Goal: Task Accomplishment & Management: Use online tool/utility

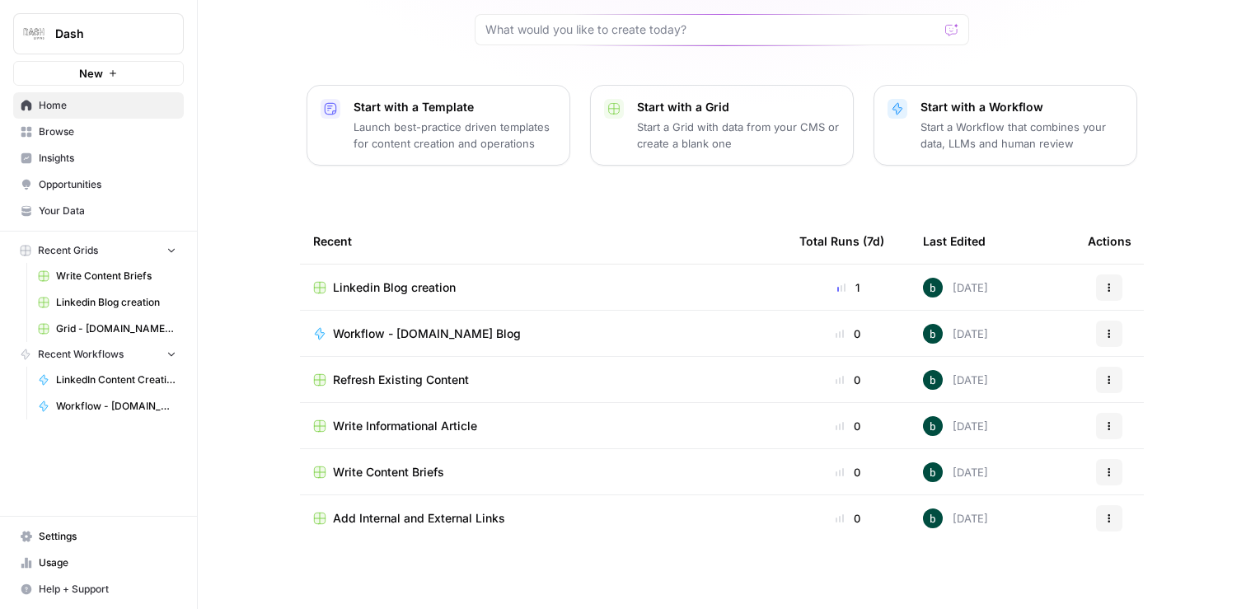
scroll to position [149, 0]
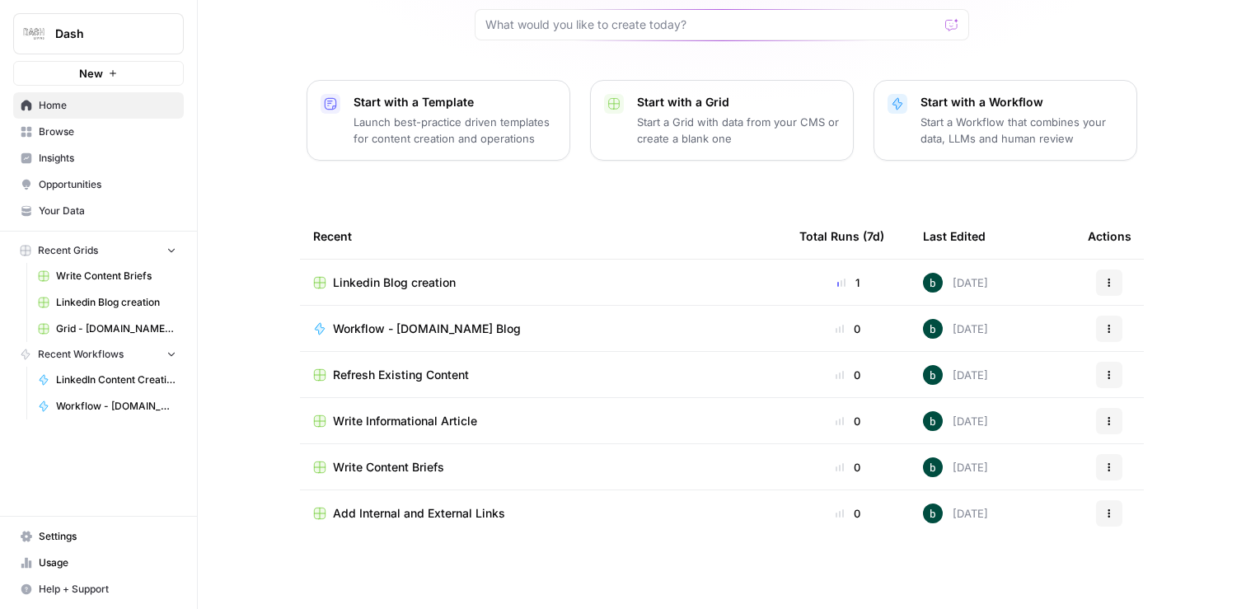
click at [104, 373] on span "LinkedIn Content Creation" at bounding box center [116, 380] width 120 height 15
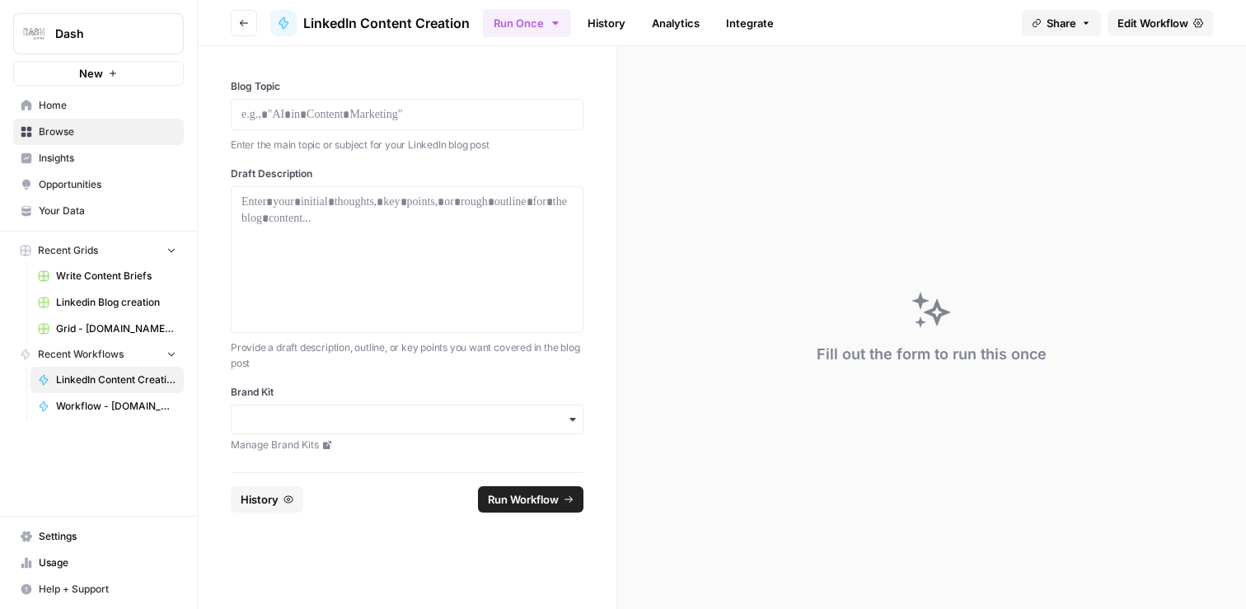
click at [1194, 24] on icon at bounding box center [1198, 22] width 10 height 9
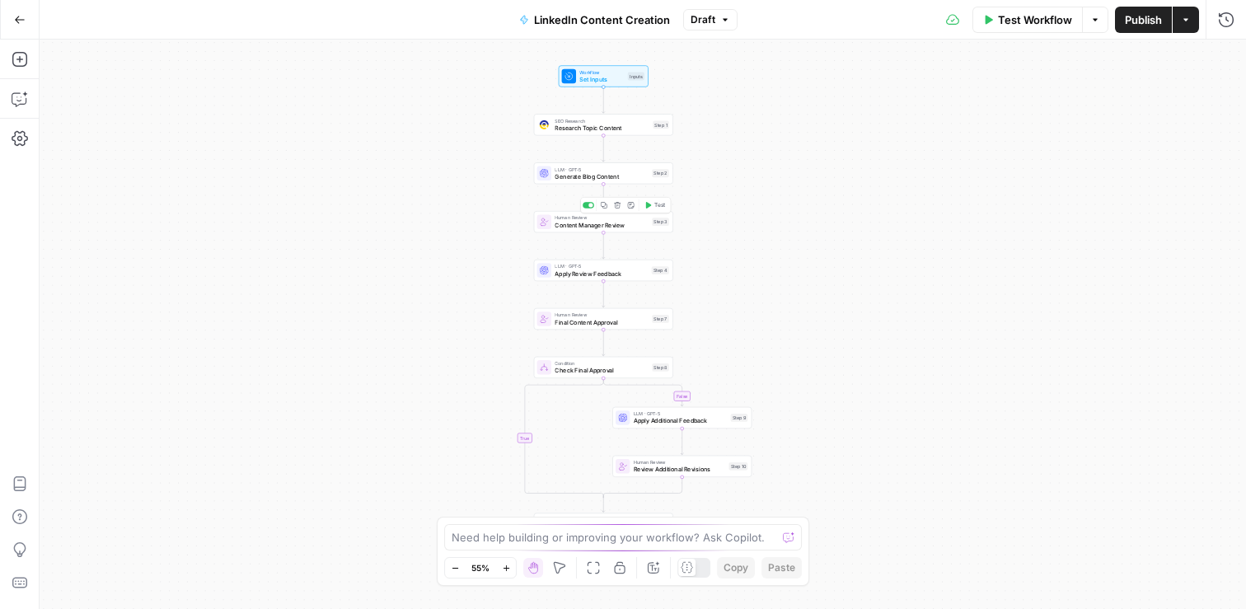
click at [572, 229] on div "Human Review Content Manager Review Step 3 Copy step Delete step Add Note Test" at bounding box center [603, 221] width 139 height 21
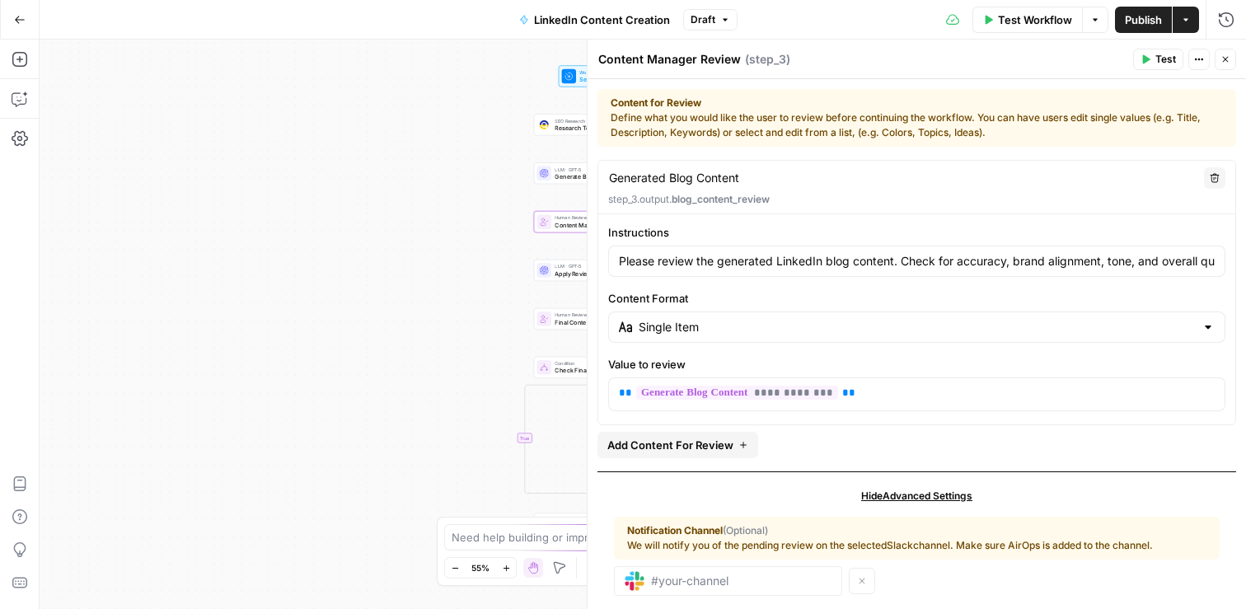
scroll to position [26, 0]
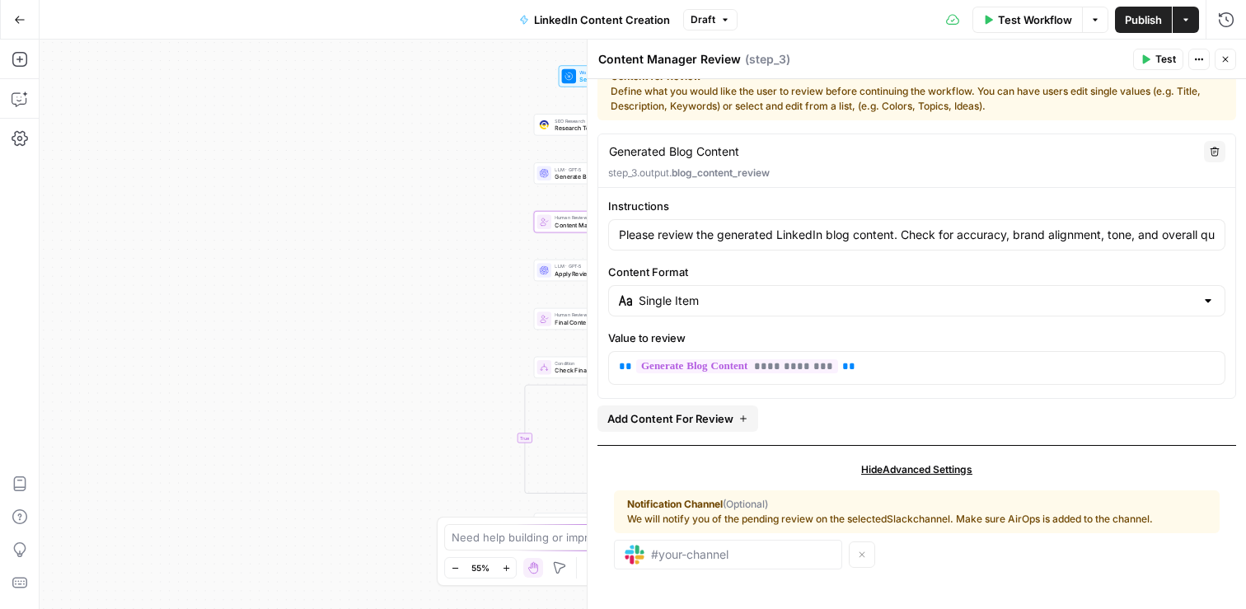
click at [728, 420] on span "Add Content For Review" at bounding box center [670, 418] width 126 height 16
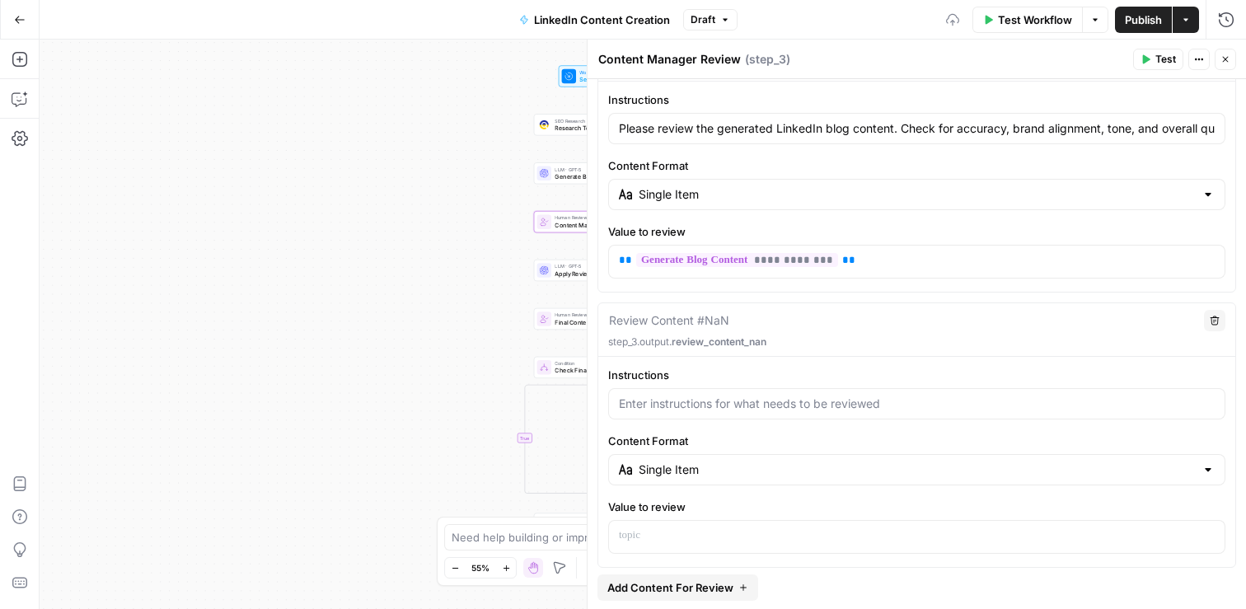
scroll to position [145, 0]
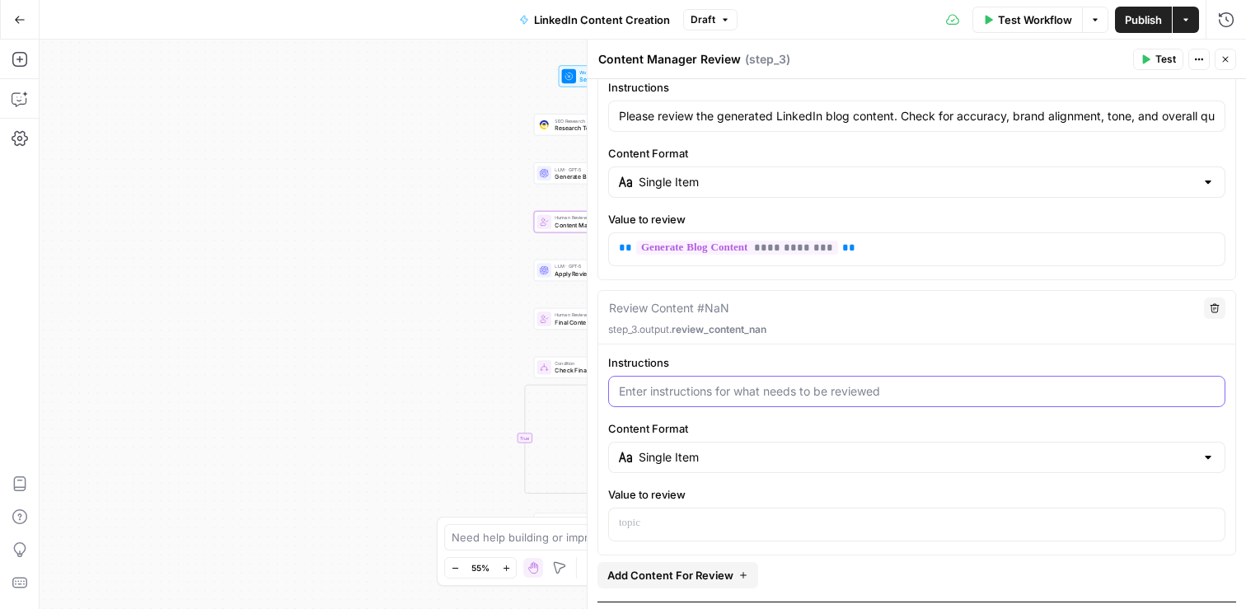
click at [728, 394] on input "Instructions" at bounding box center [917, 391] width 596 height 16
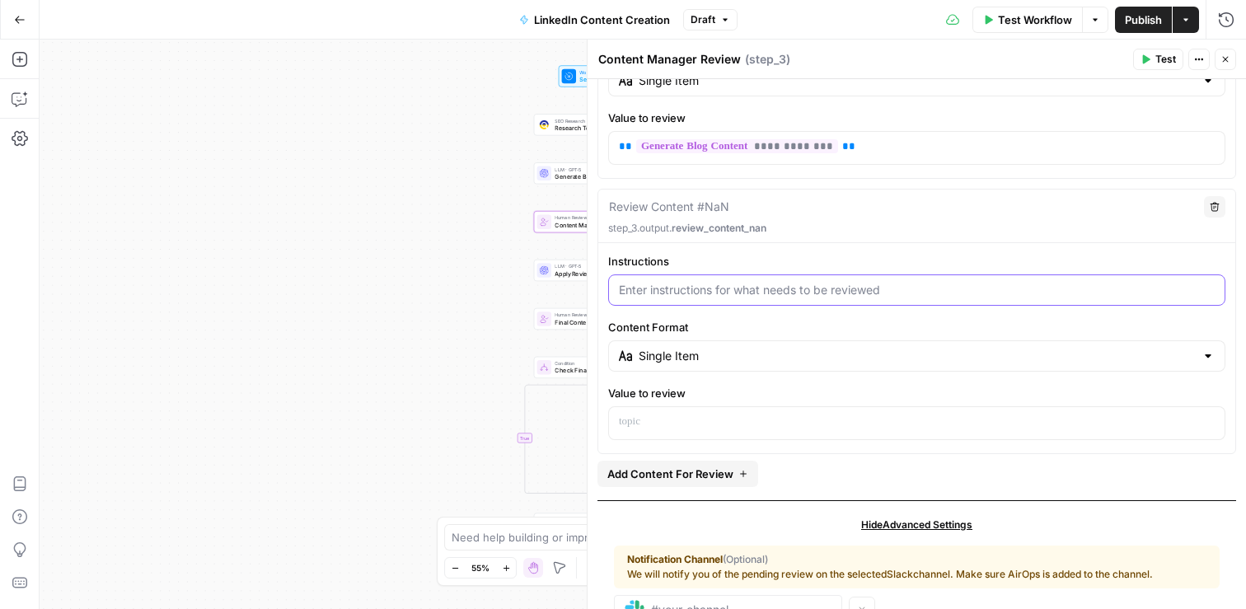
scroll to position [246, 0]
paste input "text"
click at [711, 289] on input "Instructions" at bounding box center [917, 290] width 596 height 16
paste input "text"
click at [711, 292] on input "Instructions" at bounding box center [917, 290] width 596 height 16
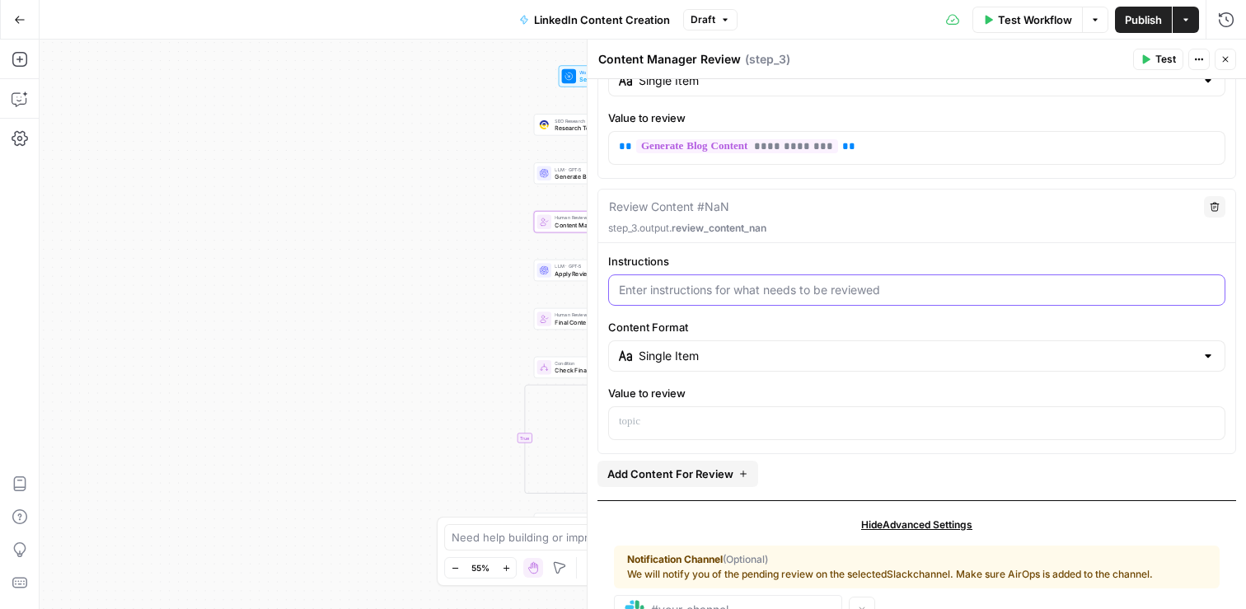
click at [711, 292] on input "Instructions" at bounding box center [917, 290] width 596 height 16
paste input "text"
click at [820, 288] on input "Instructions" at bounding box center [917, 290] width 596 height 16
click at [798, 304] on div at bounding box center [916, 289] width 617 height 31
click at [771, 237] on div "Review Content #NaN Delete step_3.output. review_content_nan" at bounding box center [916, 217] width 637 height 54
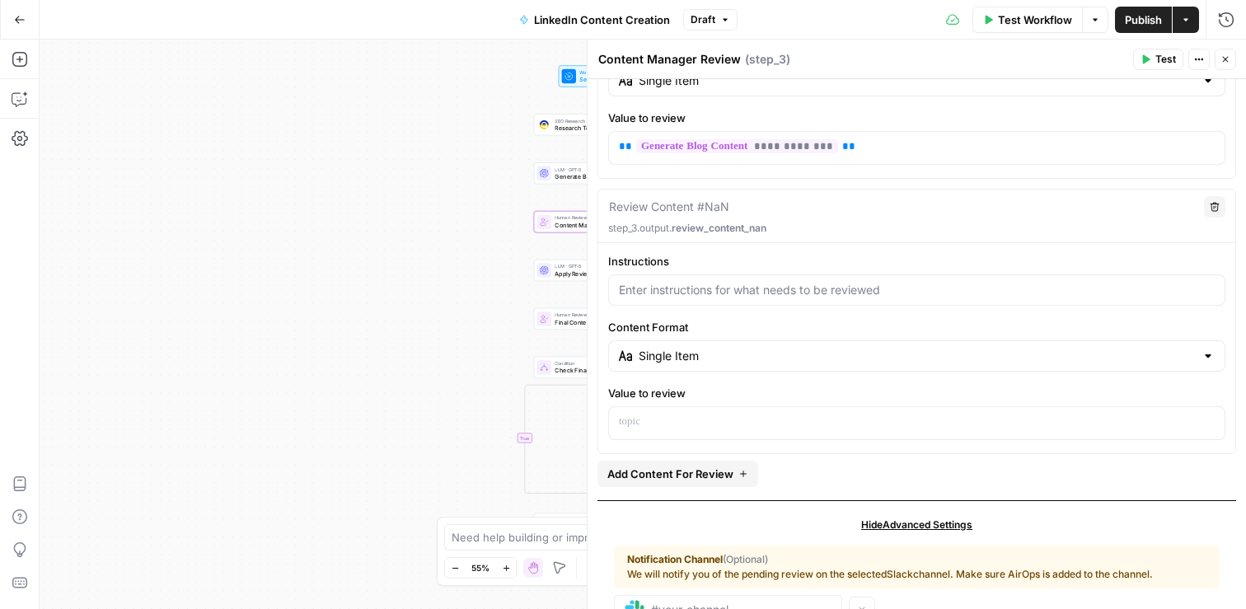
click at [748, 307] on div "Instructions Content Format Single Item Value to review" at bounding box center [916, 346] width 637 height 187
click at [748, 300] on div at bounding box center [916, 289] width 617 height 31
click at [752, 285] on input "Instructions" at bounding box center [917, 290] width 596 height 16
click at [680, 422] on p at bounding box center [917, 422] width 596 height 16
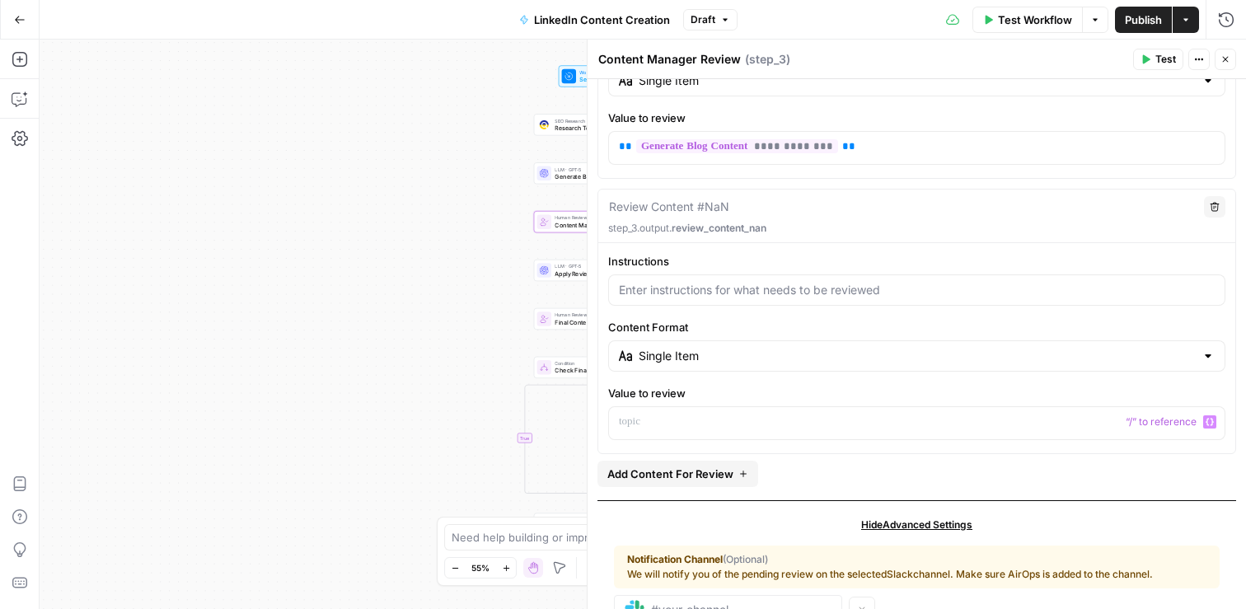
click at [664, 205] on textarea at bounding box center [669, 207] width 120 height 16
click at [818, 209] on div "Review Content #NaN" at bounding box center [901, 207] width 586 height 18
click at [785, 293] on input "Instructions" at bounding box center [917, 290] width 596 height 16
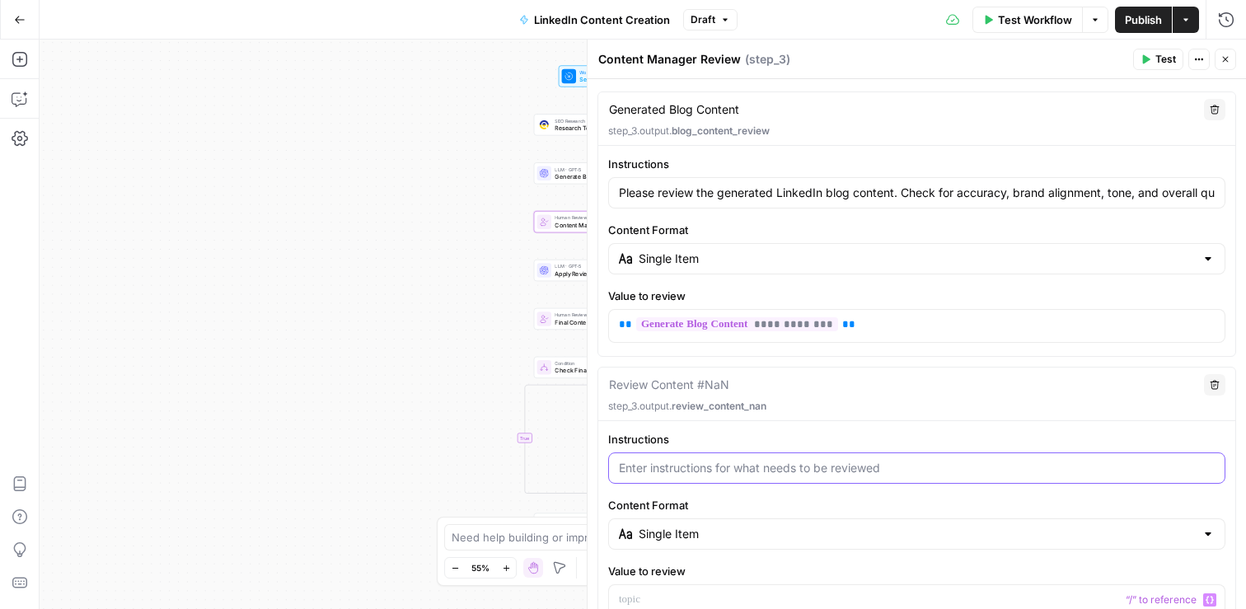
scroll to position [59, 0]
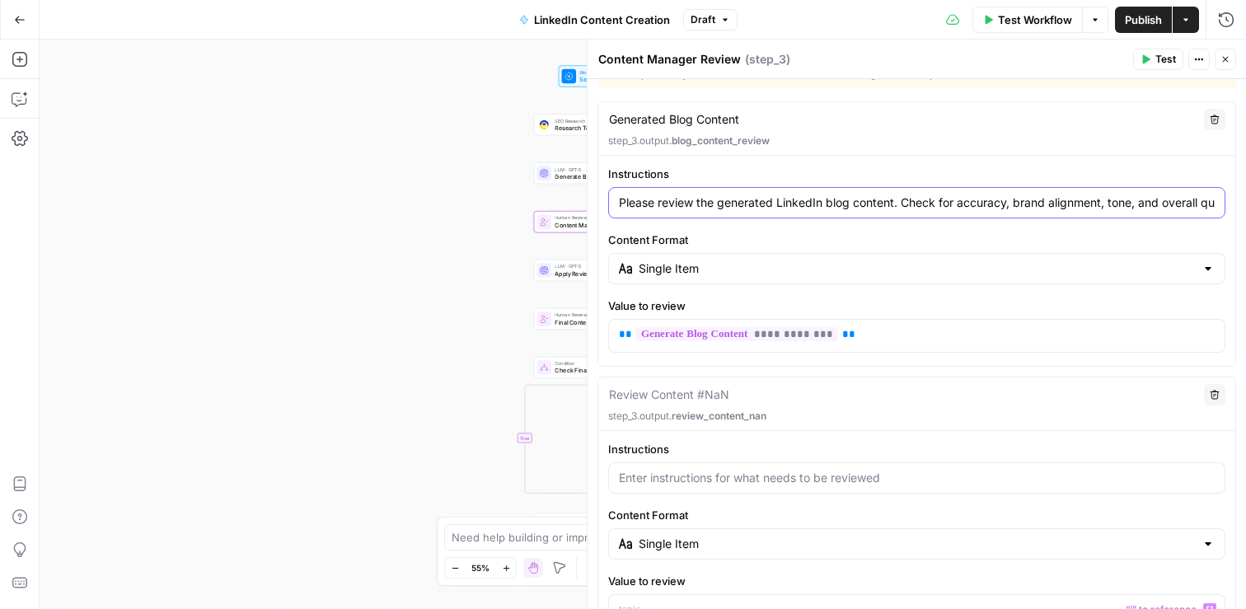
click at [692, 204] on input "Please review the generated LinkedIn blog content. Check for accuracy, brand al…" at bounding box center [917, 203] width 596 height 16
drag, startPoint x: 699, startPoint y: 204, endPoint x: 1245, endPoint y: 209, distance: 546.5
click at [1245, 209] on div "**********" at bounding box center [917, 437] width 659 height 832
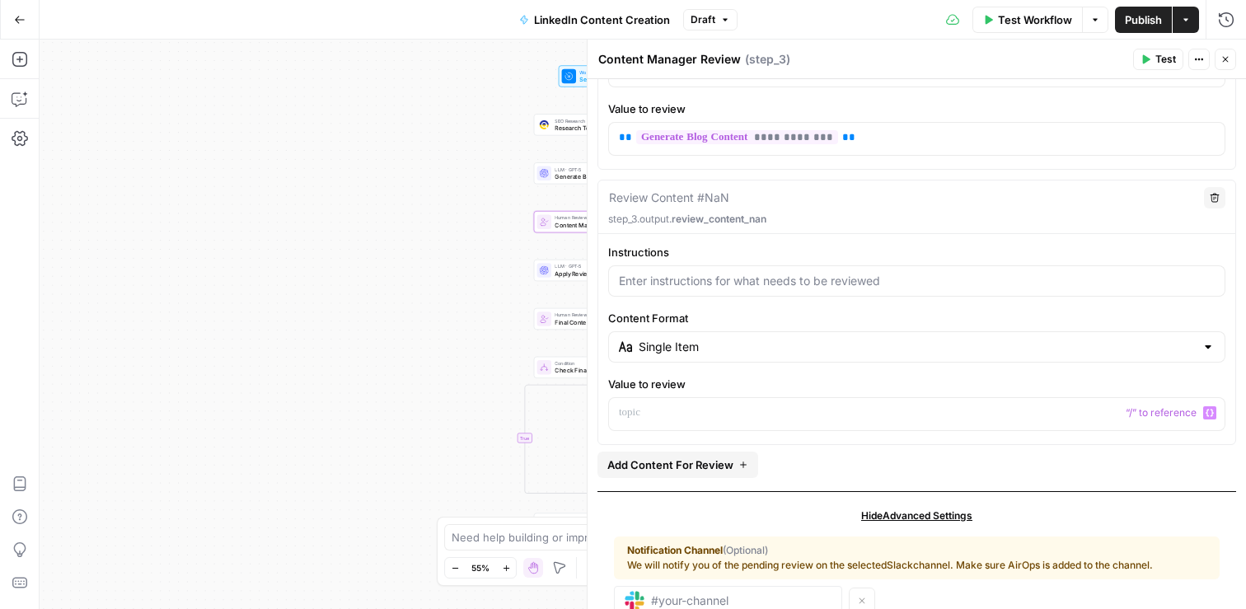
scroll to position [0, 0]
click at [1220, 199] on button "Delete" at bounding box center [1214, 197] width 21 height 21
click at [1212, 198] on icon "button" at bounding box center [1215, 198] width 10 height 10
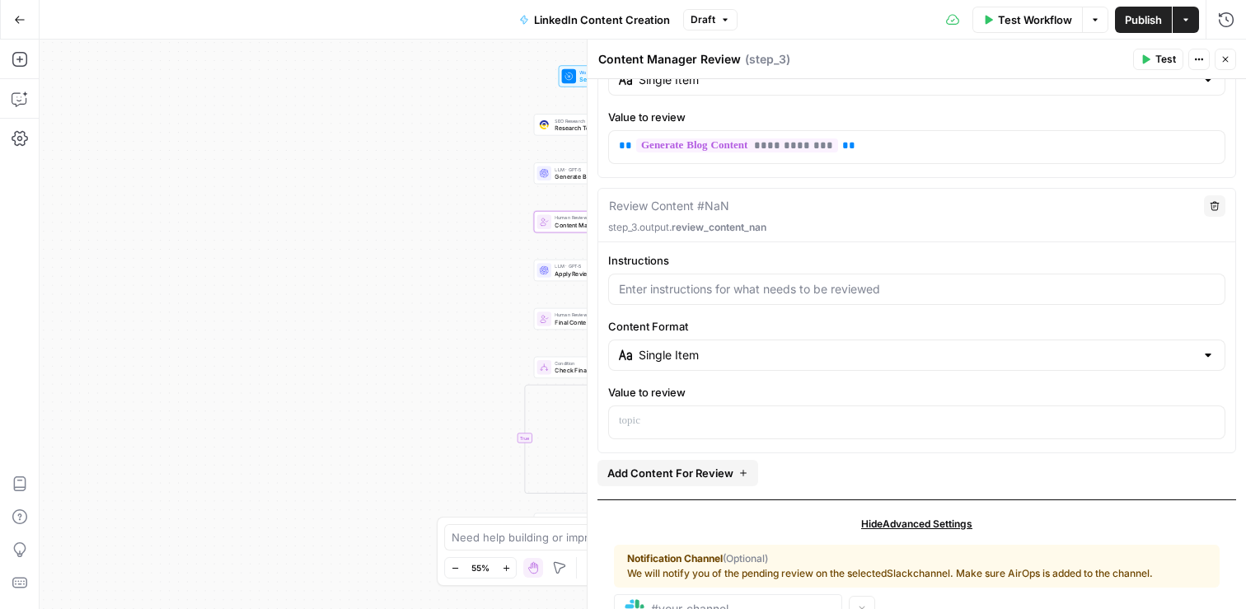
click at [1223, 64] on button "Close" at bounding box center [1225, 59] width 21 height 21
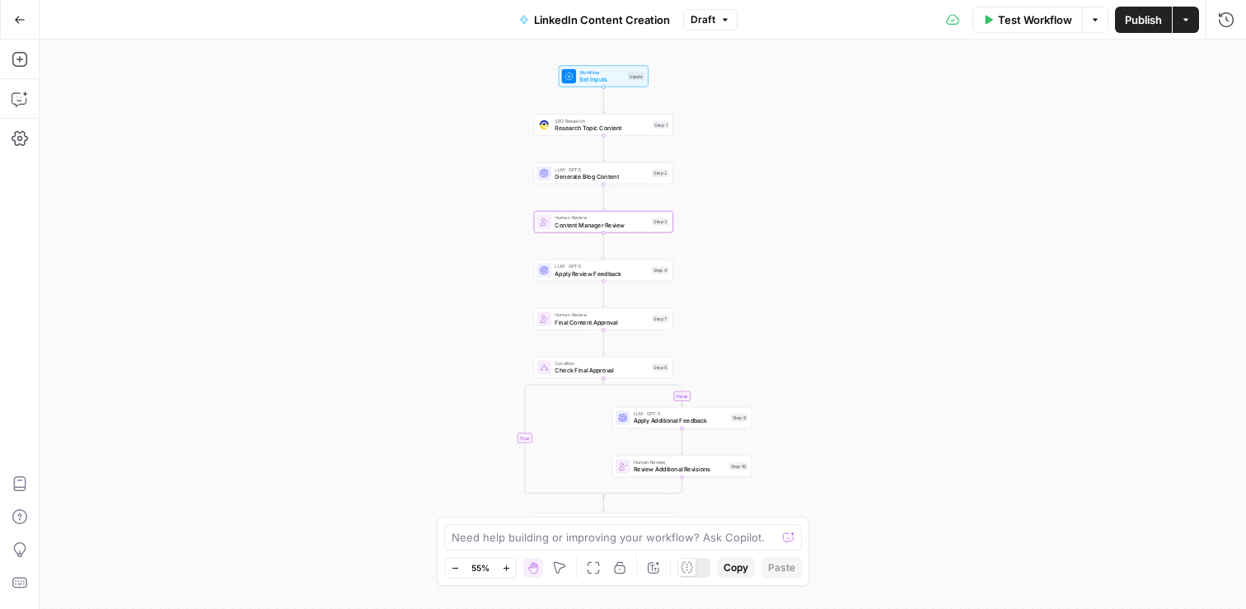
click at [598, 231] on div "Human Review Content Manager Review Step 3 Copy step Delete step Add Note Test" at bounding box center [603, 221] width 139 height 21
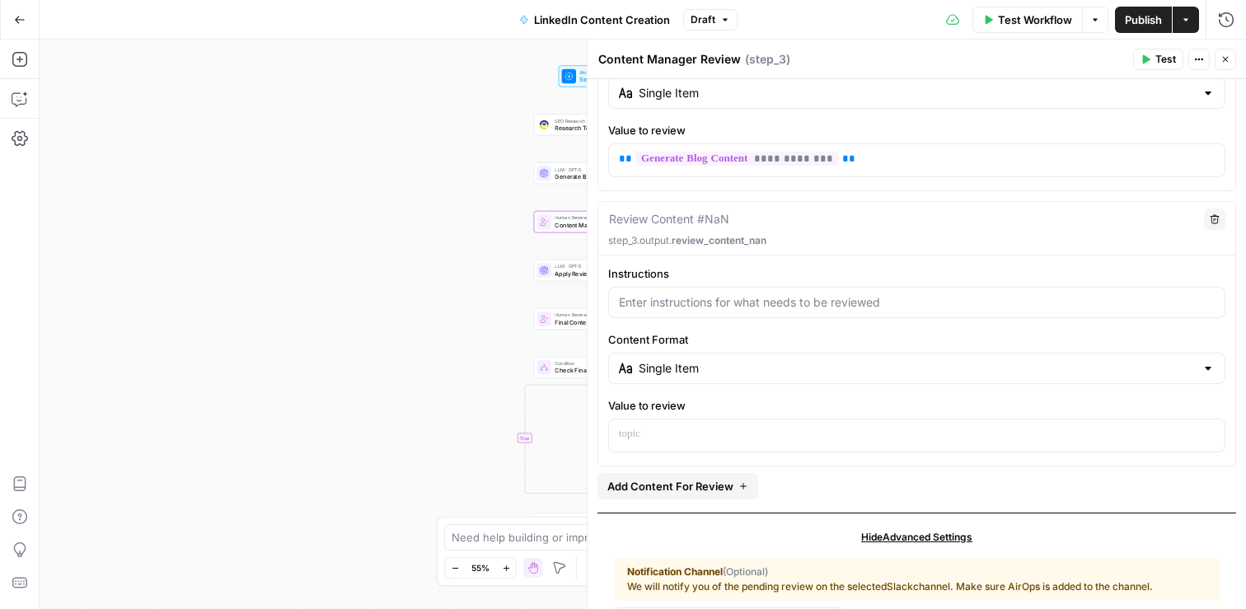
scroll to position [274, 0]
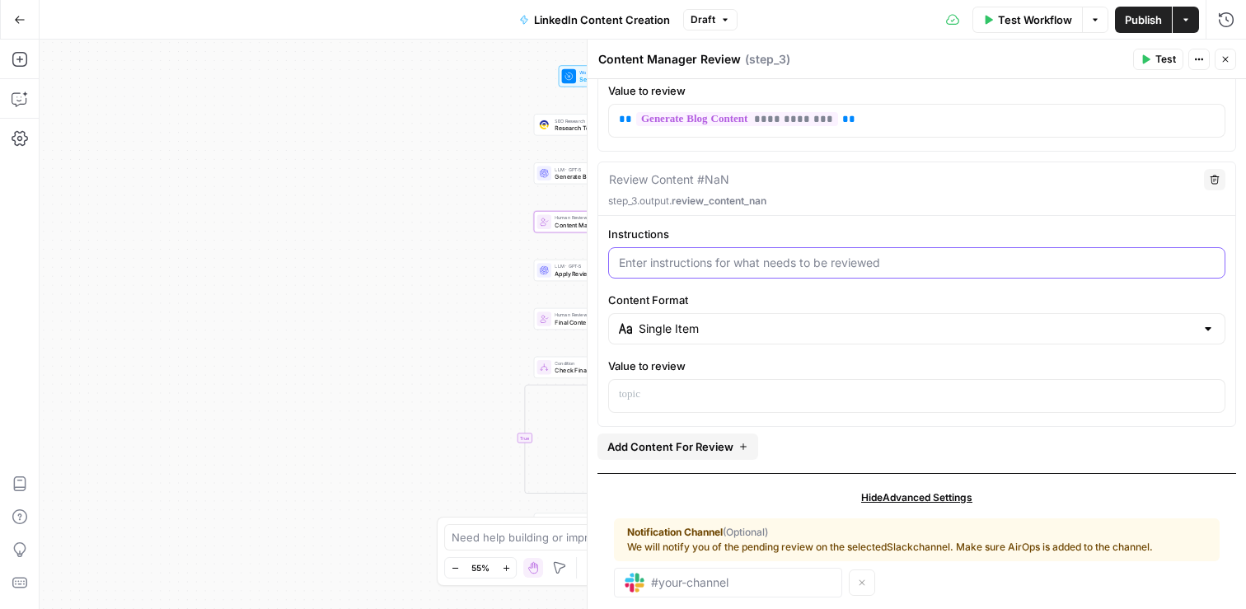
click at [931, 263] on input "Instructions" at bounding box center [917, 263] width 596 height 16
click at [767, 390] on p at bounding box center [917, 395] width 596 height 16
click at [821, 343] on div "Single Item" at bounding box center [916, 328] width 617 height 31
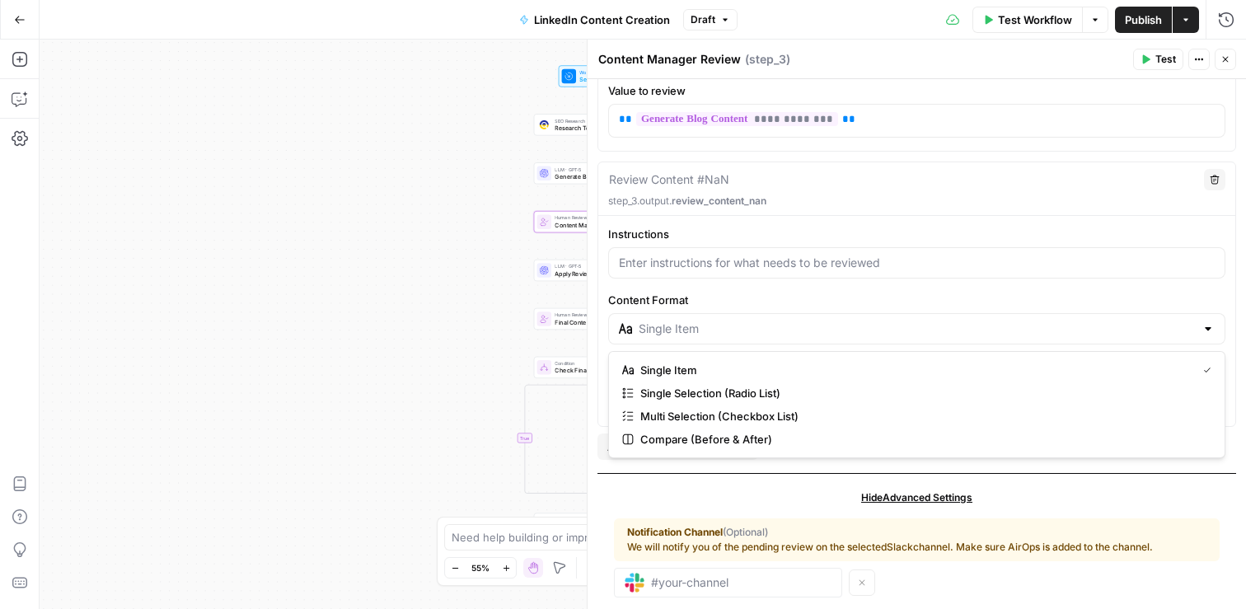
type input "Single Item"
click at [858, 287] on div "Instructions Content Format Single Item Value to review “/” to reference Variab…" at bounding box center [916, 319] width 637 height 187
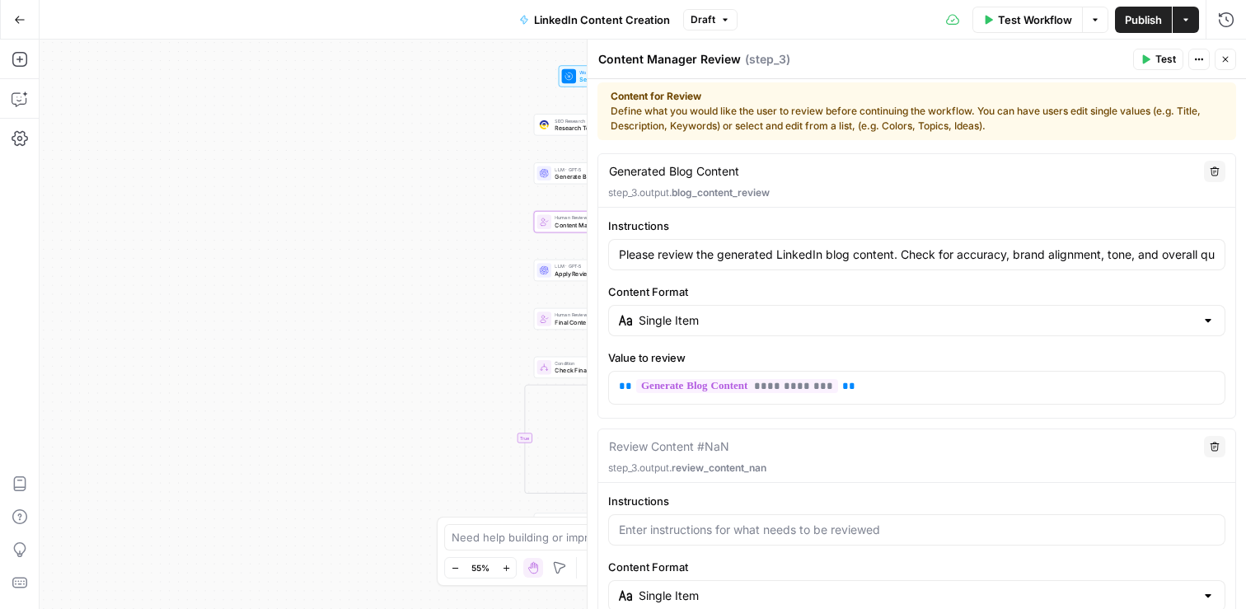
scroll to position [0, 0]
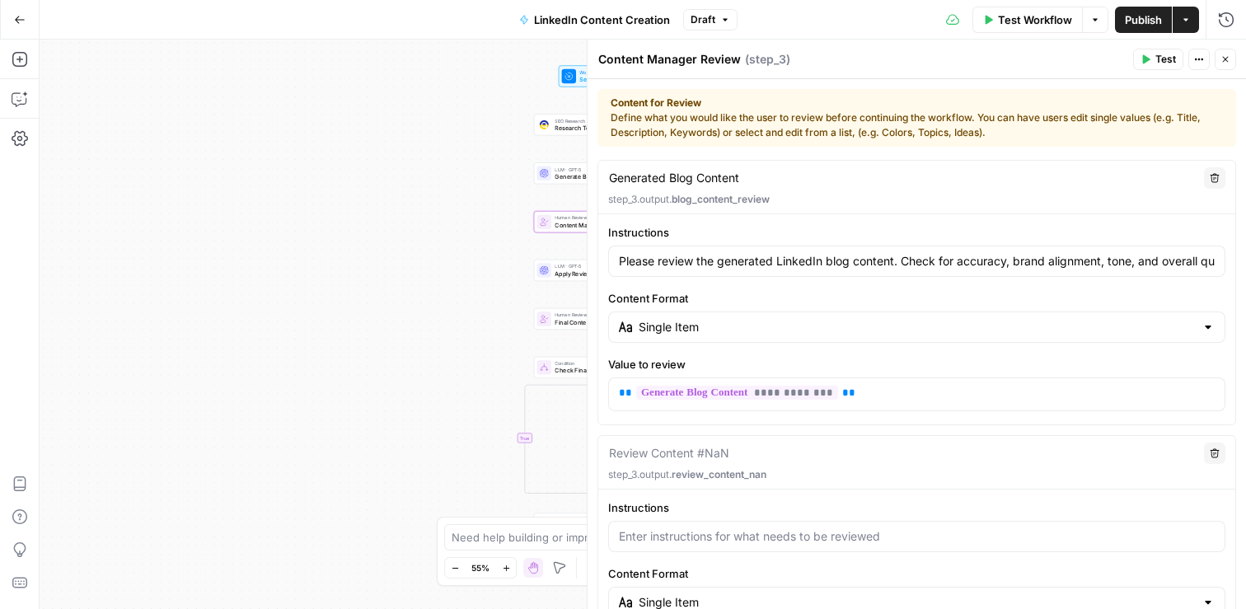
click at [1226, 57] on icon "button" at bounding box center [1226, 59] width 10 height 10
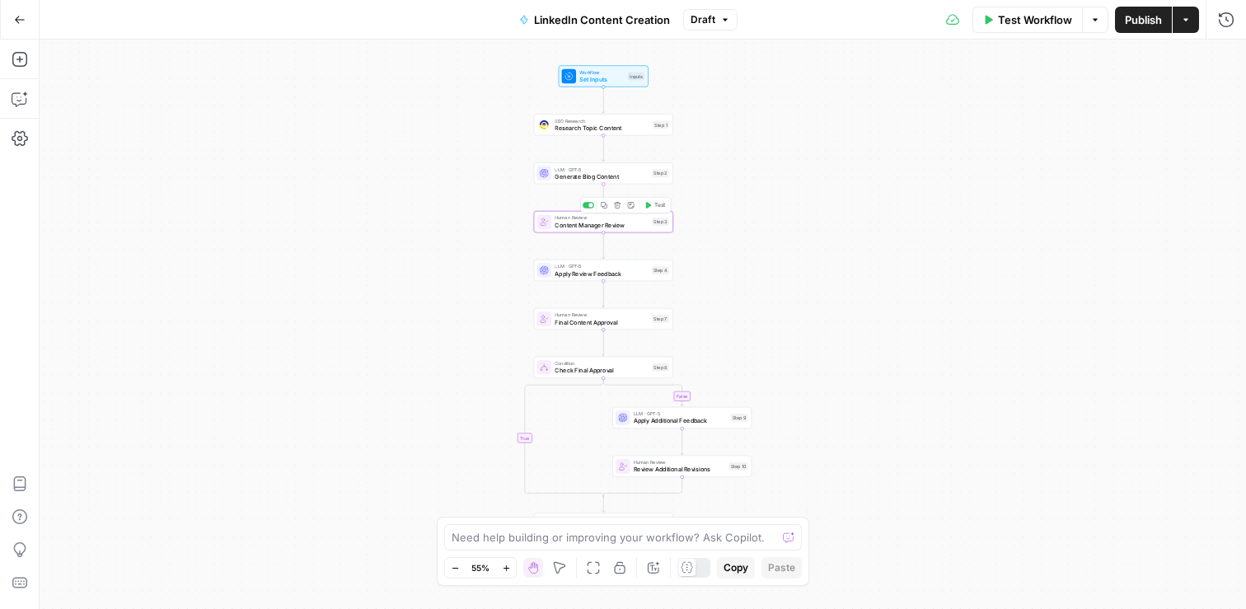
click at [655, 207] on span "Test" at bounding box center [659, 205] width 11 height 8
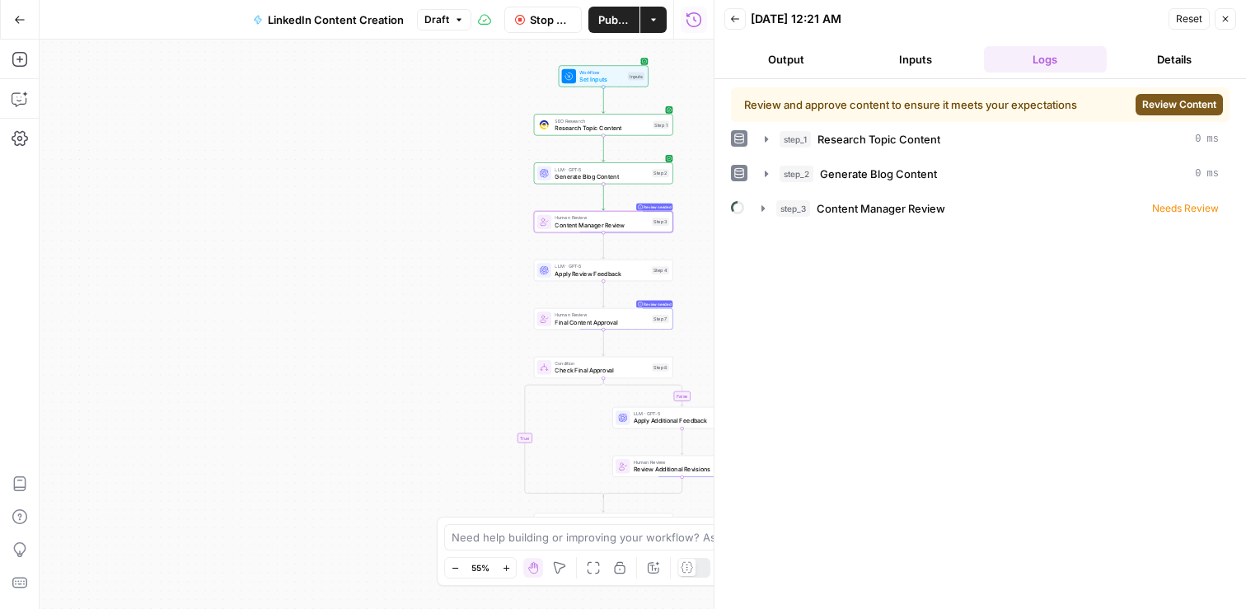
click at [1197, 104] on span "Review Content" at bounding box center [1179, 104] width 74 height 15
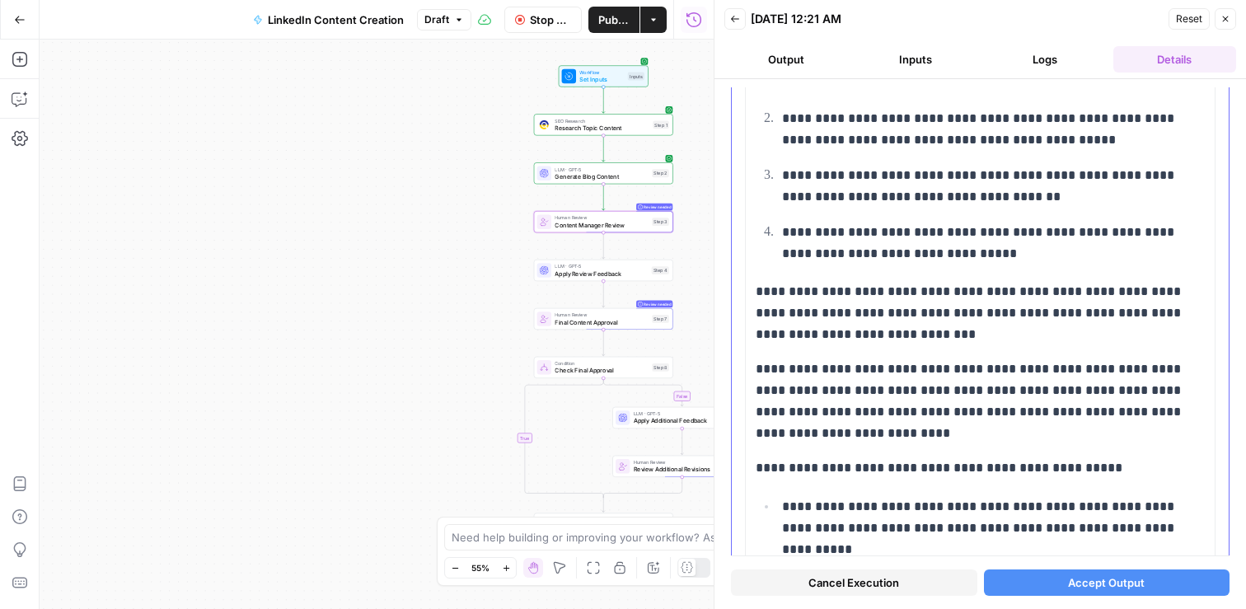
scroll to position [7110, 0]
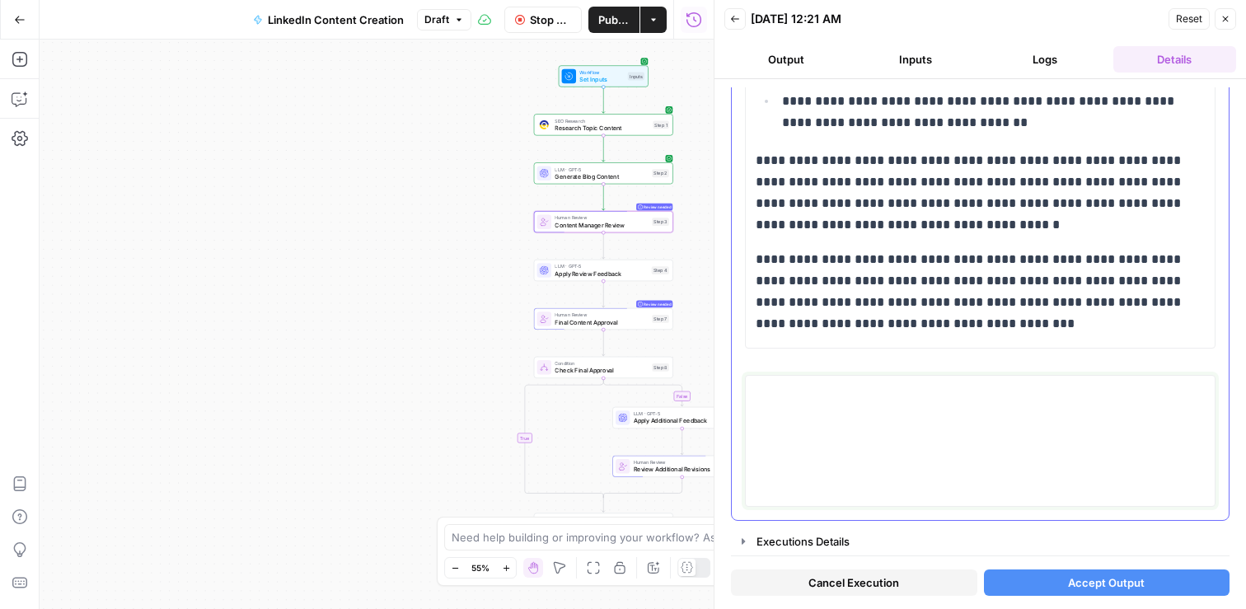
click at [808, 417] on textarea at bounding box center [980, 440] width 449 height 117
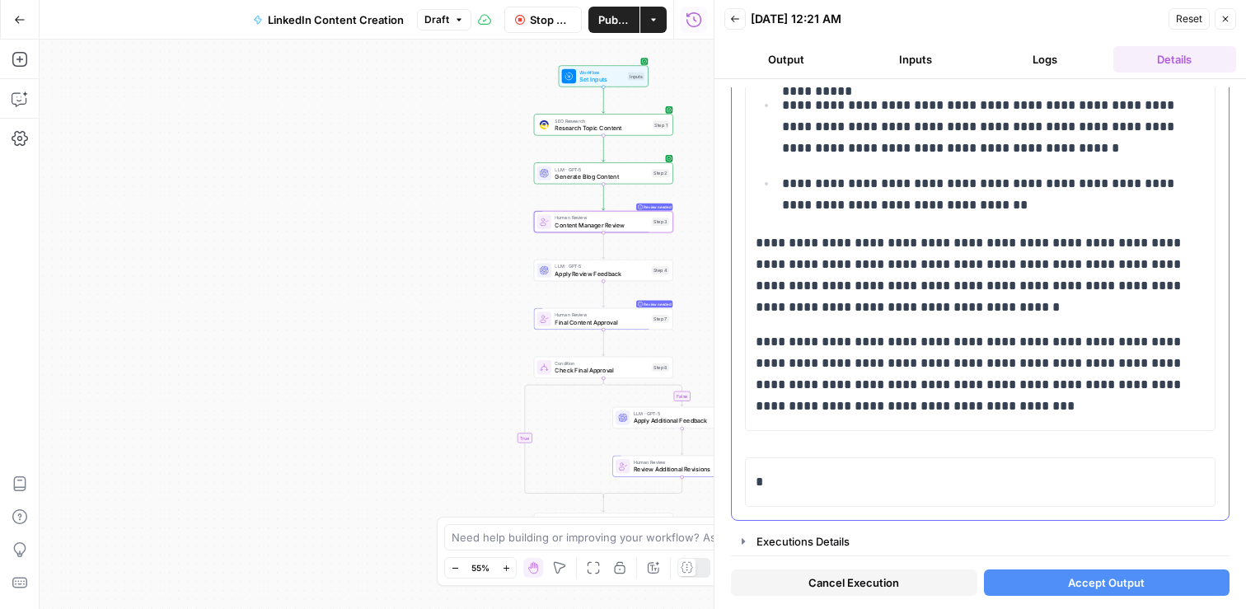
scroll to position [7027, 0]
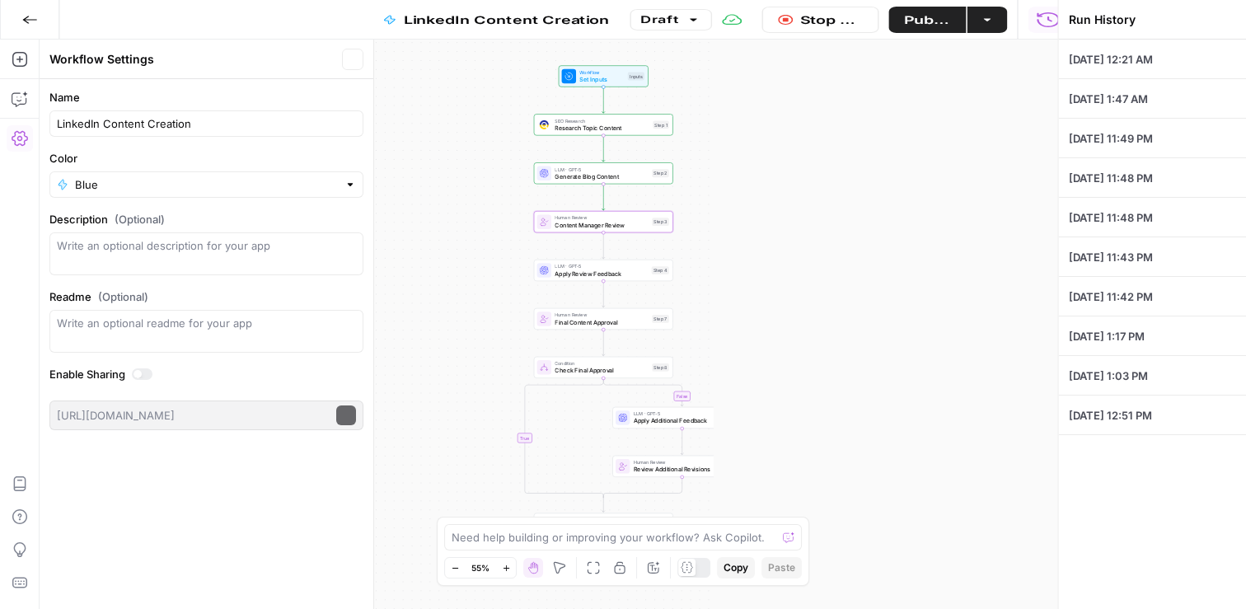
type input "New property opening DASH LIVING MINAMI AZABU"
type textarea "I'd like to promote our newly opened property DASH LIVING MINAMI AZABU"
type input "Dash Living (Main)"
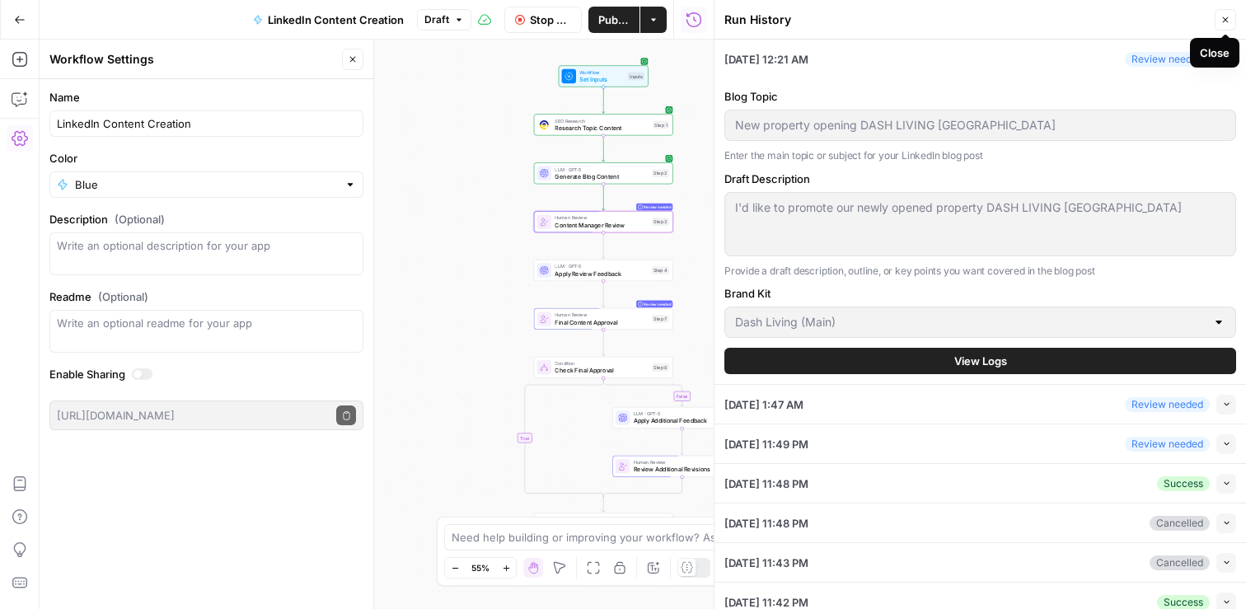
click at [1226, 24] on icon "button" at bounding box center [1226, 20] width 10 height 10
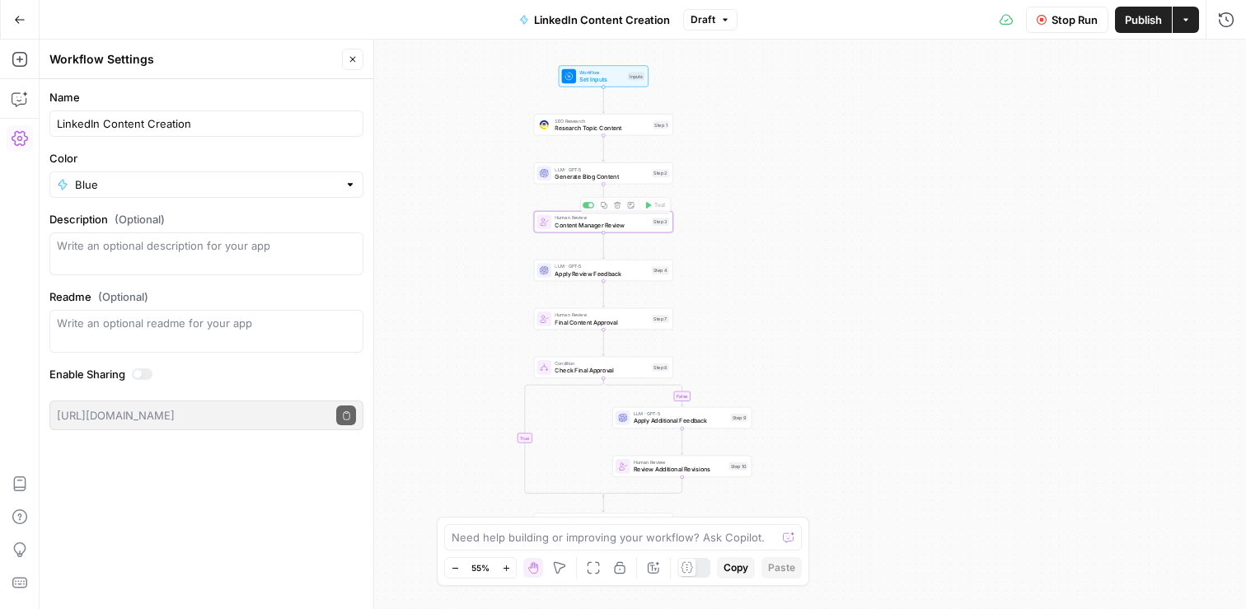
click at [928, 185] on div "false true Workflow Set Inputs Inputs SEO Research Research Topic Content Step …" at bounding box center [643, 325] width 1207 height 570
click at [601, 226] on span "Content Manager Review" at bounding box center [601, 225] width 93 height 9
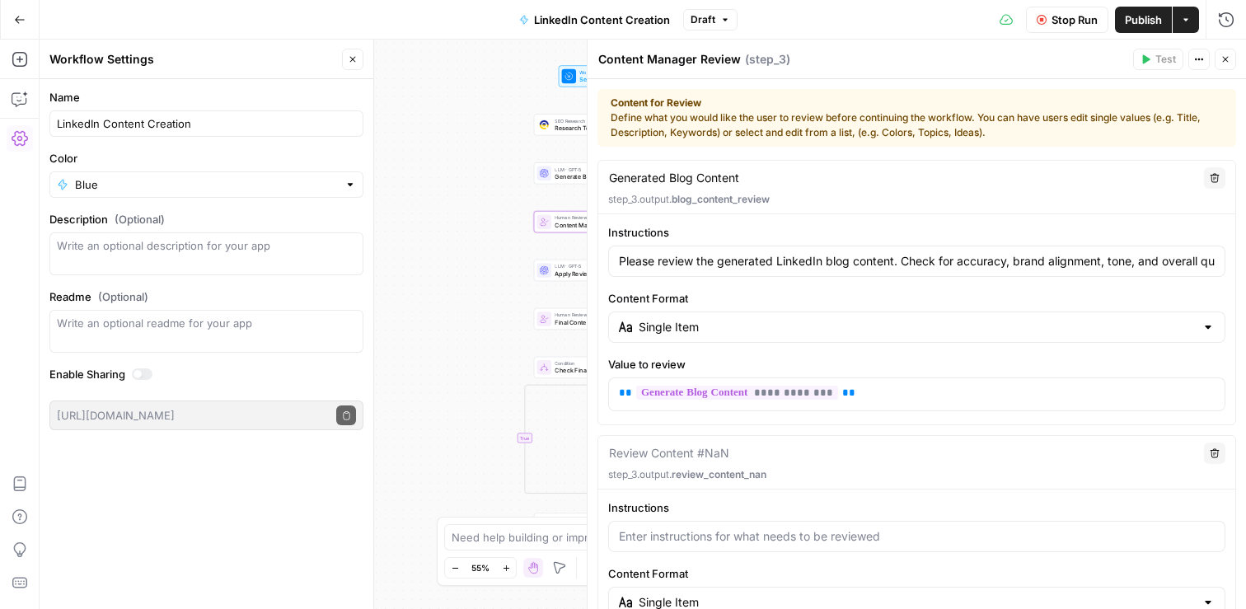
click at [1228, 60] on icon "button" at bounding box center [1226, 59] width 10 height 10
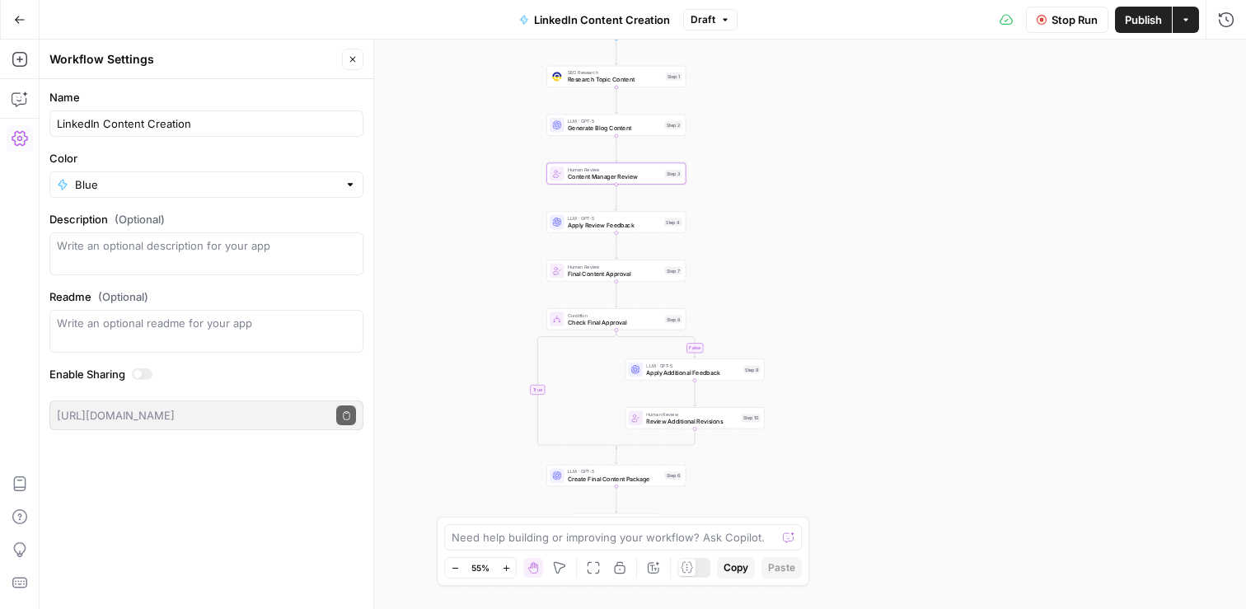
click at [351, 57] on icon "button" at bounding box center [353, 59] width 10 height 10
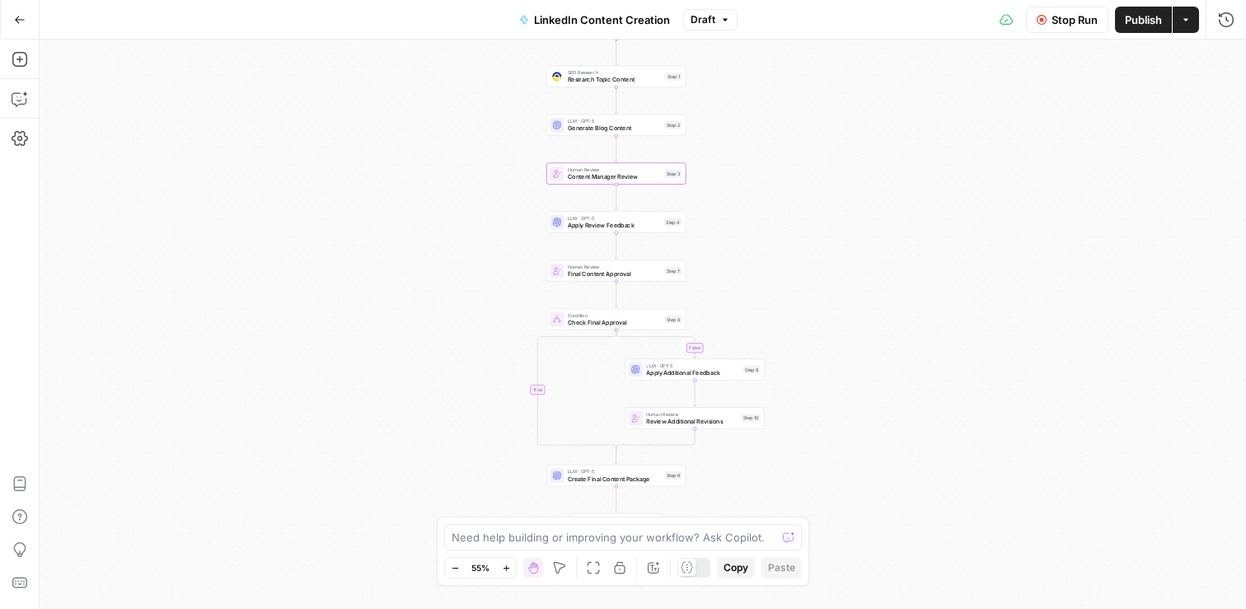
click at [1076, 14] on span "Stop Run" at bounding box center [1075, 20] width 46 height 16
click at [664, 161] on button "Test" at bounding box center [668, 157] width 28 height 12
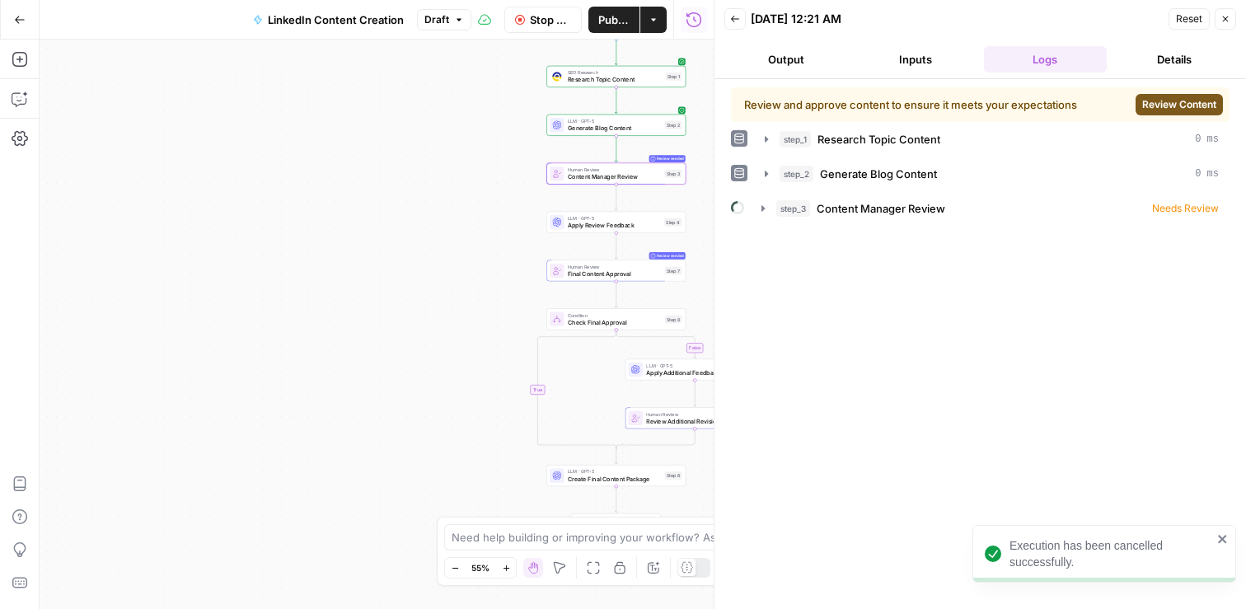
click at [1183, 103] on span "Review Content" at bounding box center [1179, 104] width 74 height 15
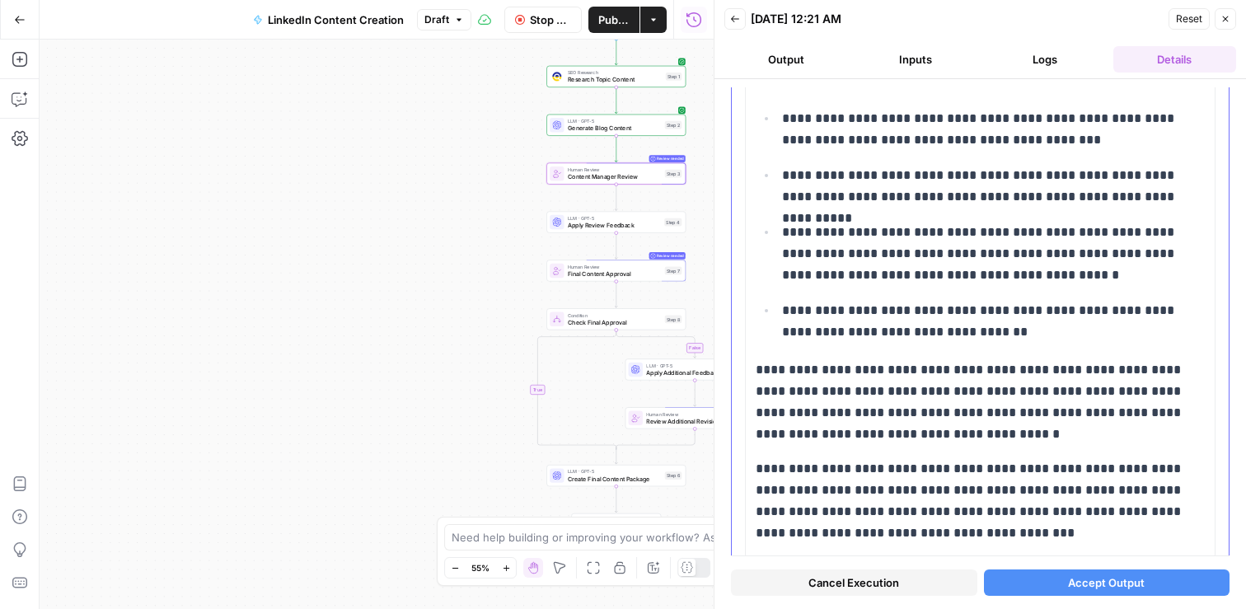
scroll to position [7110, 0]
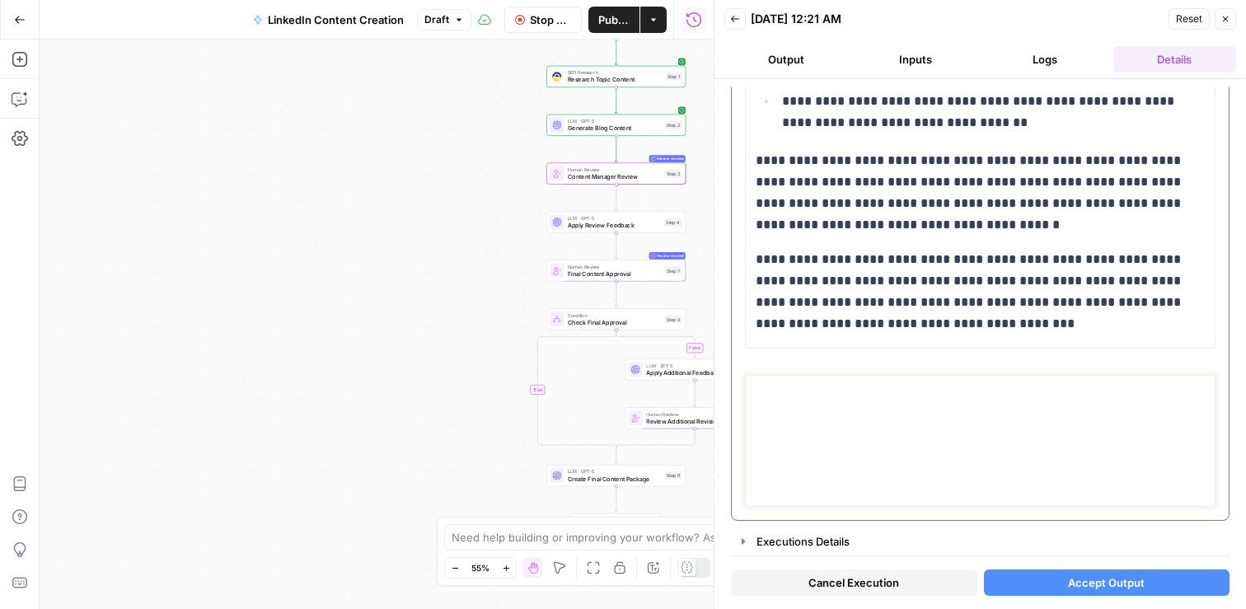
click at [817, 436] on textarea at bounding box center [980, 440] width 449 height 117
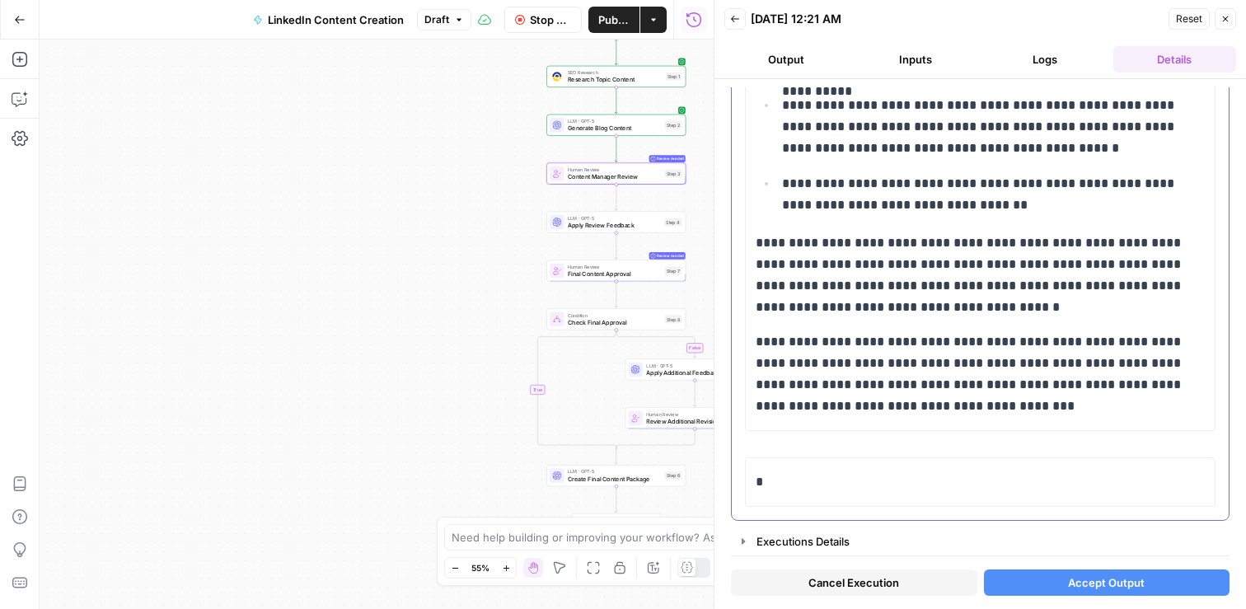
scroll to position [7027, 0]
click at [826, 489] on p "*" at bounding box center [980, 481] width 449 height 21
click at [1099, 584] on span "Accept Output" at bounding box center [1106, 582] width 77 height 16
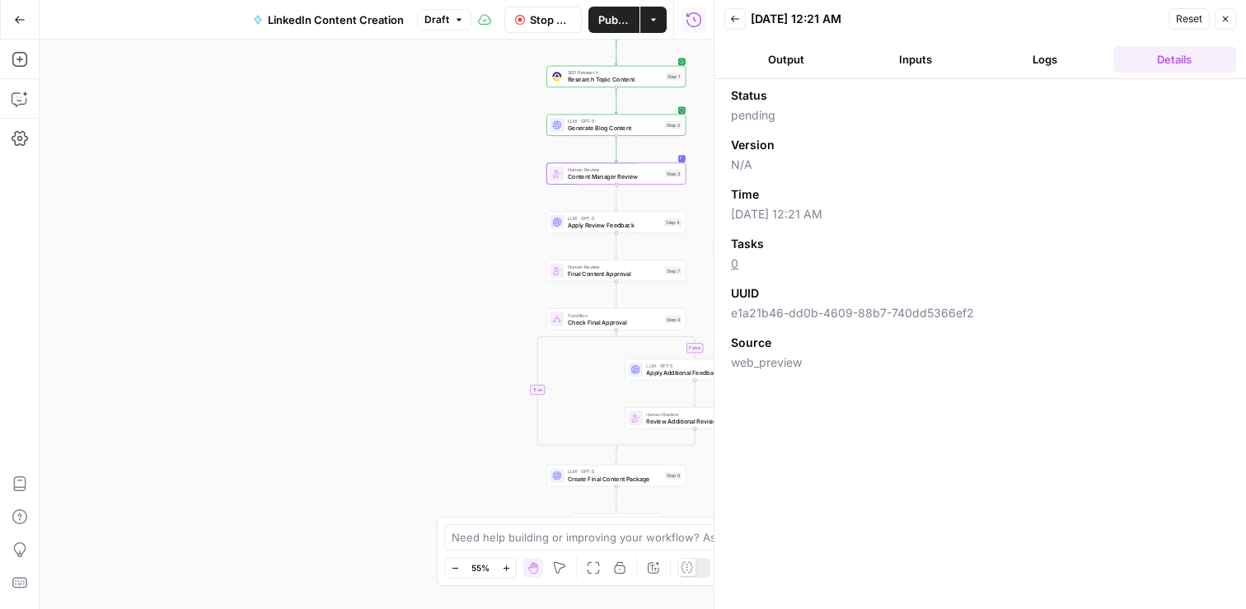
click at [1226, 15] on icon "button" at bounding box center [1226, 19] width 10 height 10
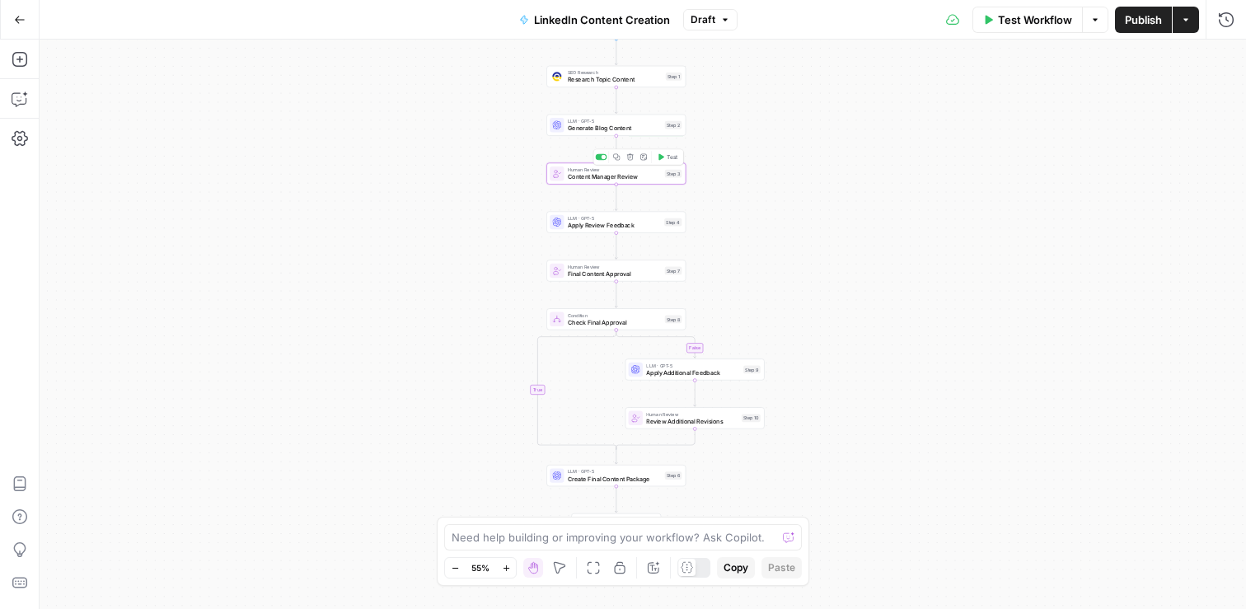
click at [589, 180] on span "Content Manager Review" at bounding box center [614, 176] width 93 height 9
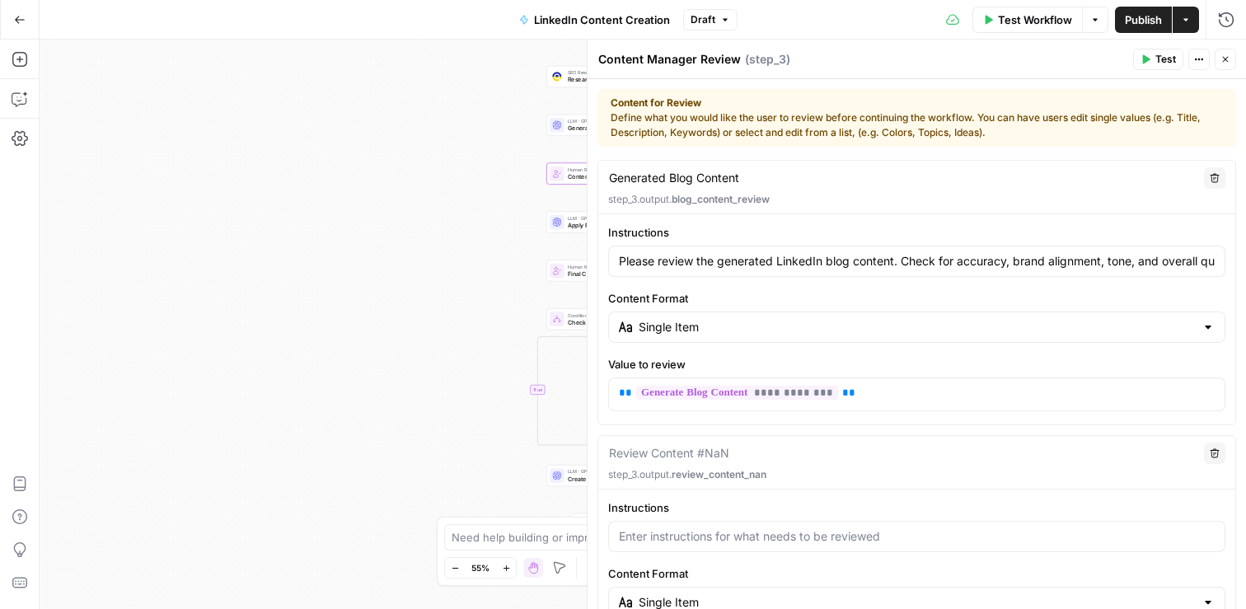
click at [1236, 54] on header "Content Manager Review Content Manager Review ( step_3 ) Test Actions Close" at bounding box center [917, 60] width 659 height 40
click at [1222, 60] on icon "button" at bounding box center [1226, 59] width 10 height 10
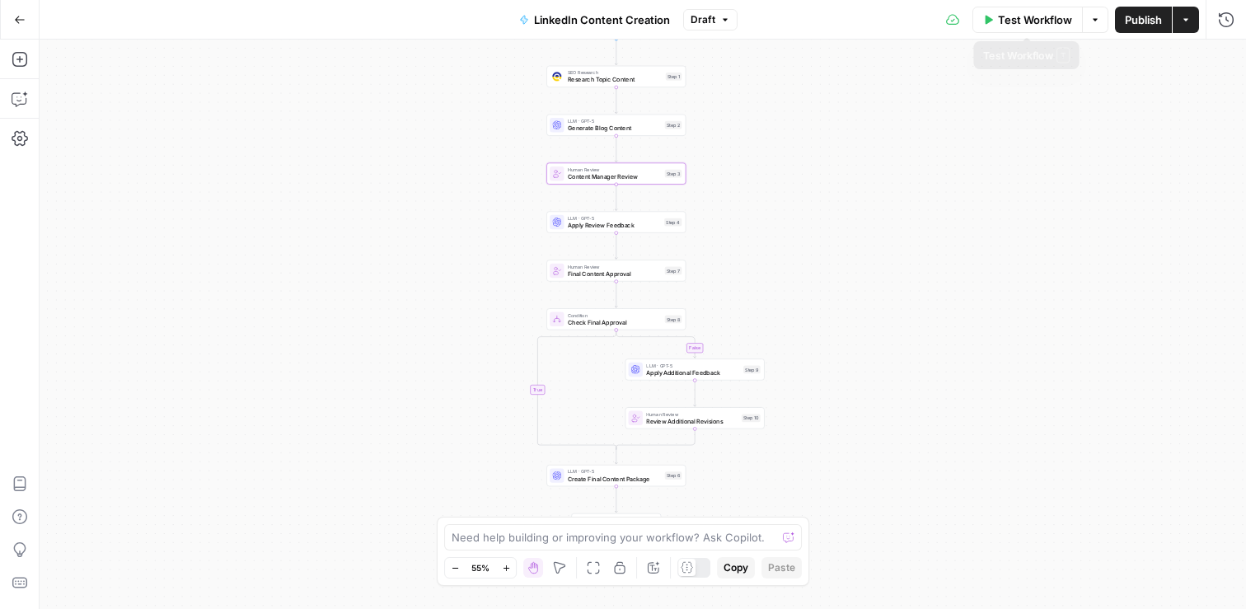
click at [1043, 17] on span "Test Workflow" at bounding box center [1035, 20] width 74 height 16
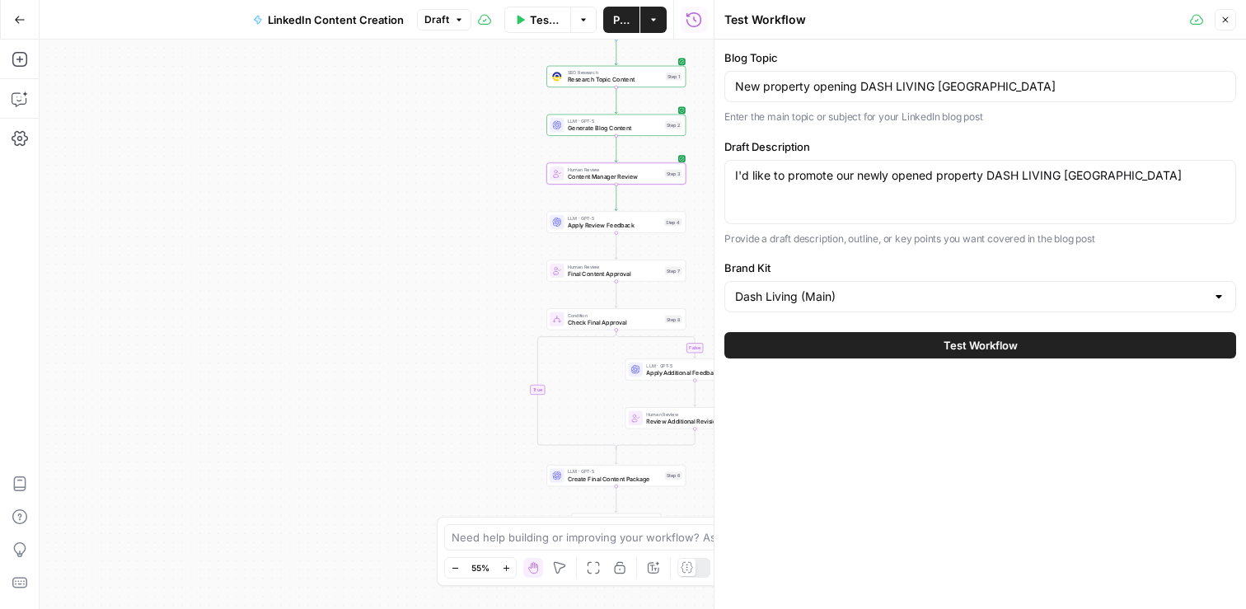
click at [1225, 14] on button "Close" at bounding box center [1225, 19] width 21 height 21
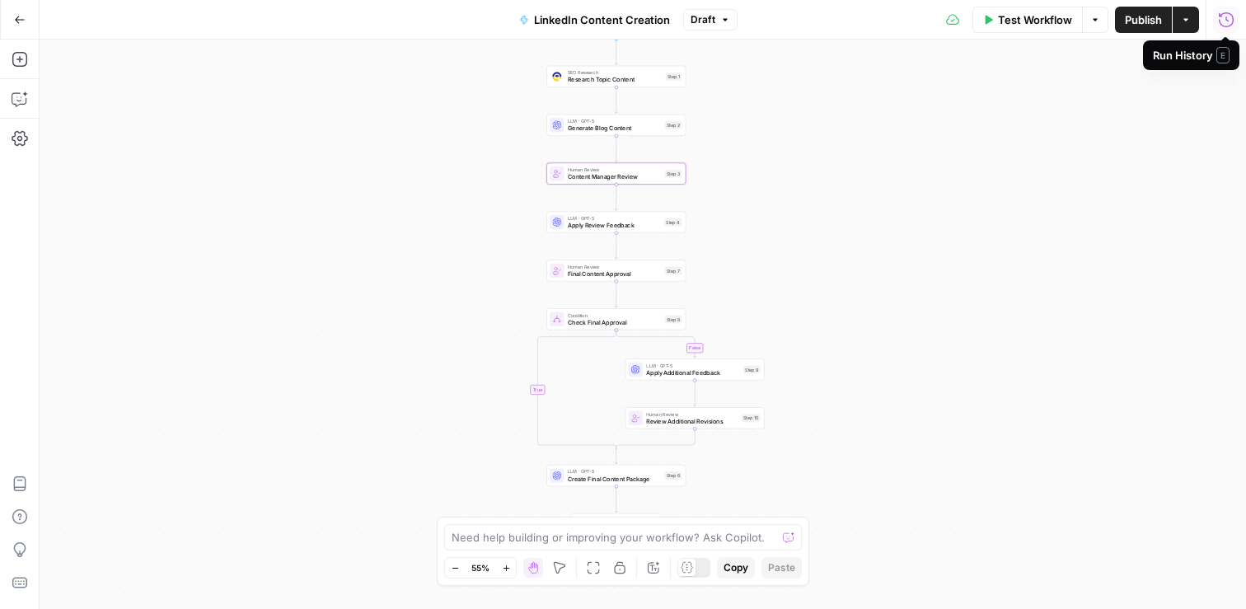
click at [583, 221] on span "Apply Review Feedback" at bounding box center [614, 225] width 93 height 9
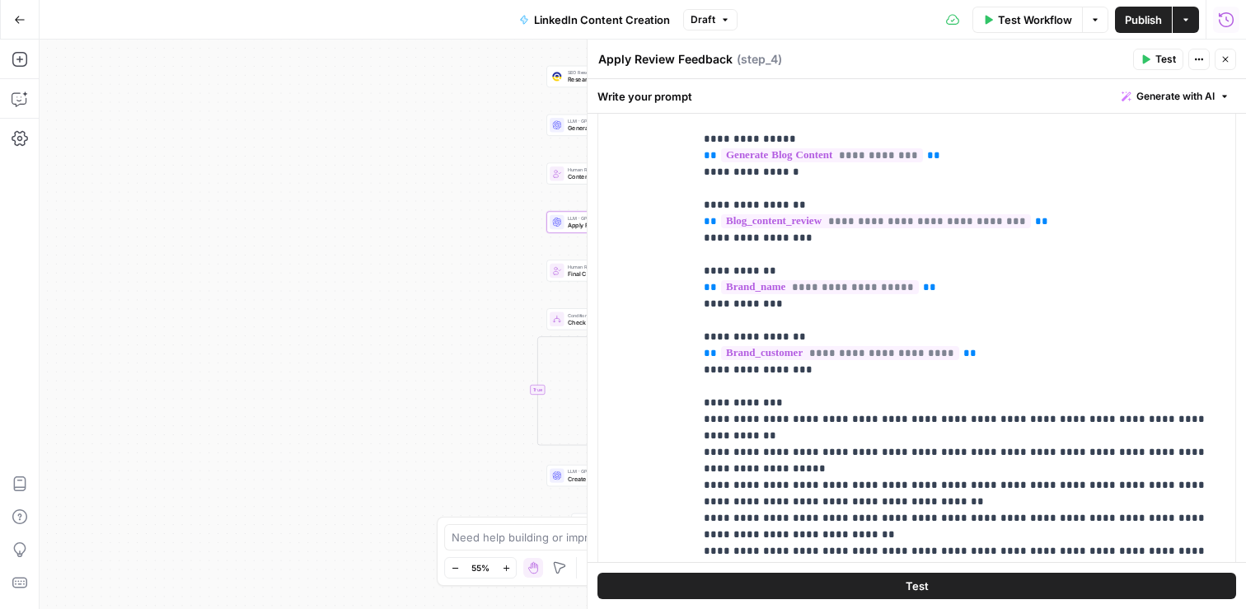
scroll to position [485, 0]
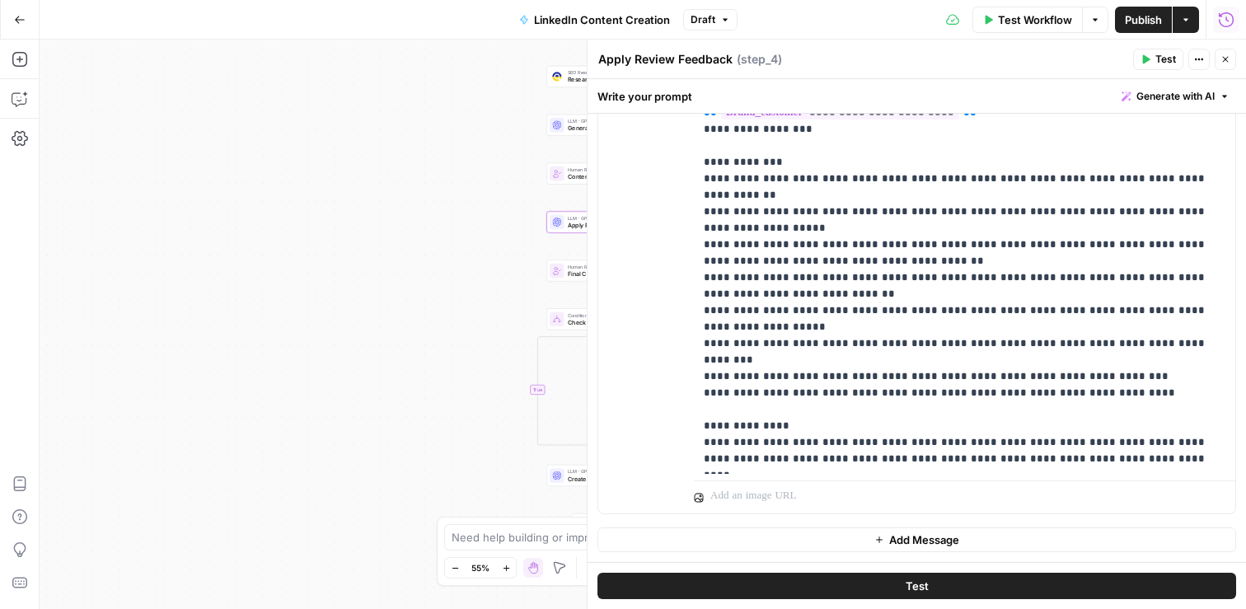
click at [1157, 54] on span "Test" at bounding box center [1166, 59] width 21 height 15
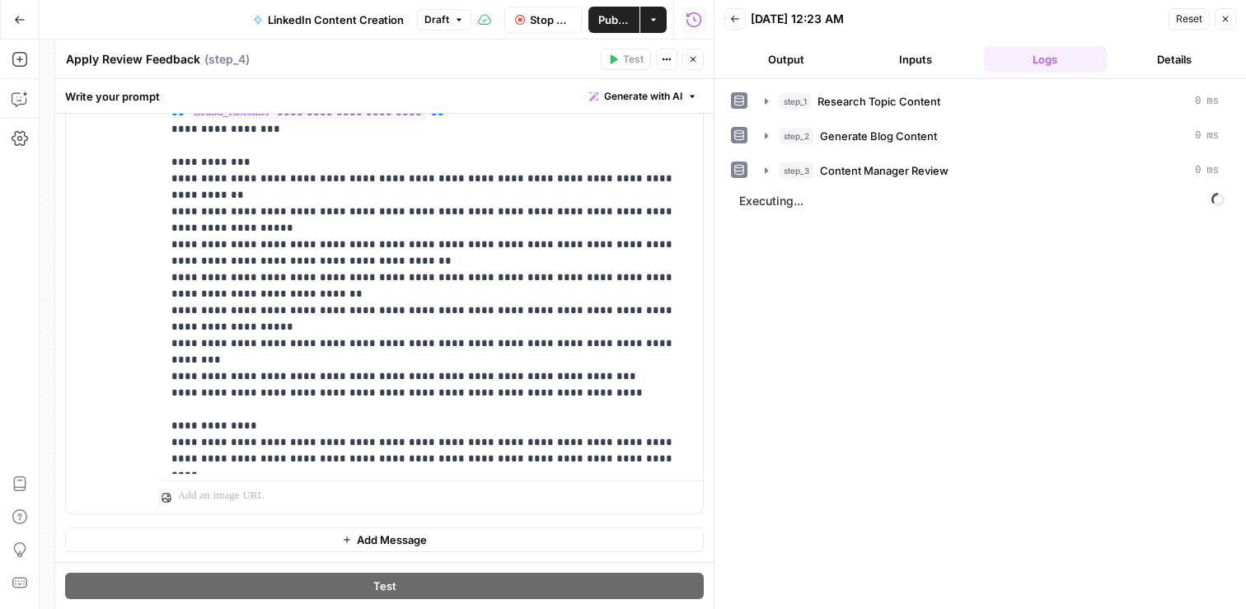
click at [692, 57] on icon "button" at bounding box center [693, 59] width 10 height 10
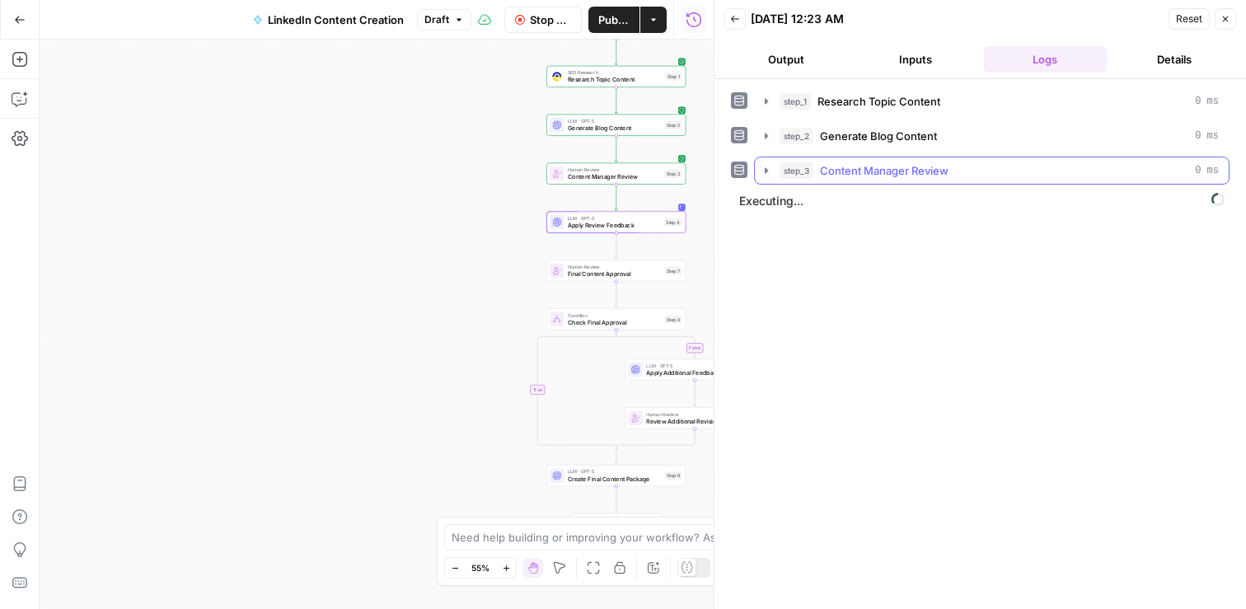
click at [765, 169] on icon "button" at bounding box center [766, 170] width 3 height 6
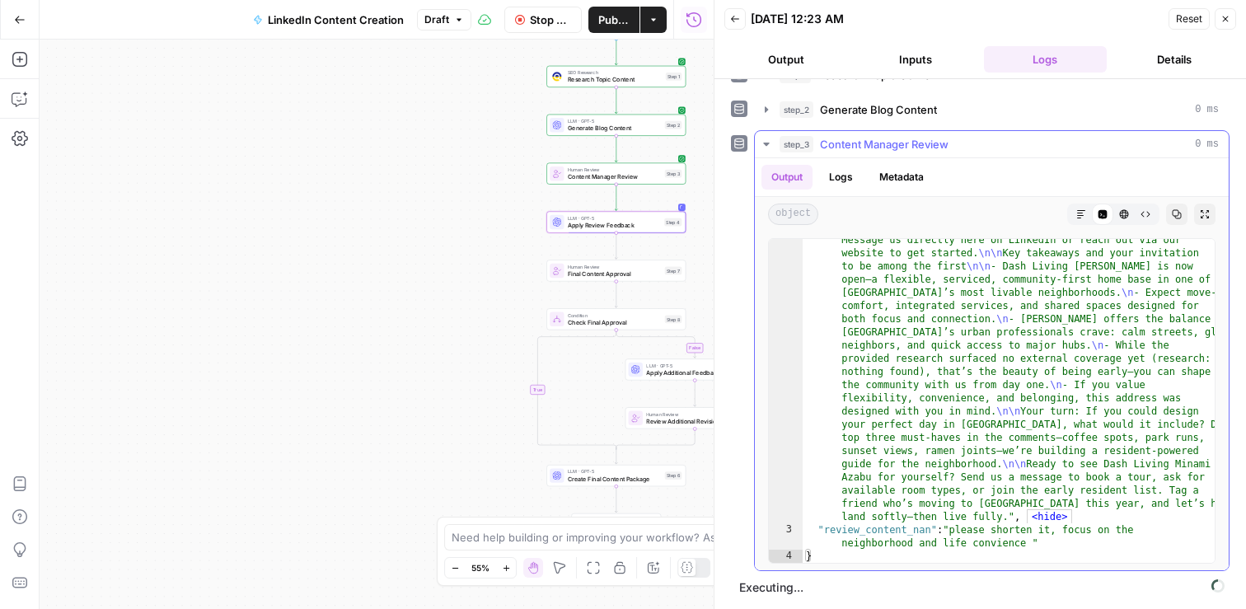
scroll to position [2970, 0]
click at [765, 143] on icon "button" at bounding box center [766, 144] width 6 height 3
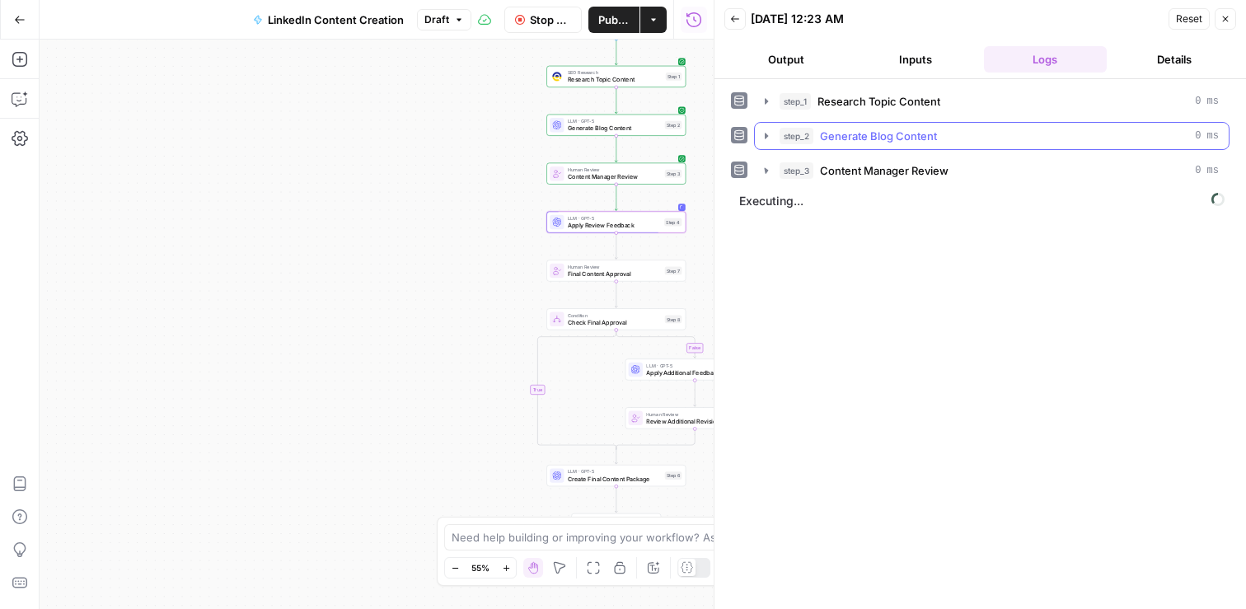
scroll to position [0, 0]
click at [1151, 48] on button "Details" at bounding box center [1175, 59] width 123 height 26
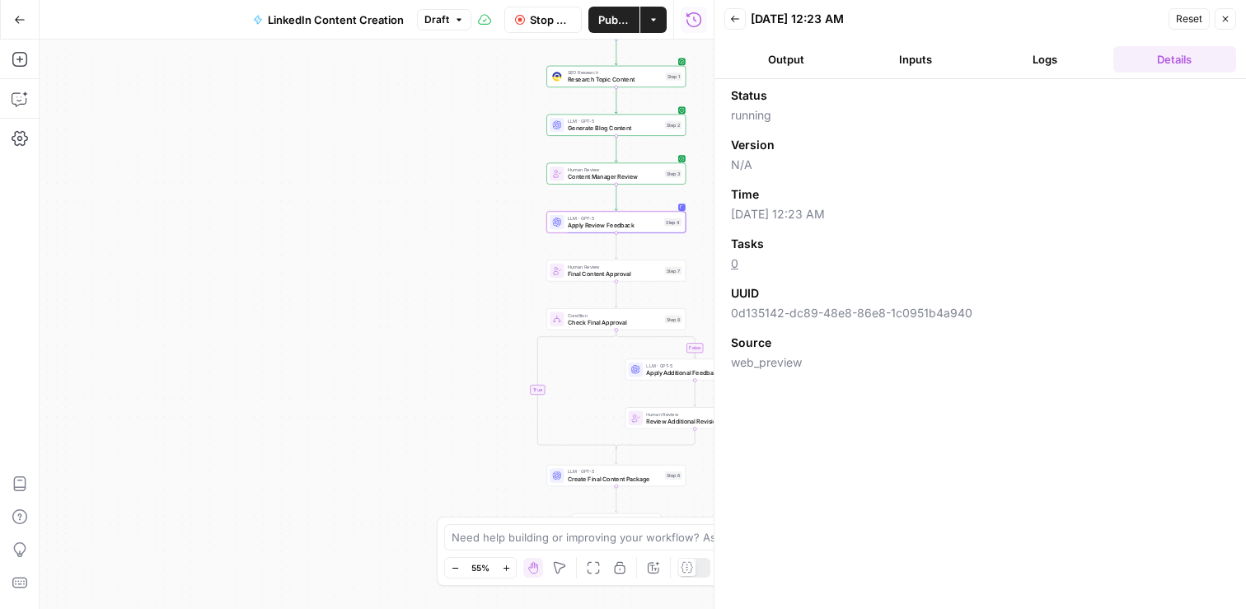
click at [809, 57] on button "Output" at bounding box center [785, 59] width 123 height 26
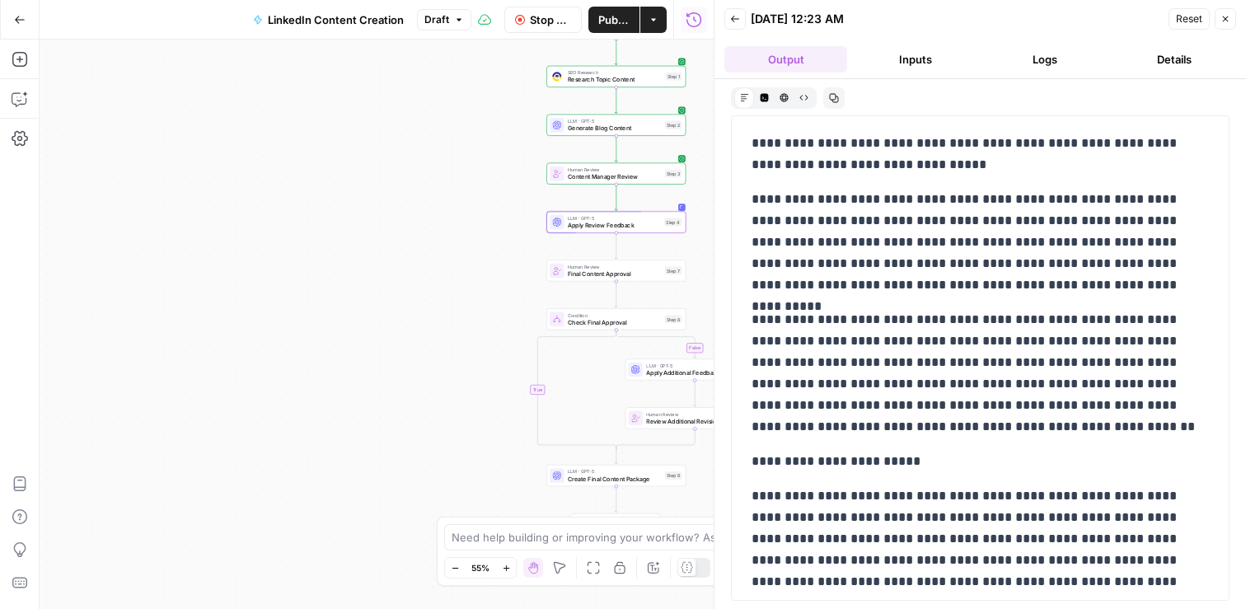
click at [917, 66] on button "Inputs" at bounding box center [915, 59] width 123 height 26
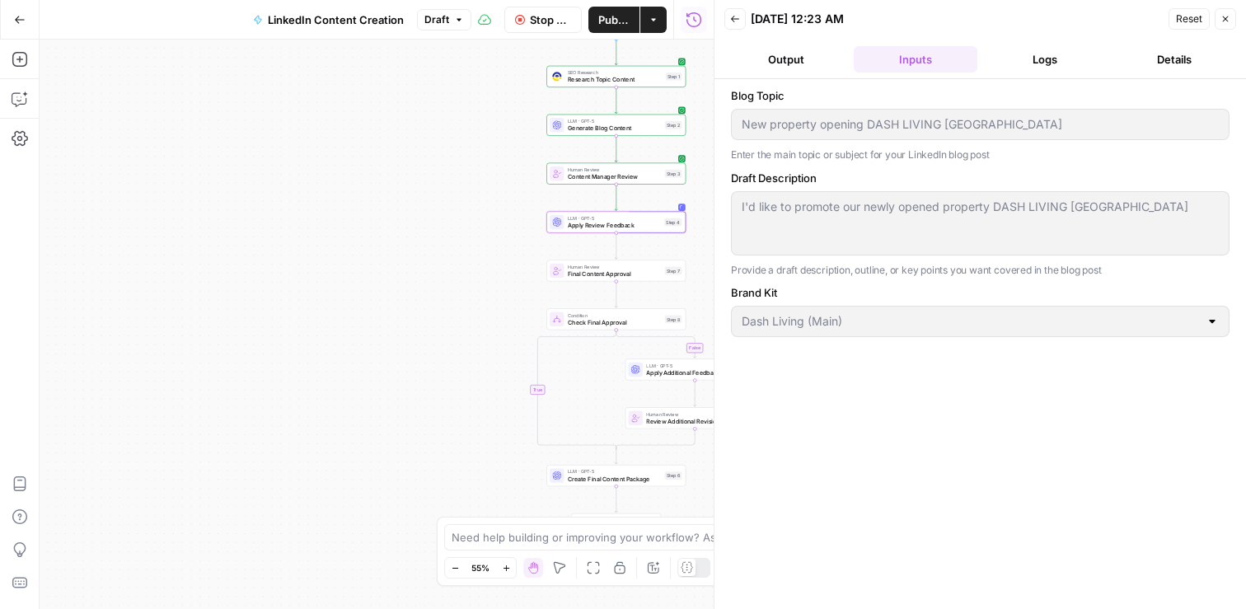
click at [1055, 62] on button "Logs" at bounding box center [1045, 59] width 123 height 26
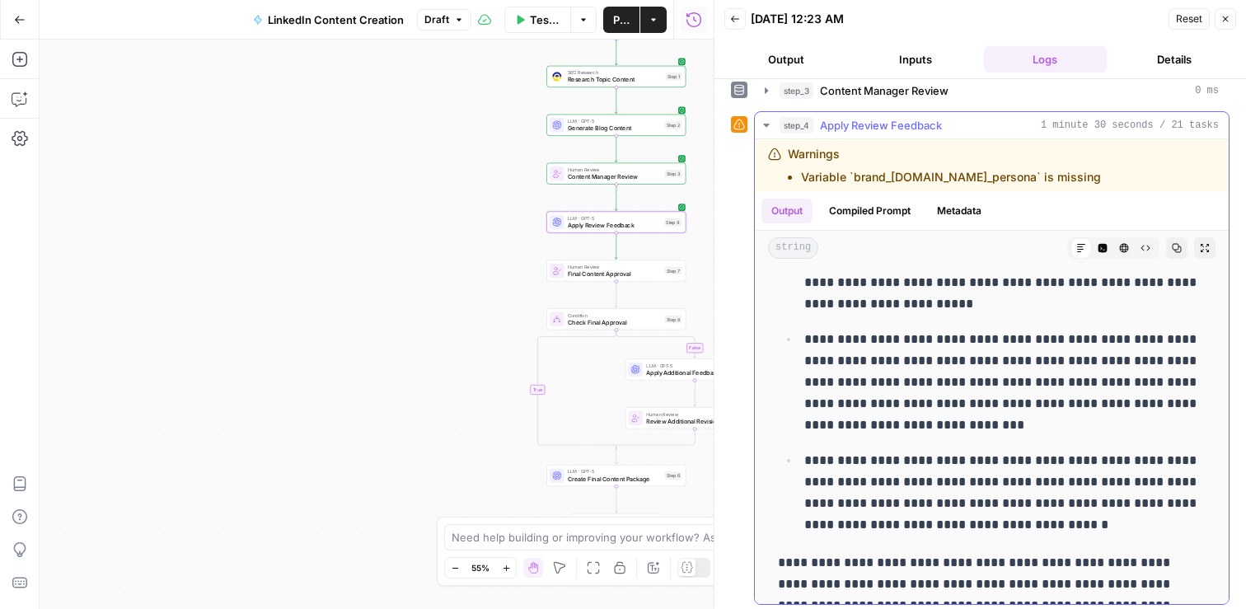
scroll to position [236, 0]
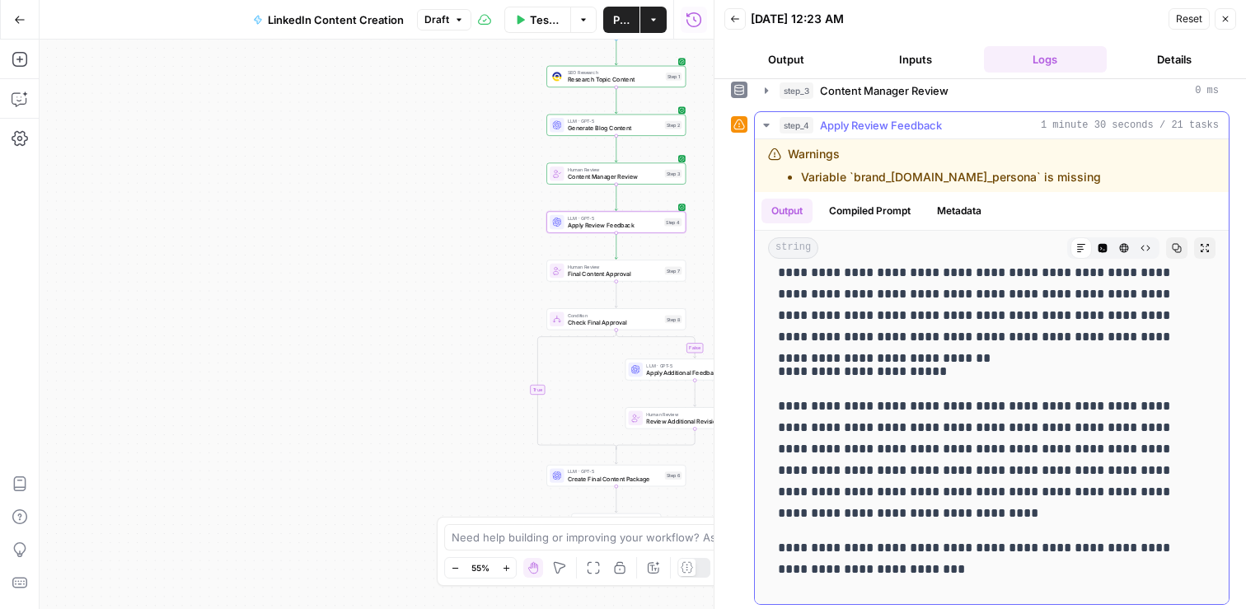
click at [765, 124] on icon "button" at bounding box center [766, 125] width 6 height 3
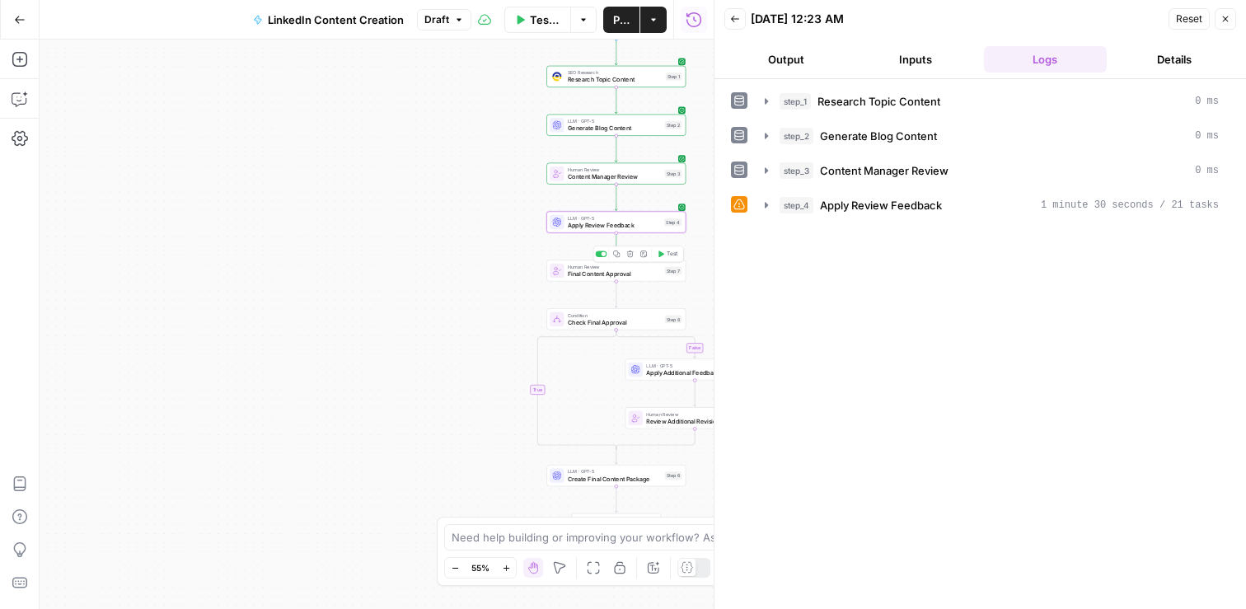
click at [673, 255] on span "Test" at bounding box center [672, 254] width 11 height 8
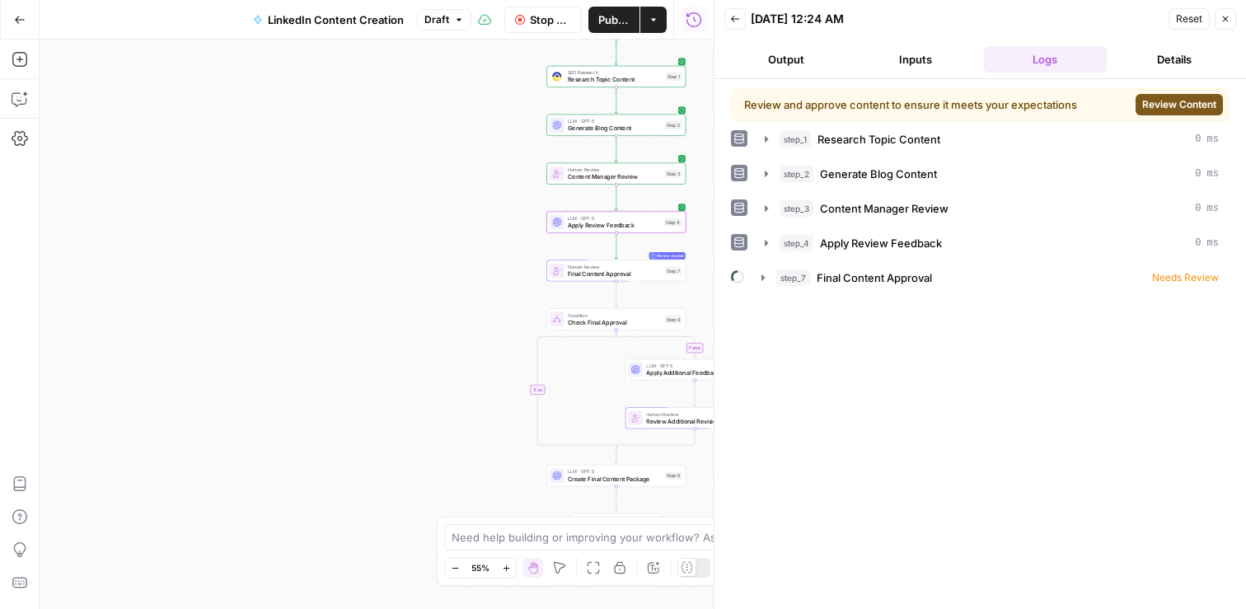
click at [1193, 103] on span "Review Content" at bounding box center [1179, 104] width 74 height 15
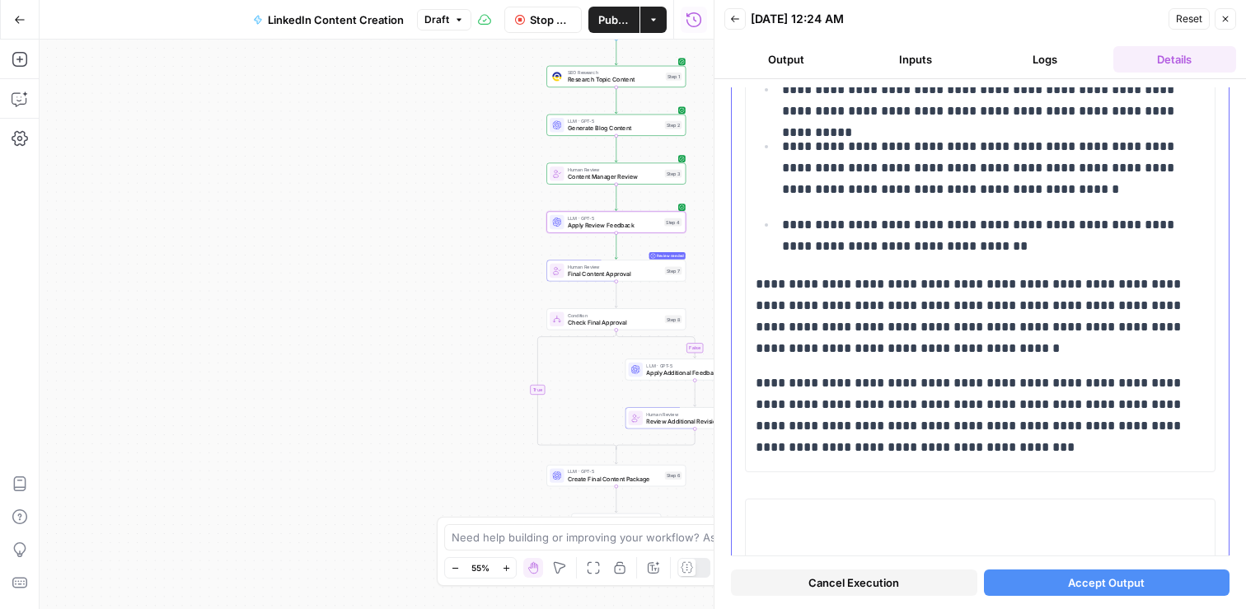
scroll to position [7126, 0]
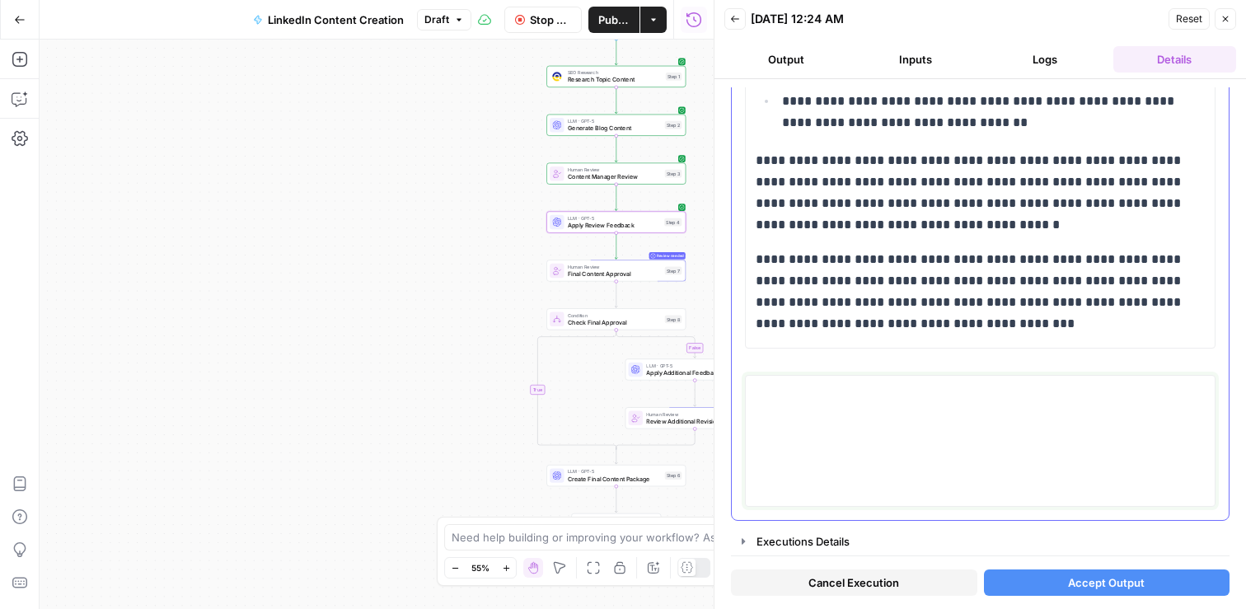
click at [915, 436] on textarea at bounding box center [980, 440] width 449 height 117
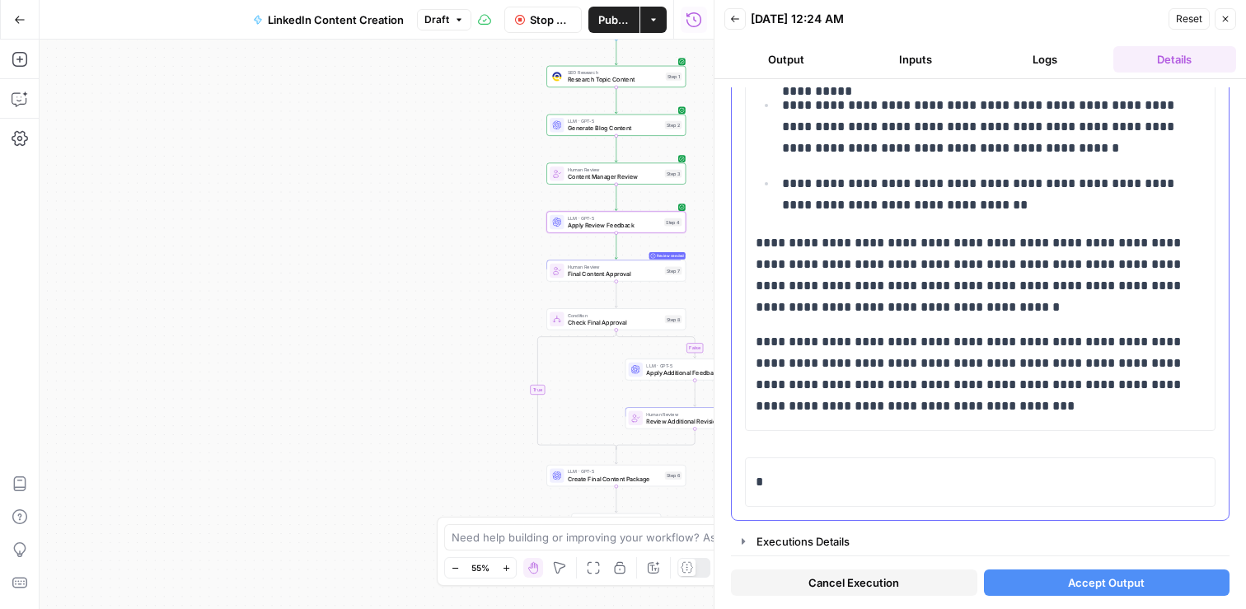
scroll to position [7044, 0]
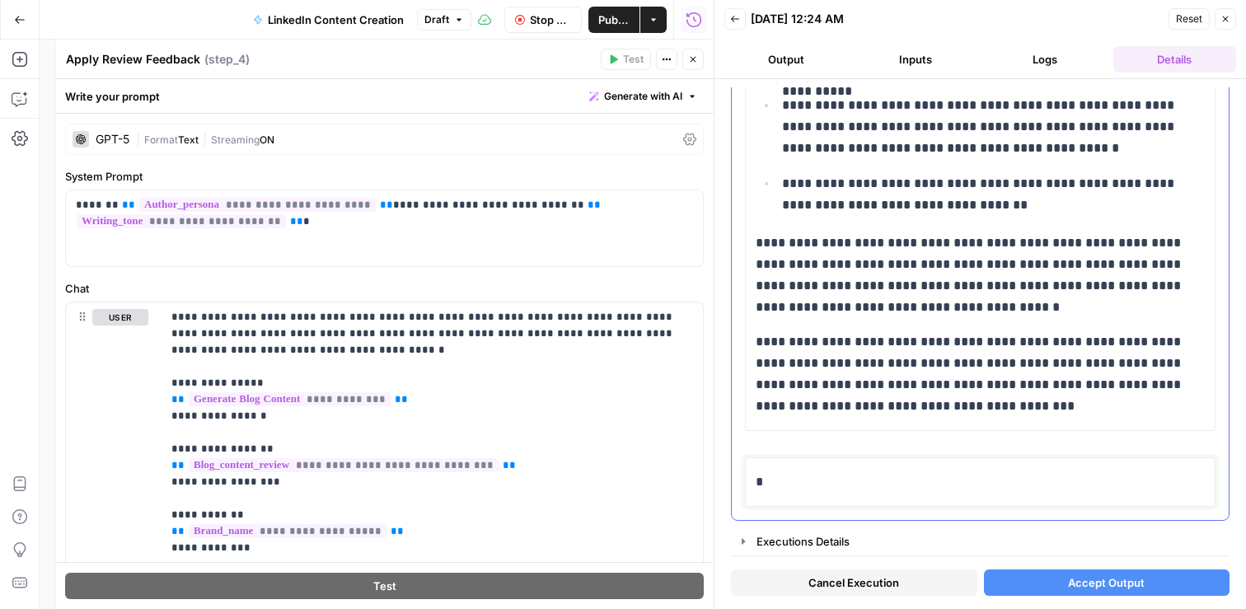
click at [802, 488] on p "*" at bounding box center [980, 481] width 449 height 21
click at [703, 53] on button "Close" at bounding box center [692, 59] width 21 height 21
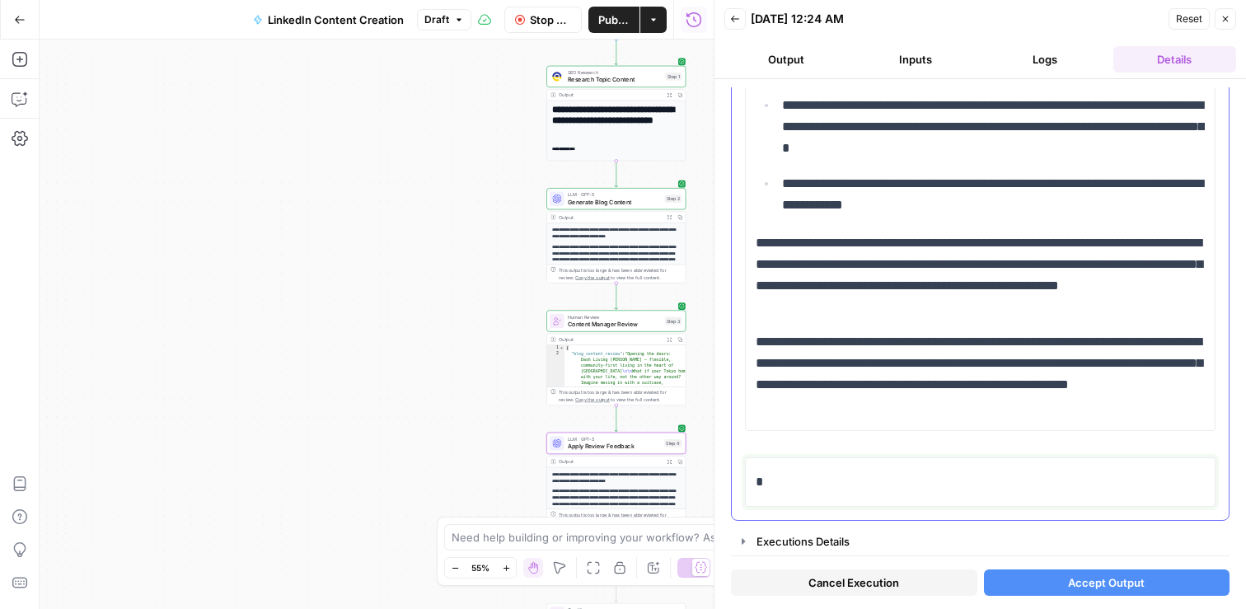
click at [828, 477] on p "*" at bounding box center [980, 481] width 449 height 21
click at [839, 482] on p "**********" at bounding box center [980, 481] width 449 height 21
click at [931, 479] on p "**********" at bounding box center [980, 481] width 449 height 21
click at [1044, 583] on button "Accept Output" at bounding box center [1107, 583] width 246 height 26
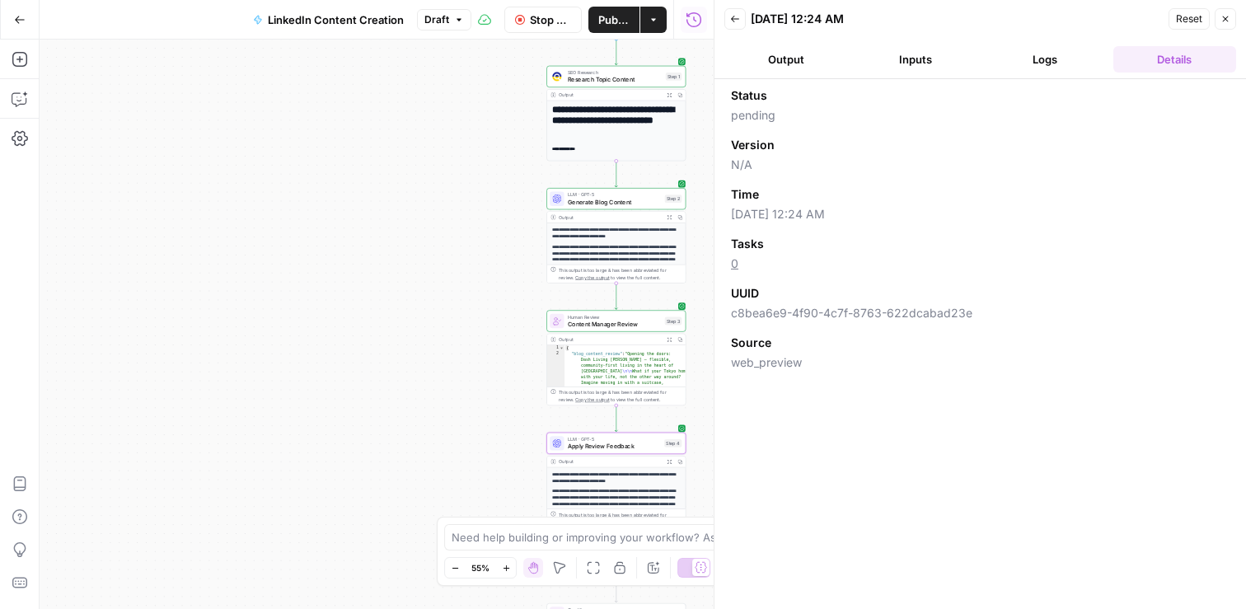
click at [1228, 19] on icon "button" at bounding box center [1226, 19] width 10 height 10
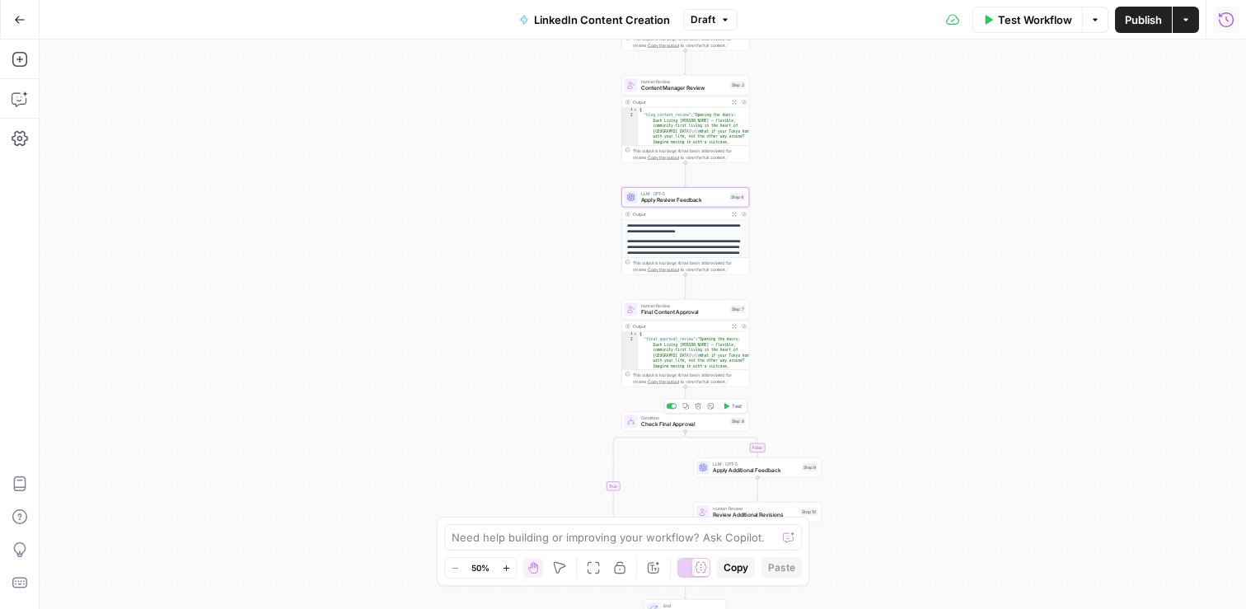
click at [681, 430] on div "Condition Check Final Approval Step 8 Copy step Delete step Add Note Test" at bounding box center [685, 421] width 128 height 20
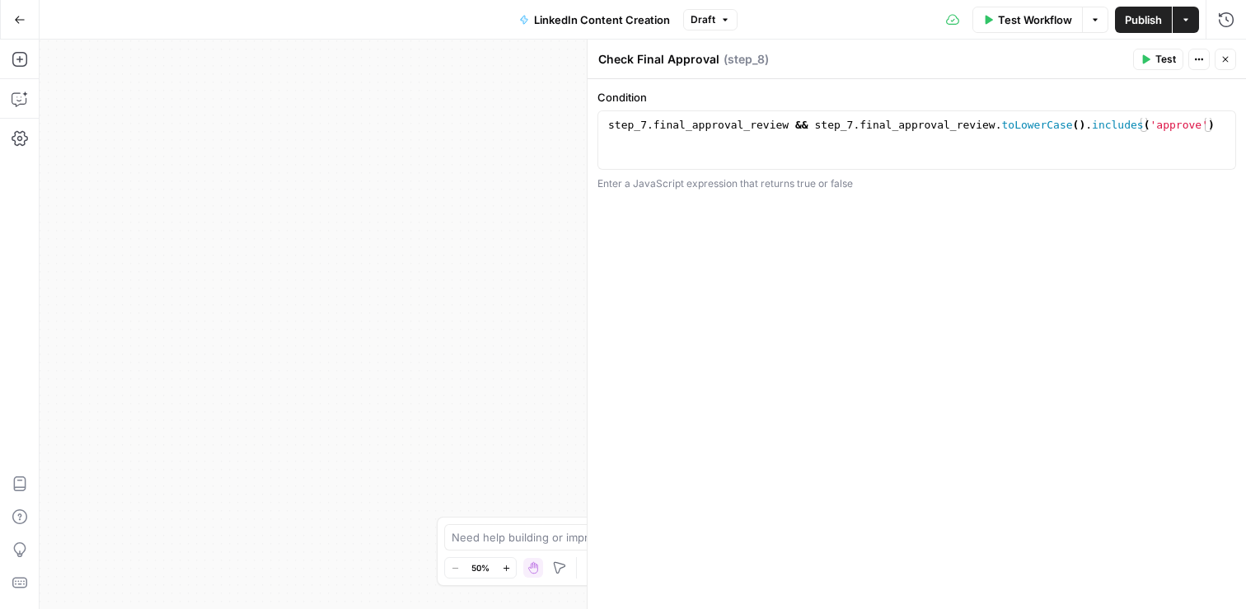
click at [1051, 18] on span "Test Workflow" at bounding box center [1035, 20] width 74 height 16
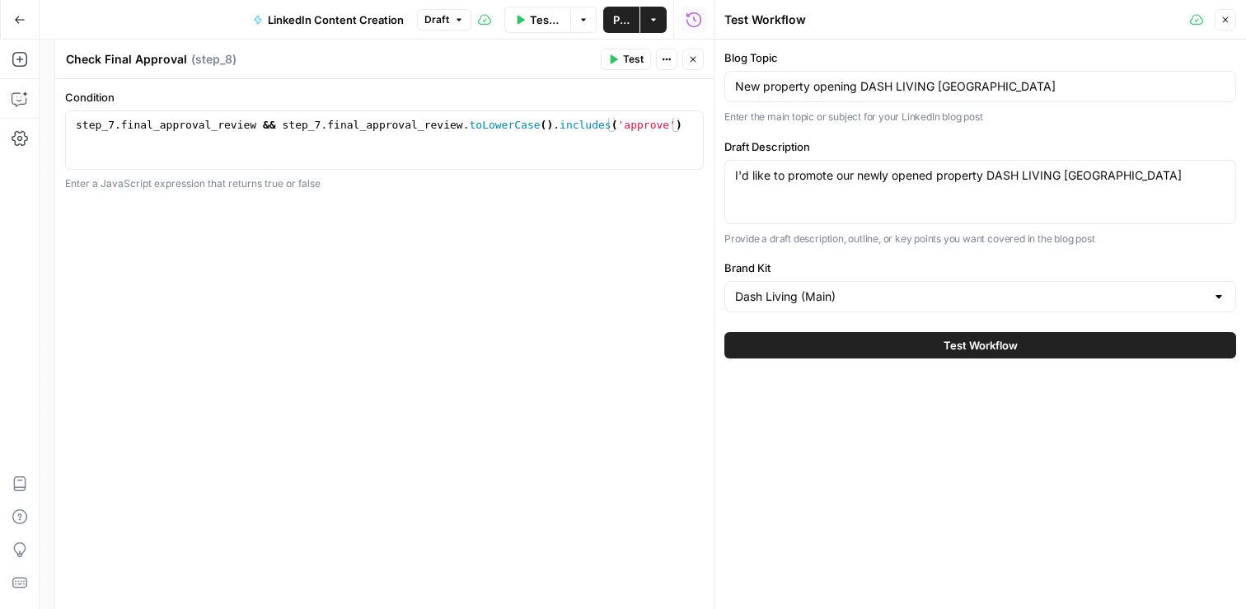
click at [1226, 16] on icon "button" at bounding box center [1226, 20] width 10 height 10
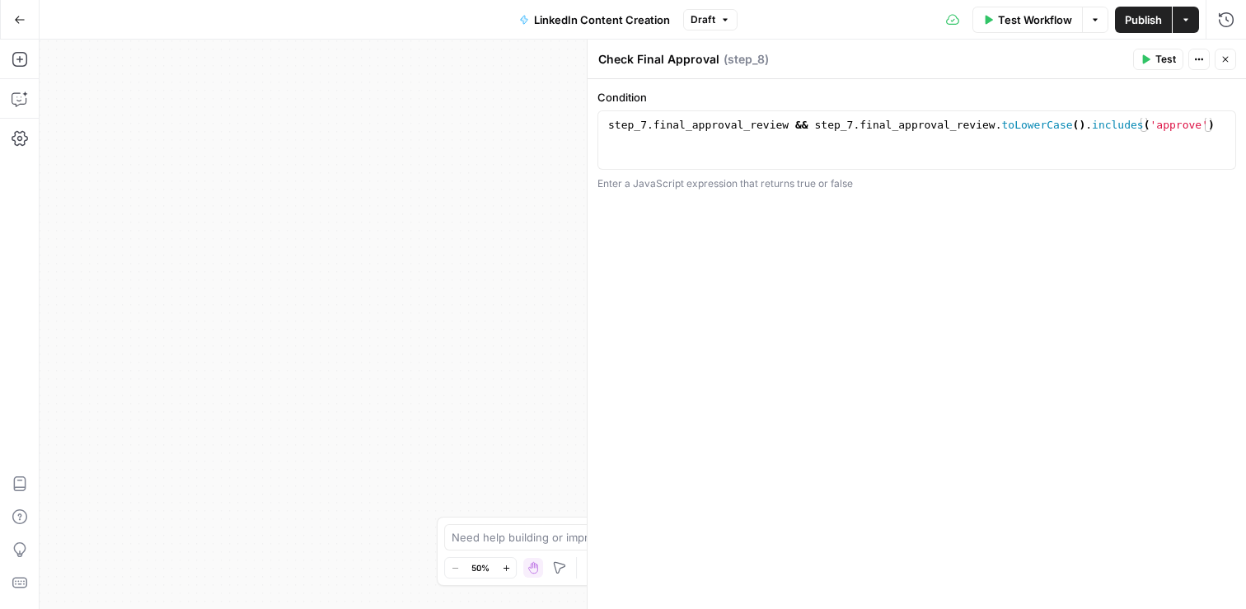
click at [1225, 57] on icon "button" at bounding box center [1226, 59] width 10 height 10
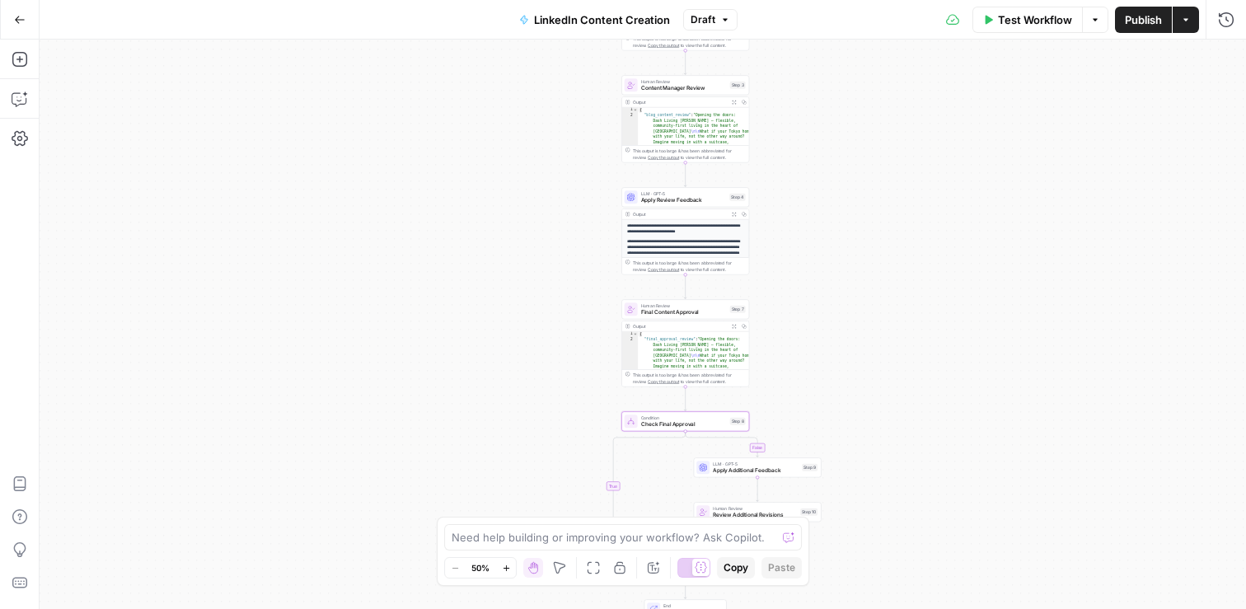
click at [696, 426] on span "Check Final Approval" at bounding box center [684, 424] width 86 height 8
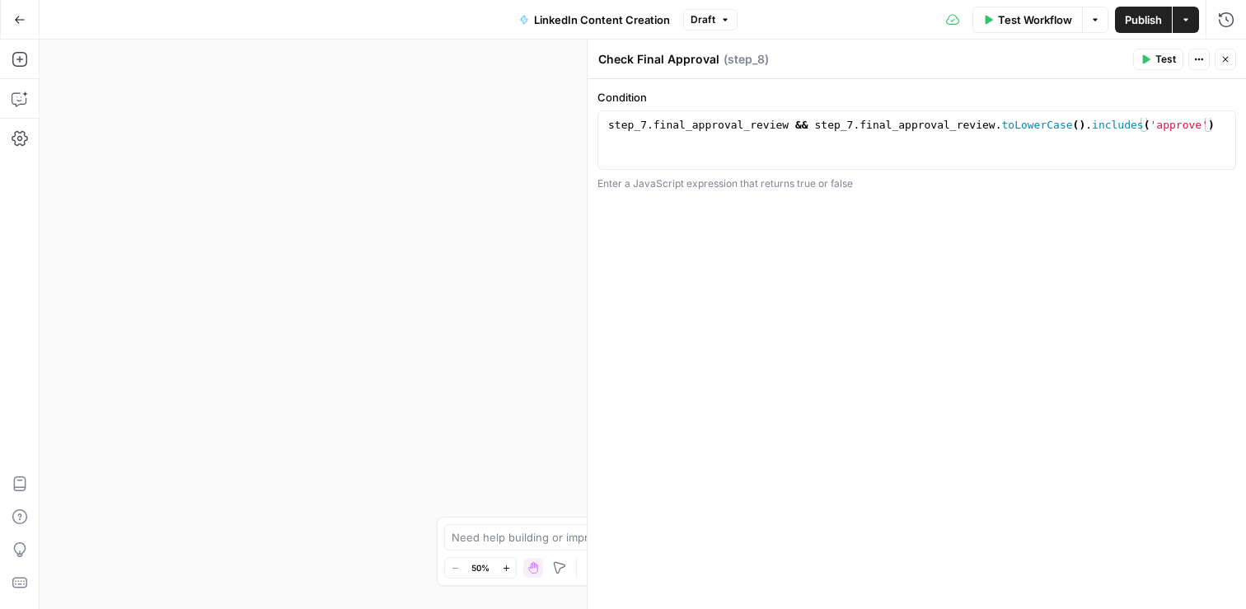
click at [1163, 58] on span "Test" at bounding box center [1166, 59] width 21 height 15
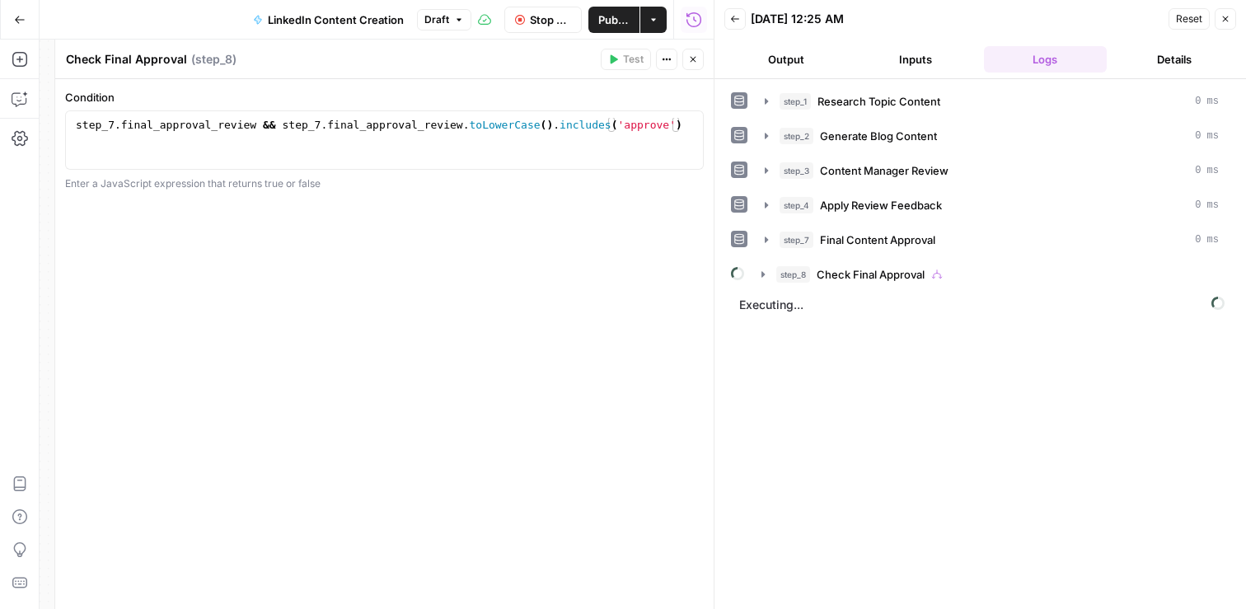
click at [694, 57] on icon "button" at bounding box center [693, 59] width 10 height 10
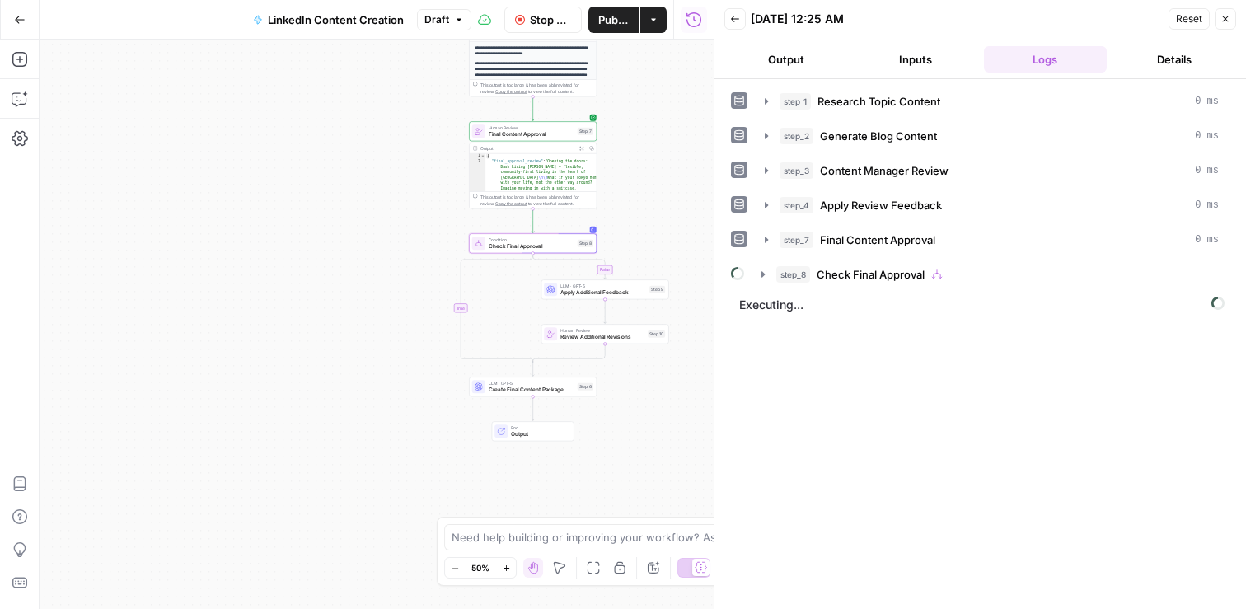
drag, startPoint x: 457, startPoint y: 357, endPoint x: 298, endPoint y: 174, distance: 243.0
click at [298, 174] on div "**********" at bounding box center [377, 325] width 674 height 570
click at [516, 237] on span "Check Final Approval" at bounding box center [524, 241] width 86 height 8
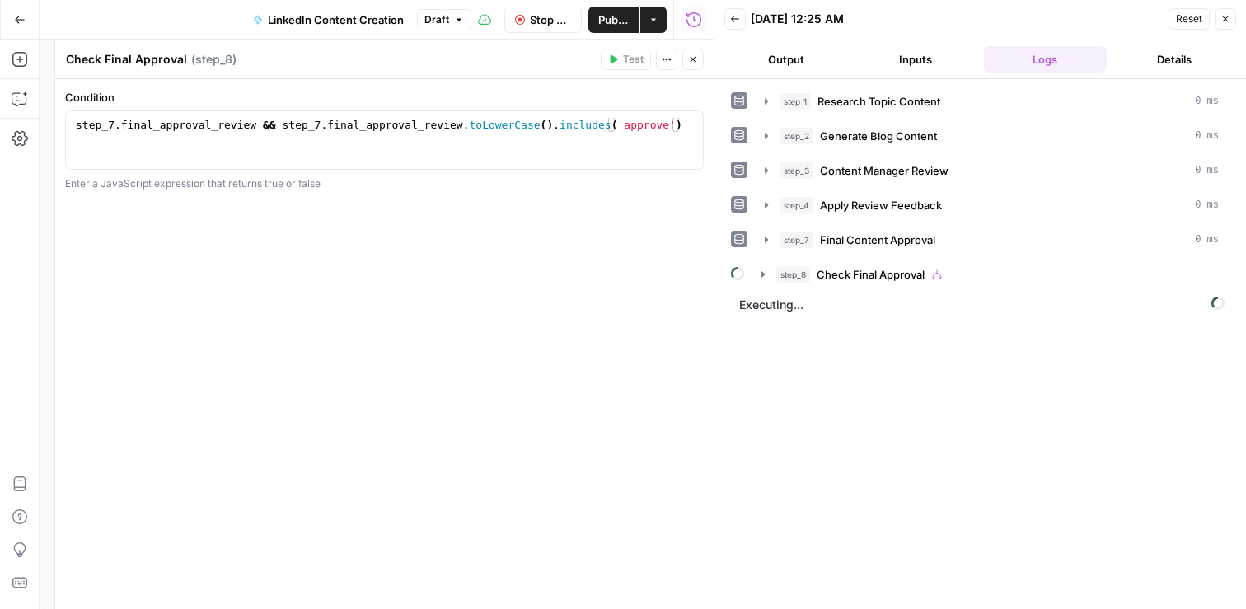
click at [691, 59] on icon "button" at bounding box center [693, 59] width 10 height 10
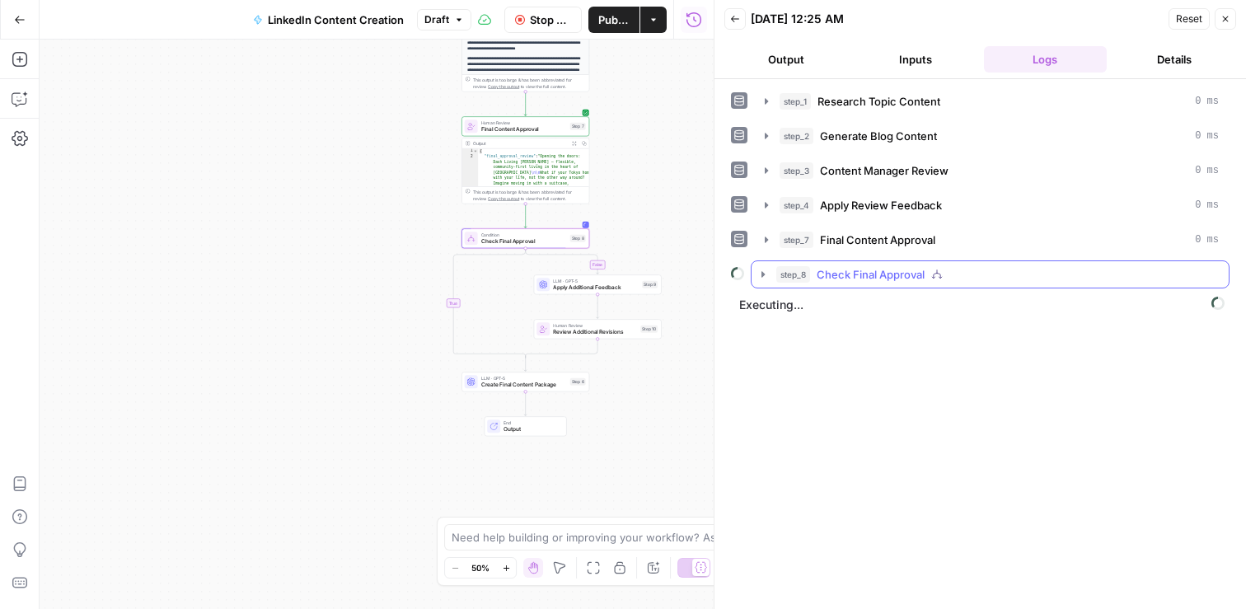
click at [769, 272] on icon "button" at bounding box center [763, 274] width 13 height 13
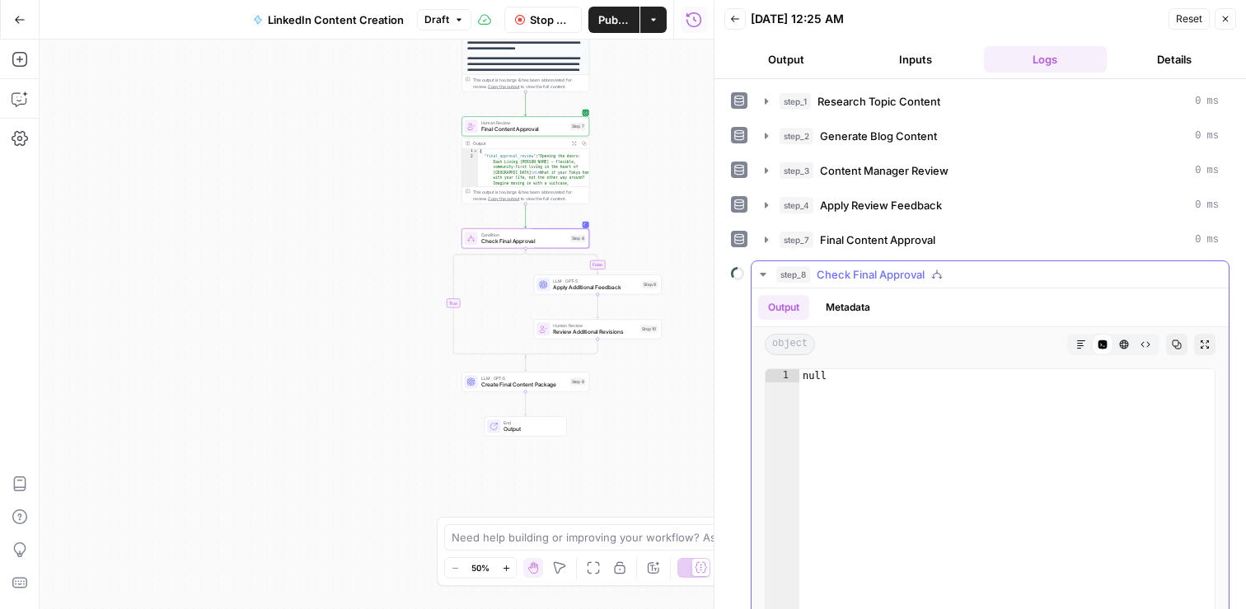
click at [767, 275] on icon "button" at bounding box center [763, 274] width 13 height 13
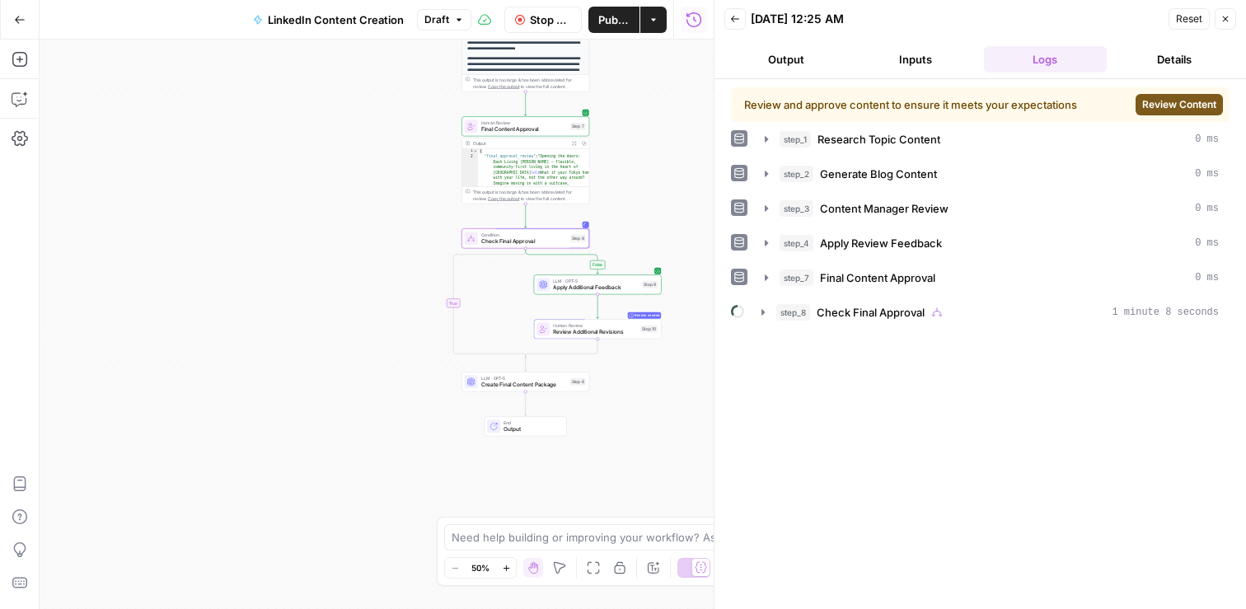
click at [1169, 107] on span "Review Content" at bounding box center [1179, 104] width 74 height 15
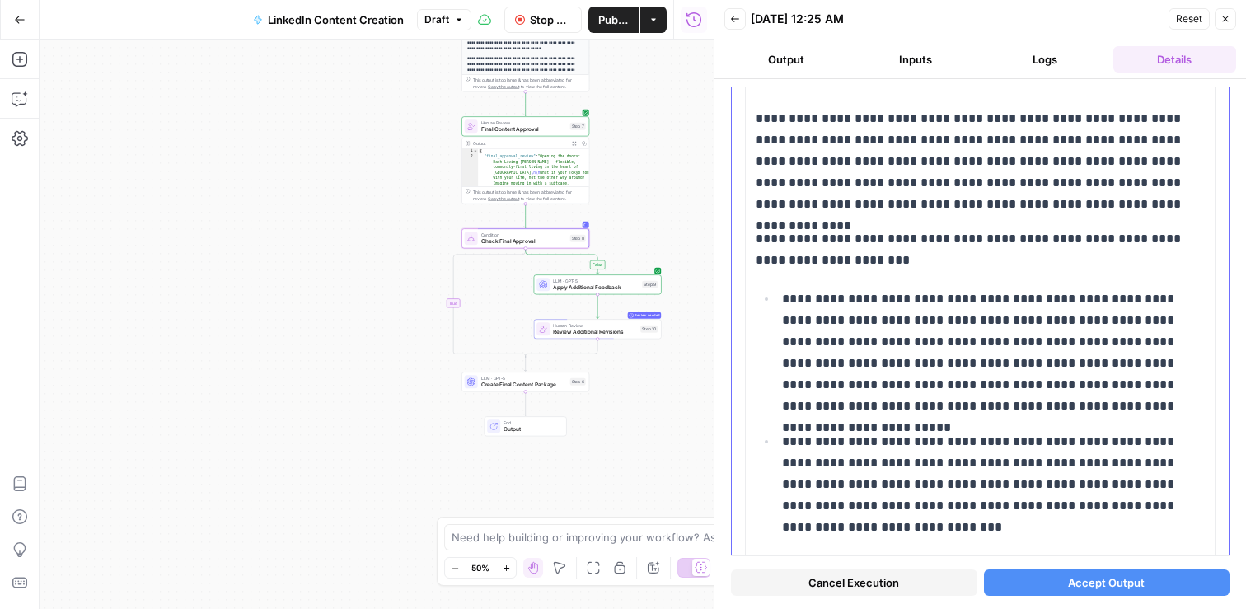
scroll to position [500, 0]
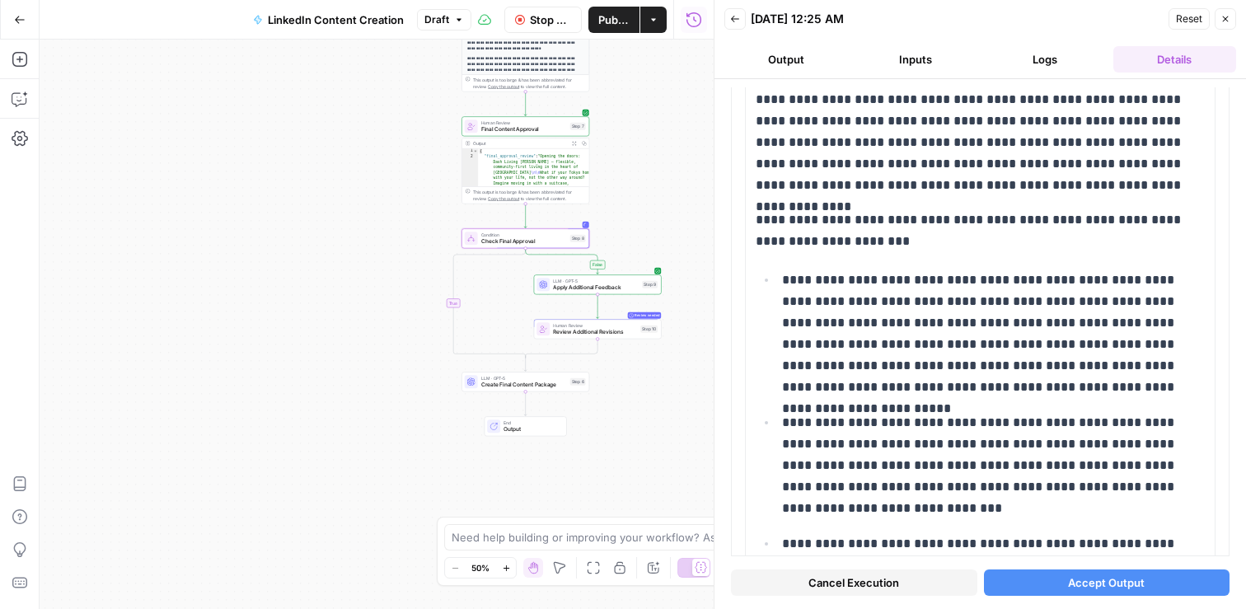
click at [901, 53] on button "Inputs" at bounding box center [915, 59] width 123 height 26
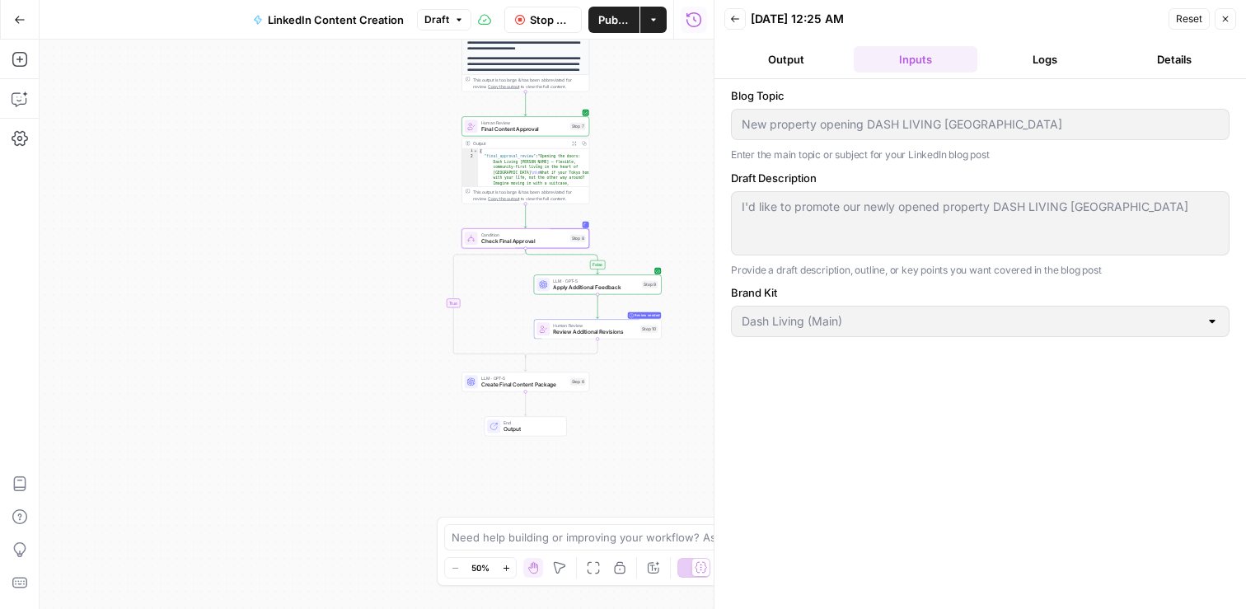
click at [1045, 68] on button "Logs" at bounding box center [1045, 59] width 123 height 26
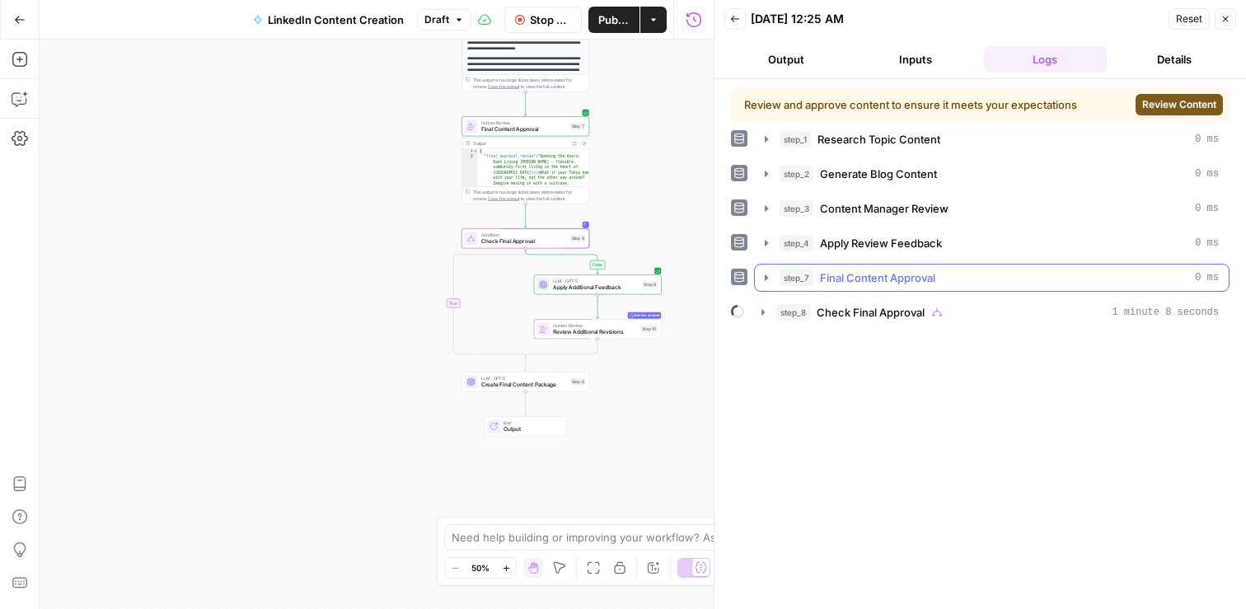
click at [766, 276] on icon "button" at bounding box center [766, 277] width 3 height 6
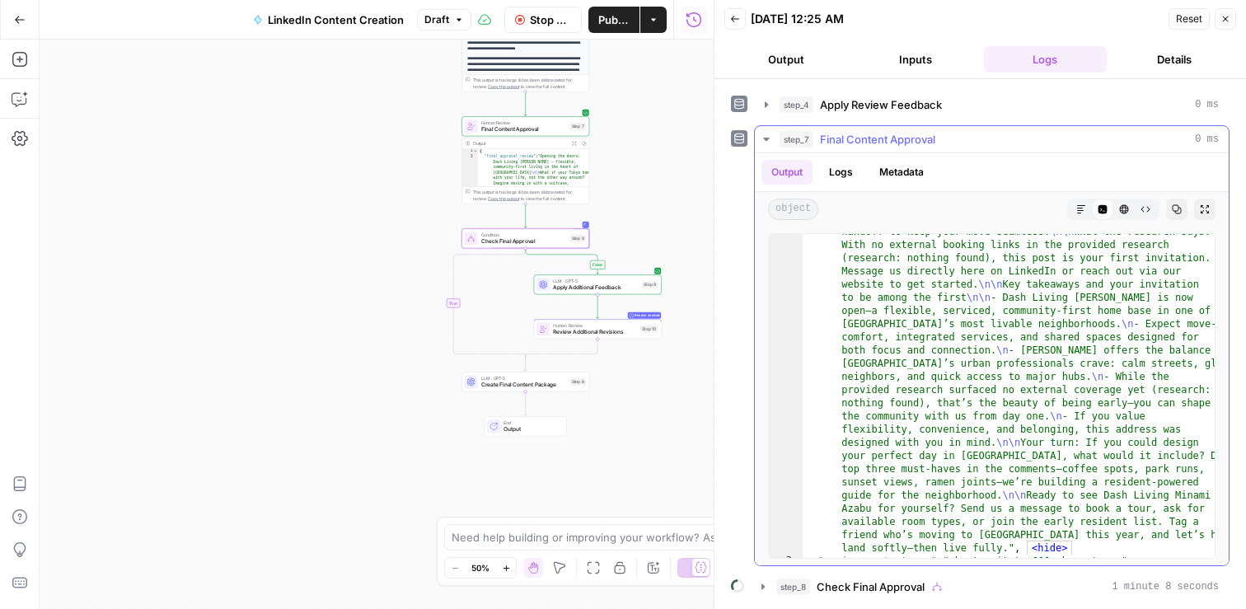
scroll to position [2960, 0]
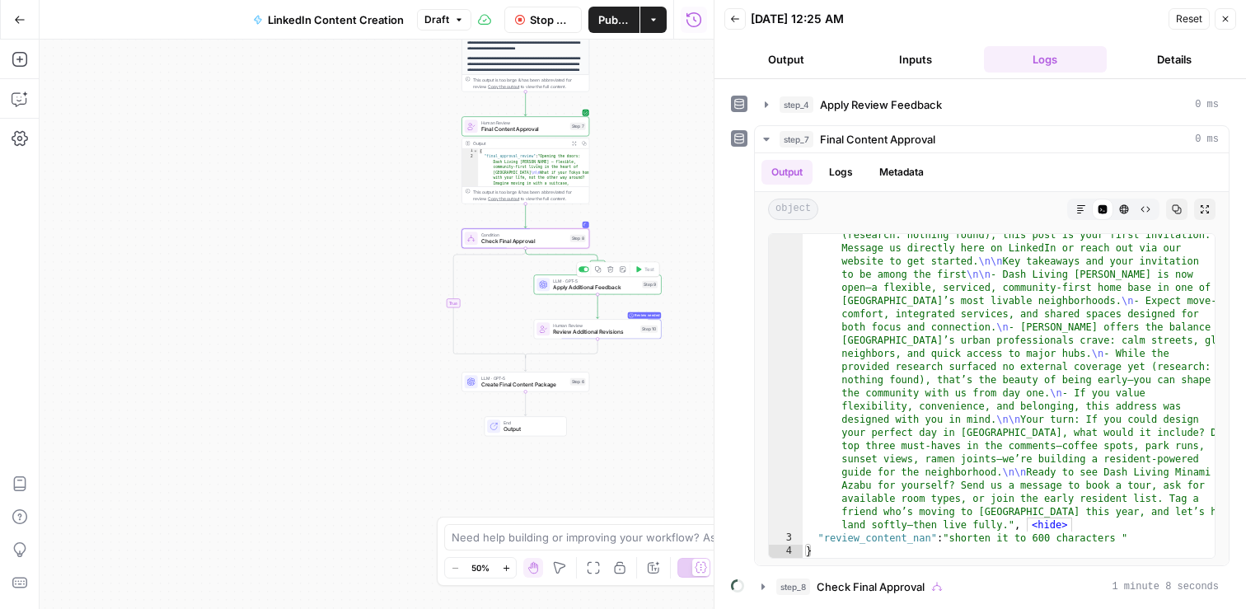
click at [572, 291] on span "Apply Additional Feedback" at bounding box center [596, 288] width 86 height 8
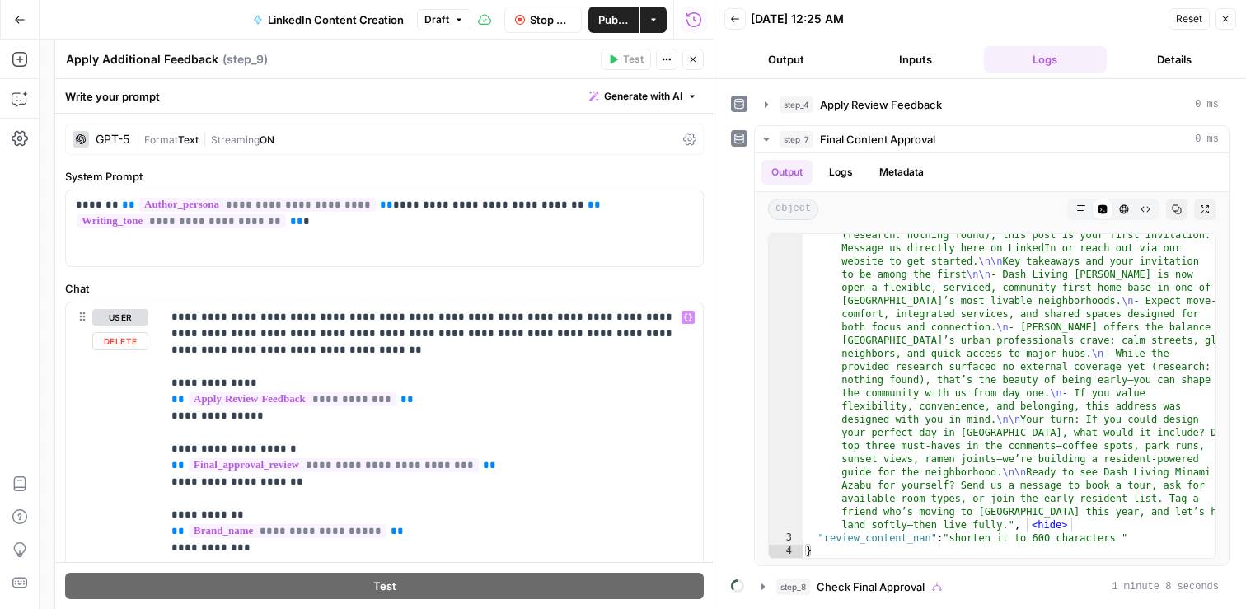
scroll to position [34, 0]
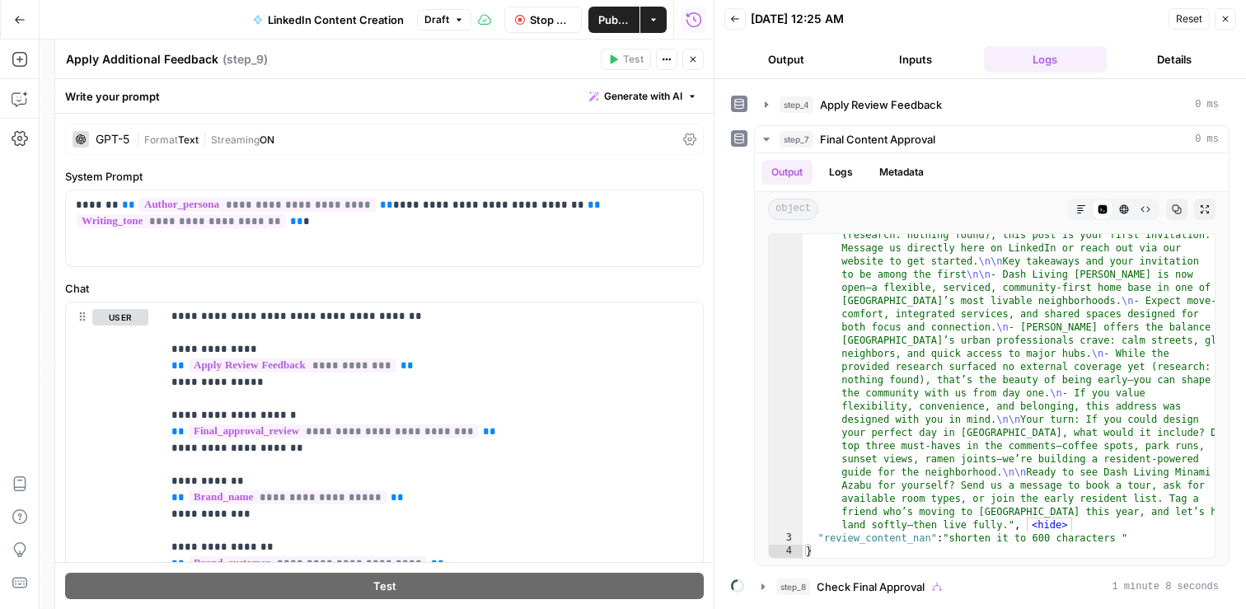
click at [695, 59] on icon "button" at bounding box center [693, 59] width 10 height 10
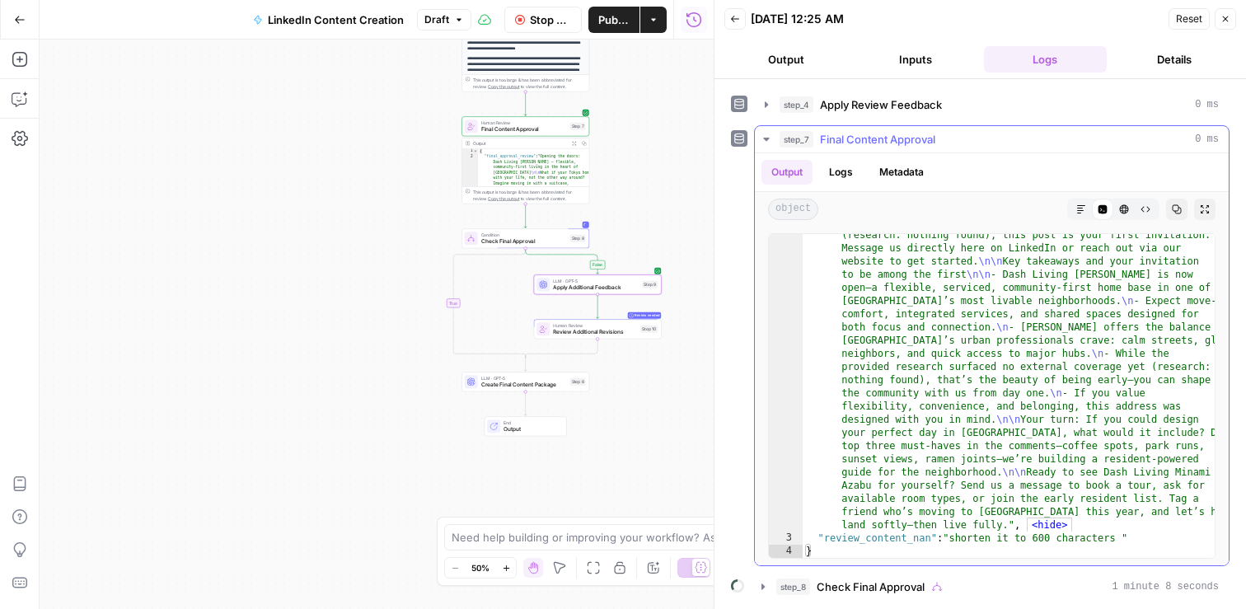
click at [774, 137] on button "step_7 Final Content Approval 0 ms" at bounding box center [992, 139] width 474 height 26
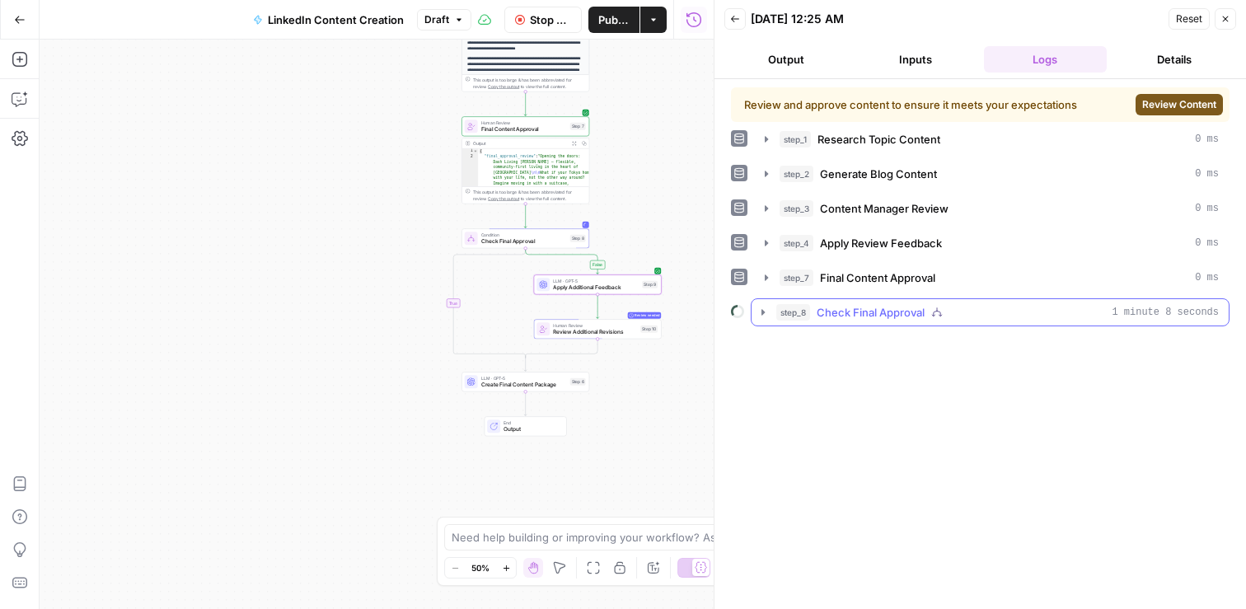
click at [761, 314] on icon "button" at bounding box center [763, 312] width 13 height 13
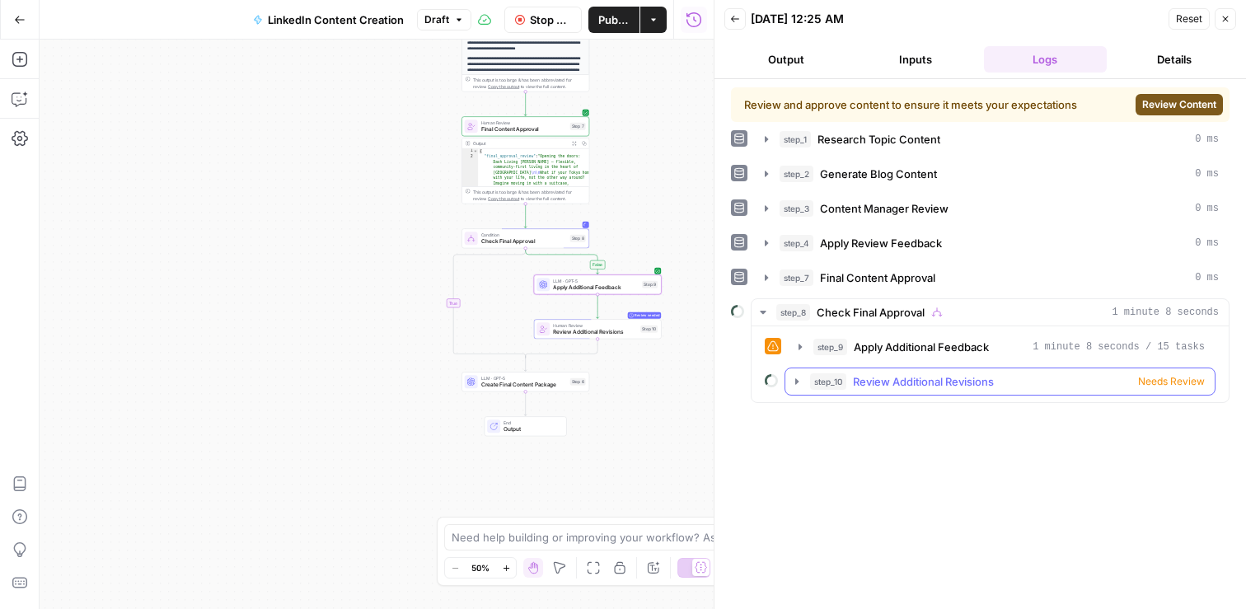
click at [796, 382] on icon "button" at bounding box center [796, 381] width 3 height 6
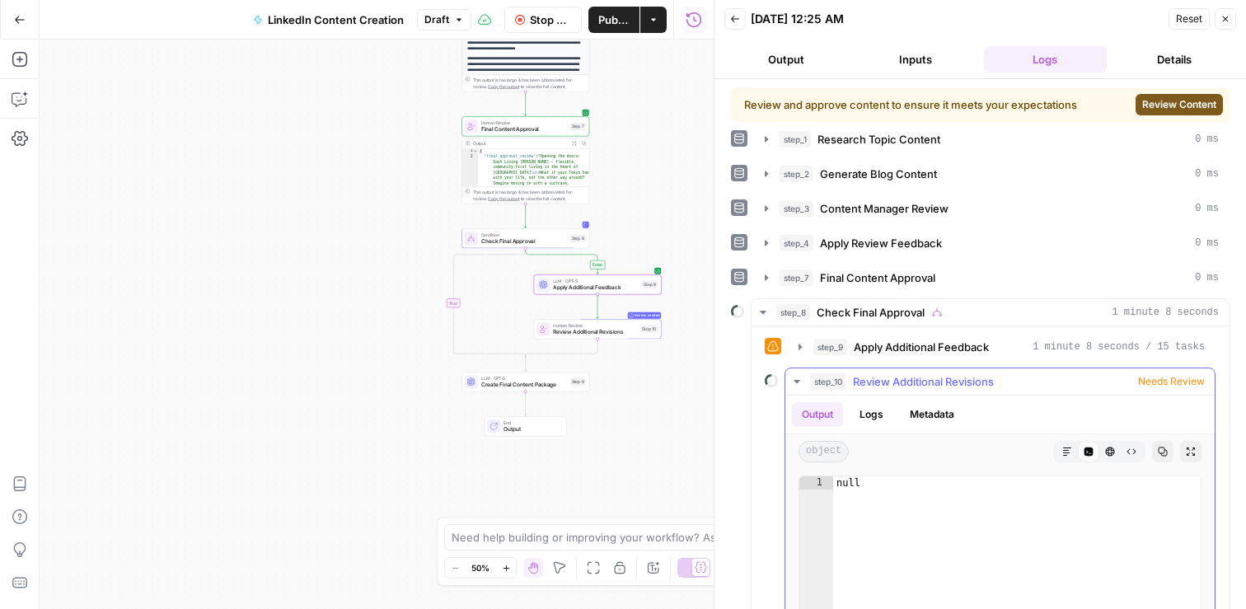
click at [884, 424] on button "Logs" at bounding box center [872, 414] width 44 height 25
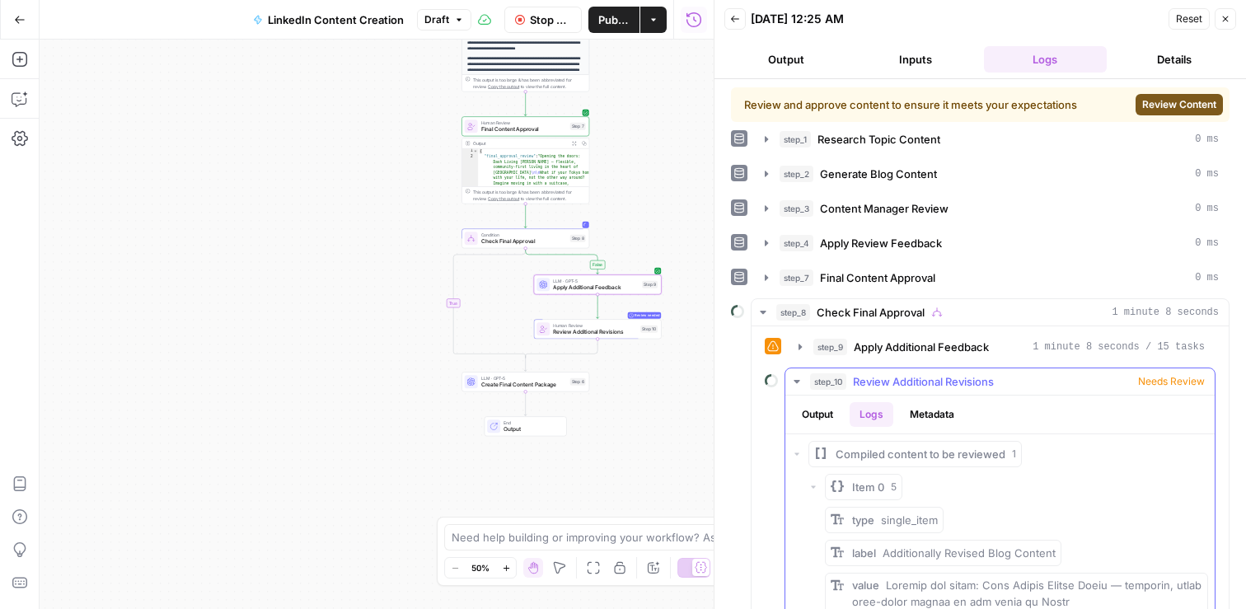
click at [923, 419] on button "Metadata" at bounding box center [932, 414] width 64 height 25
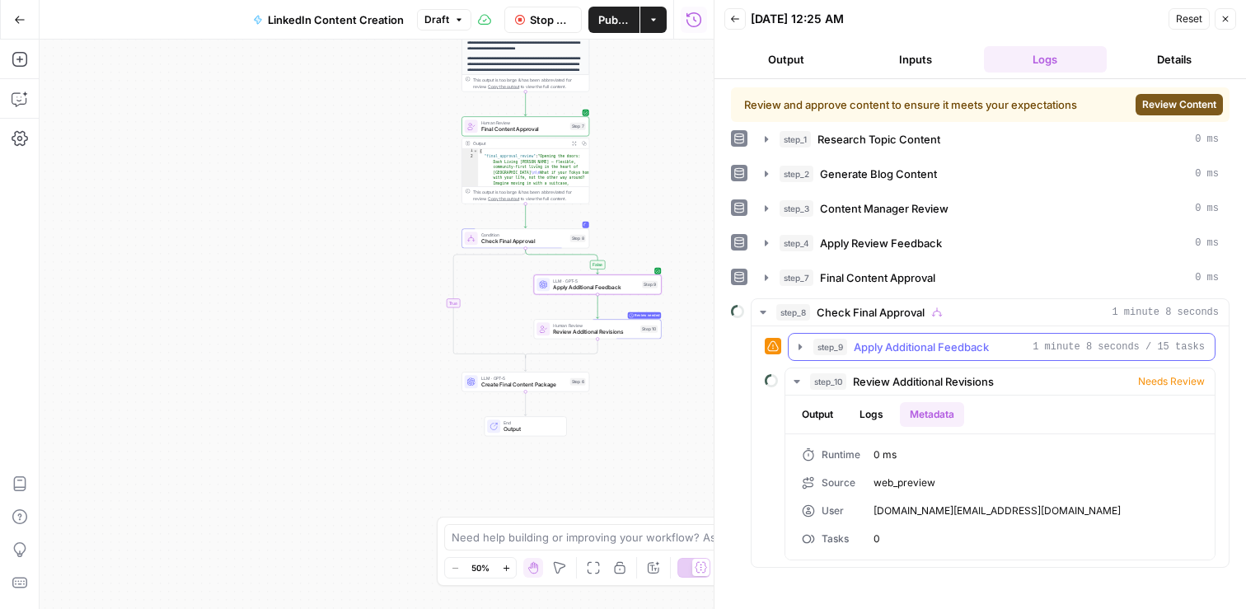
click at [804, 345] on icon "button" at bounding box center [800, 346] width 13 height 13
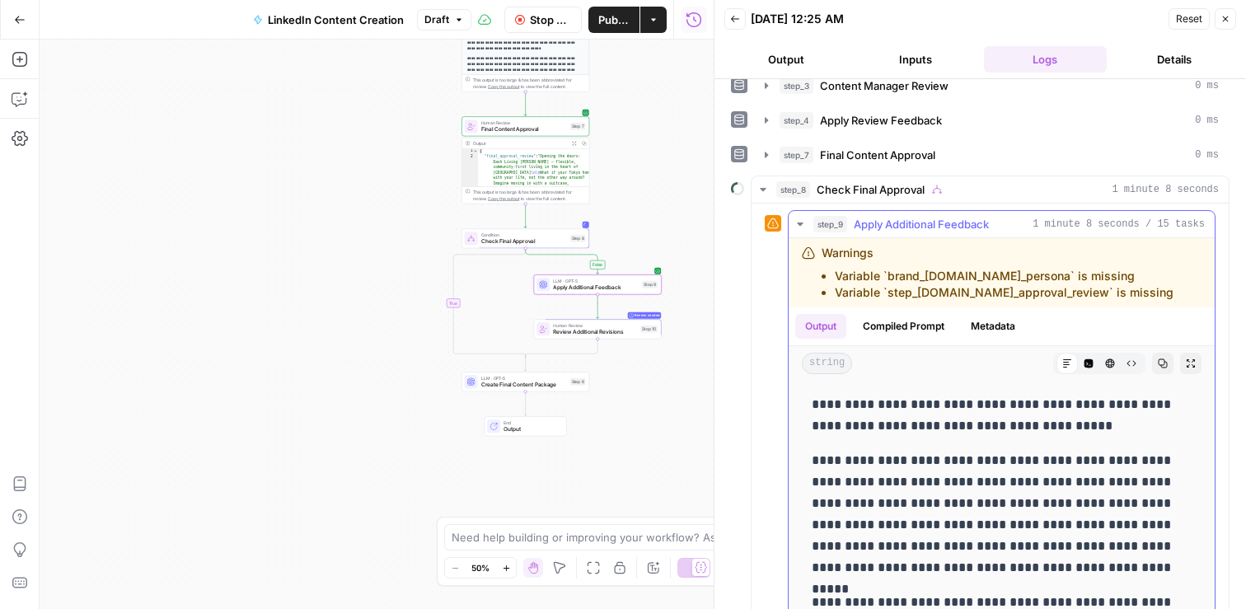
scroll to position [10, 0]
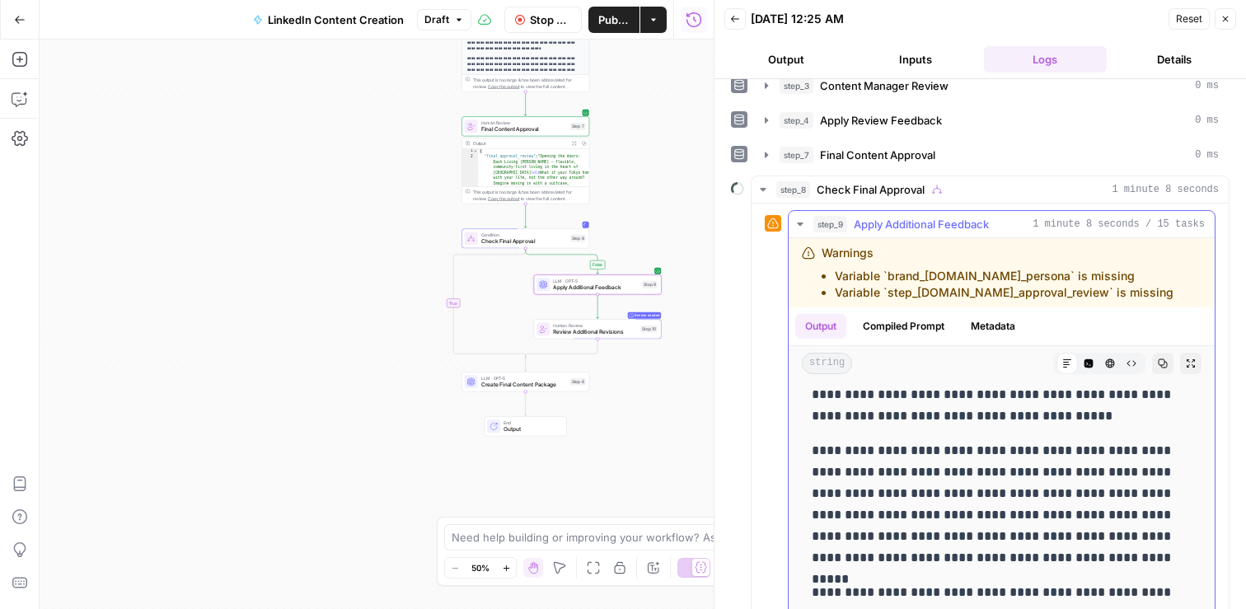
click at [926, 330] on button "Compiled Prompt" at bounding box center [903, 326] width 101 height 25
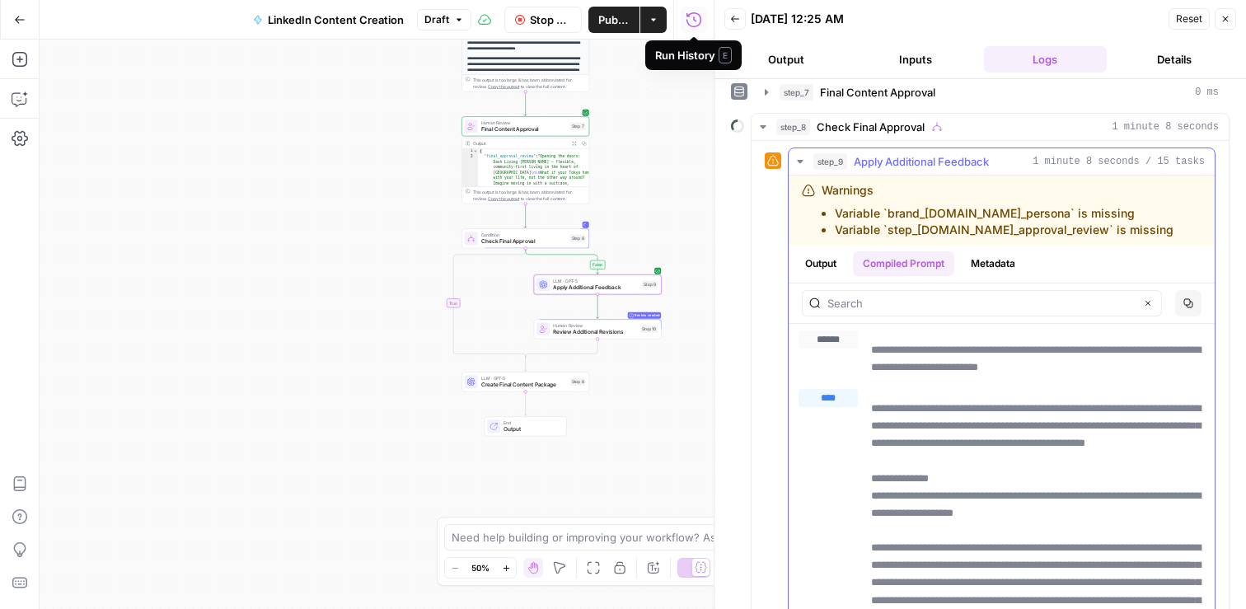
scroll to position [0, 0]
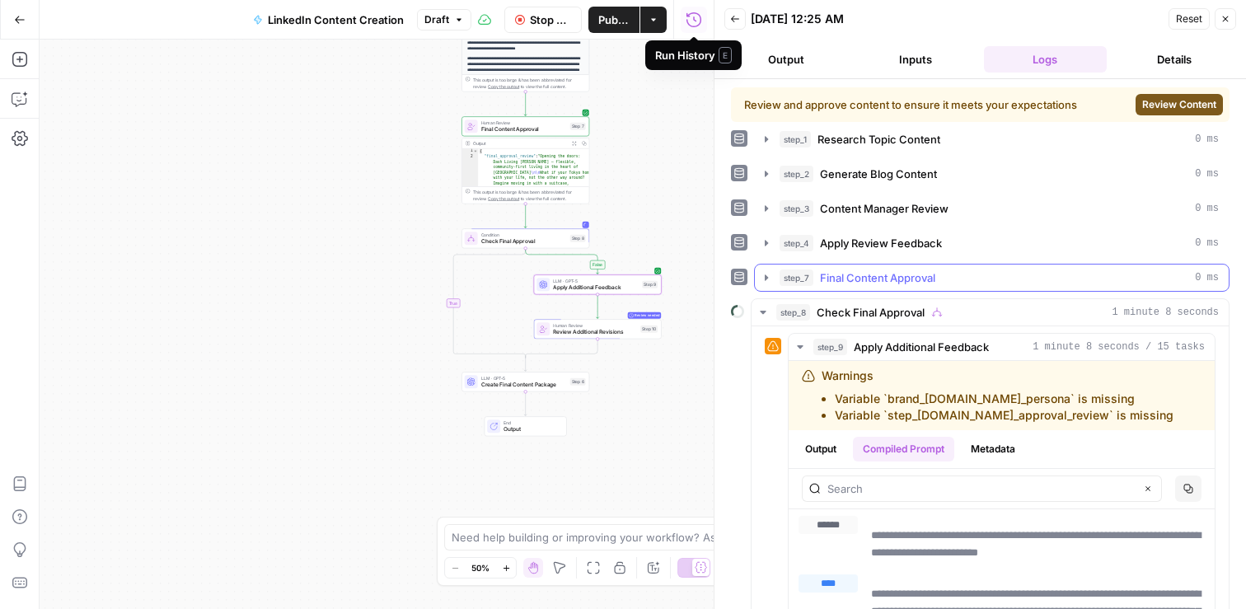
click at [764, 279] on icon "button" at bounding box center [766, 277] width 13 height 13
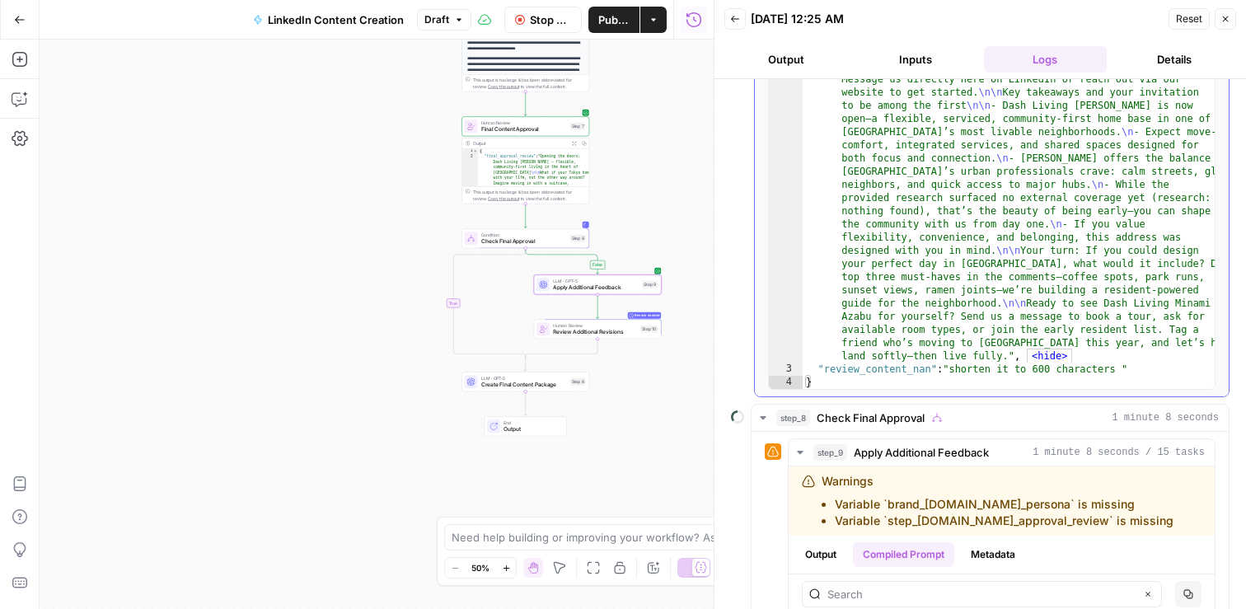
scroll to position [309, 0]
click at [1228, 16] on icon "button" at bounding box center [1226, 19] width 6 height 6
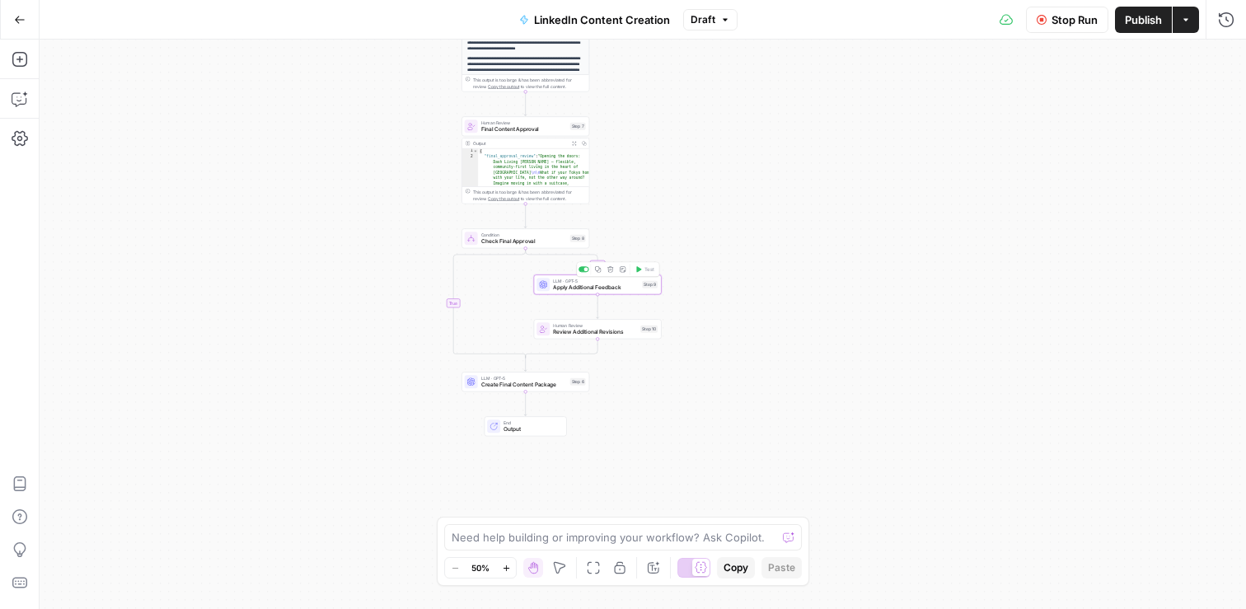
click at [621, 291] on div "LLM · GPT-5 Apply Additional Feedback Step 9 Copy step Delete step Add Note Test" at bounding box center [598, 284] width 128 height 20
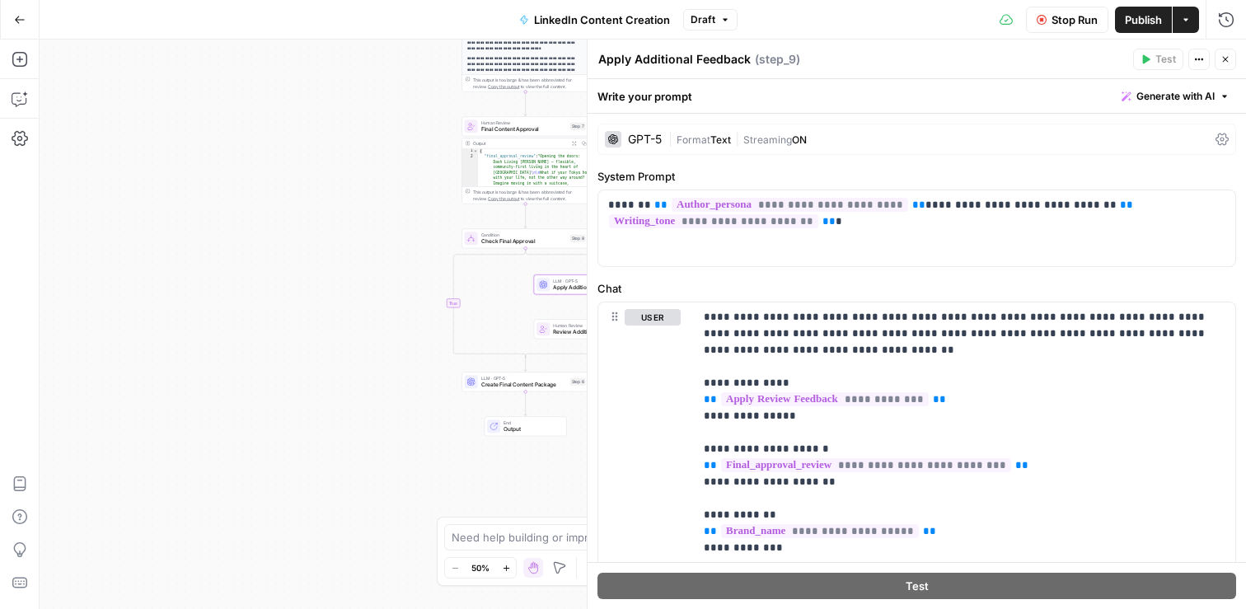
click at [1229, 57] on icon "button" at bounding box center [1226, 59] width 10 height 10
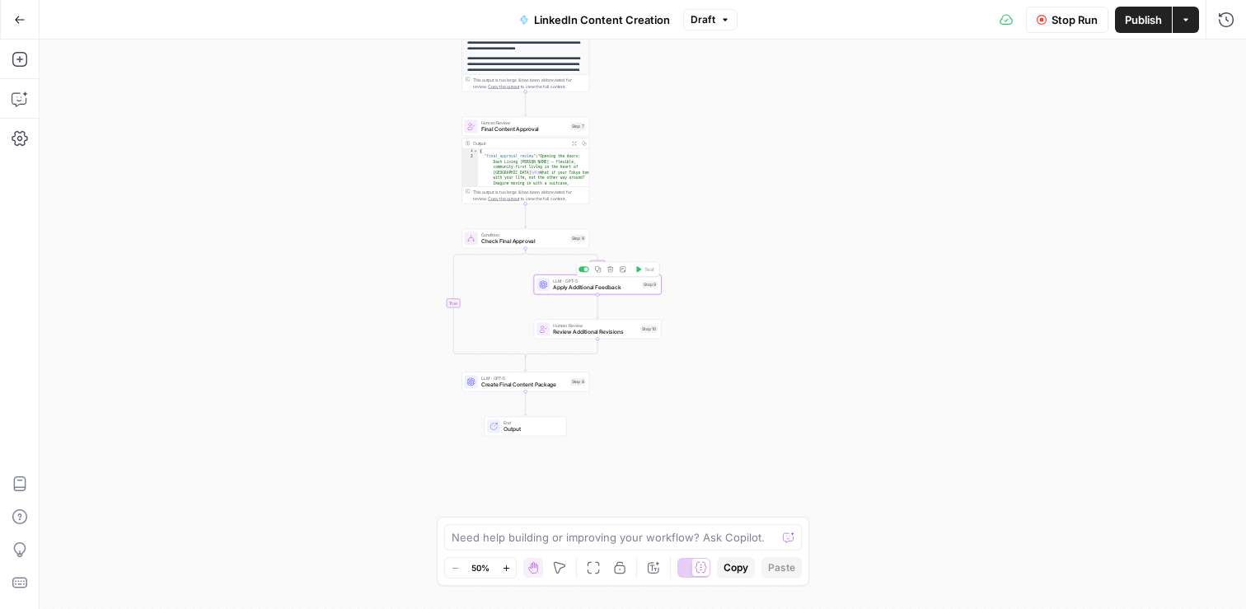
click at [612, 287] on span "Apply Additional Feedback" at bounding box center [596, 288] width 86 height 8
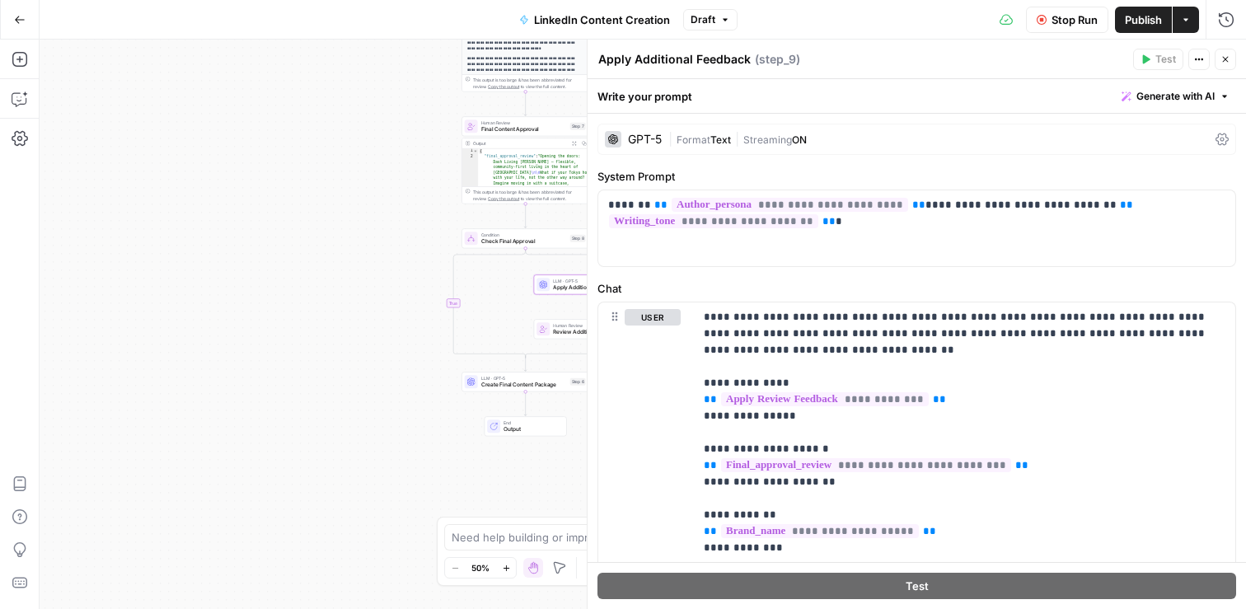
click at [1222, 53] on button "Close" at bounding box center [1225, 59] width 21 height 21
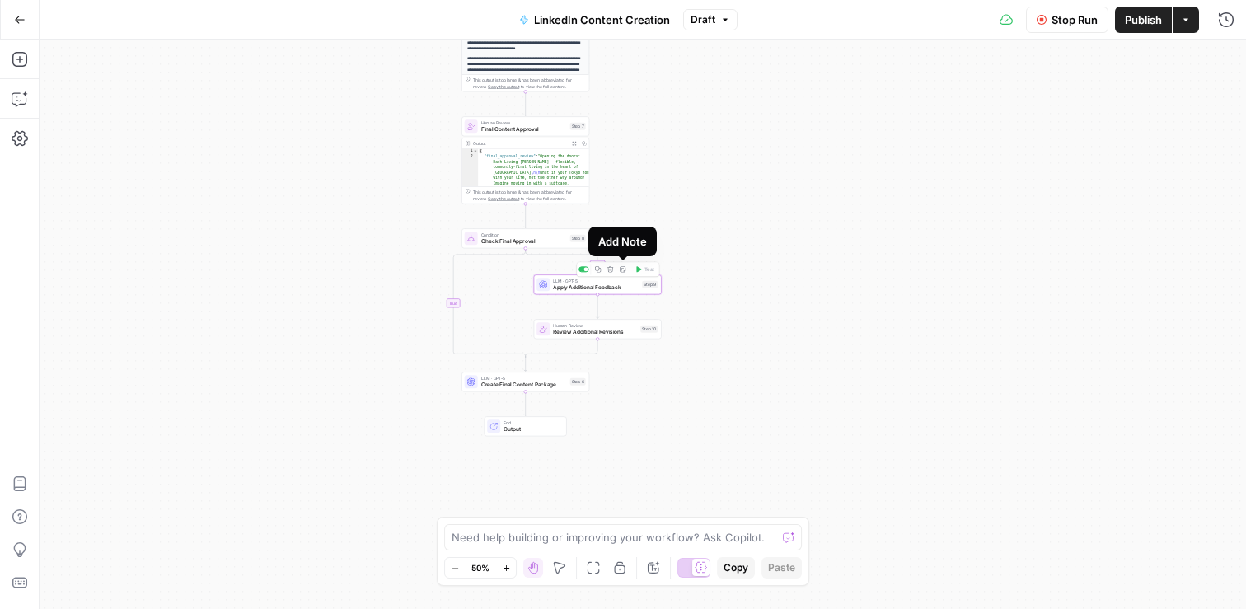
click at [621, 270] on icon "button" at bounding box center [623, 269] width 7 height 7
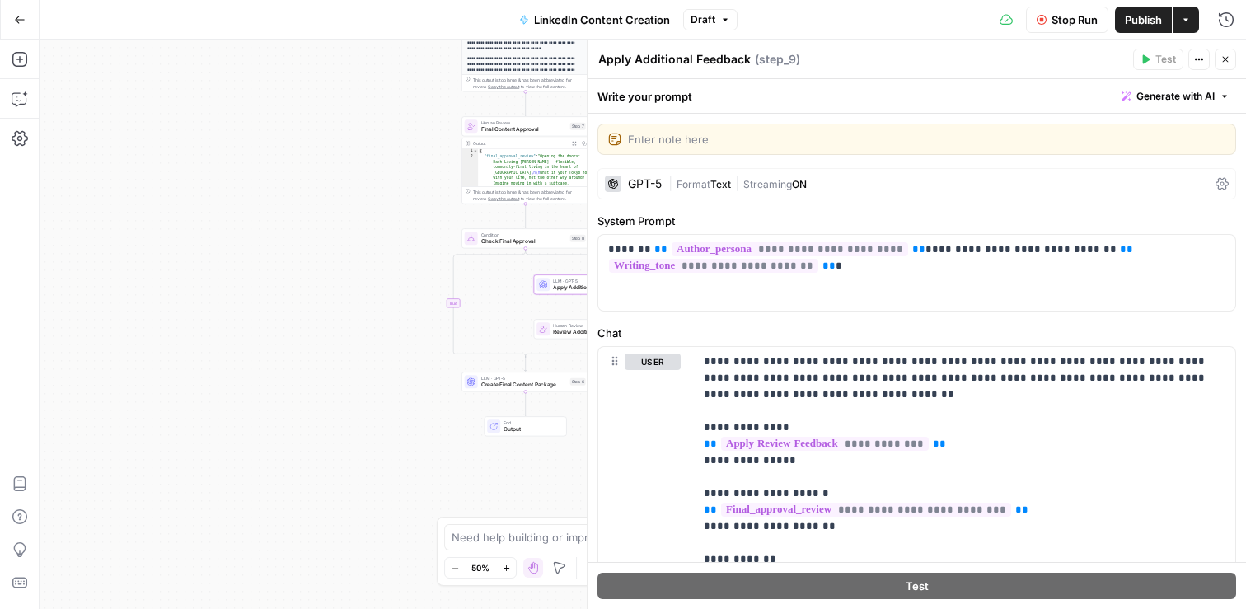
click at [1217, 51] on button "Close" at bounding box center [1225, 59] width 21 height 21
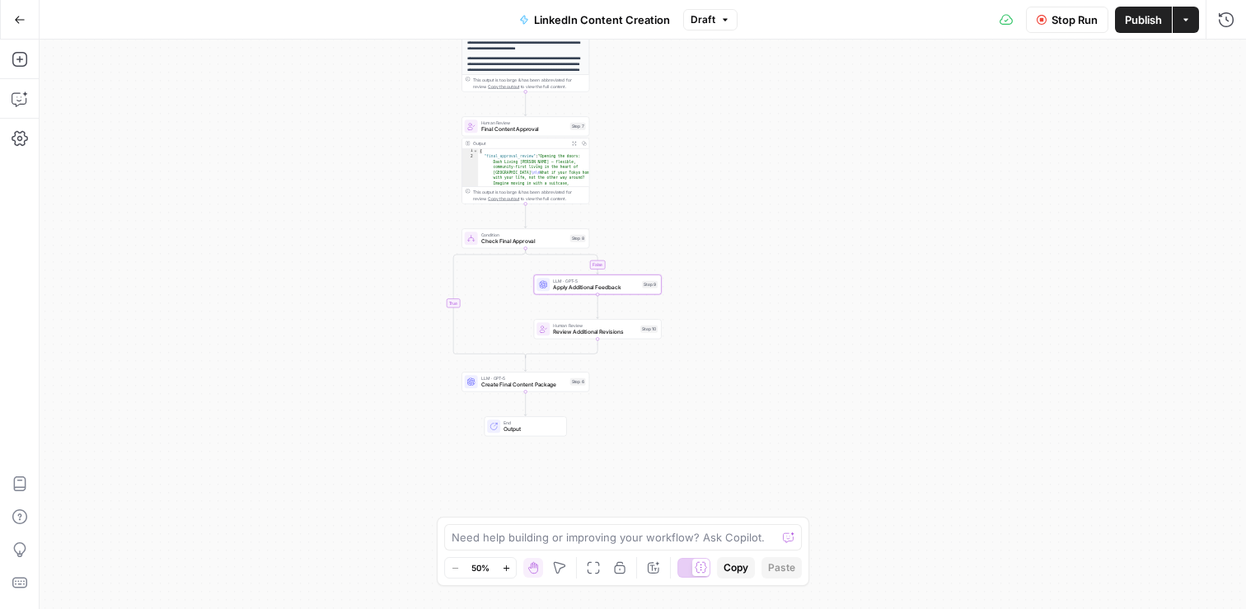
type textarea "**********"
click at [510, 130] on span "Final Content Approval" at bounding box center [524, 129] width 86 height 8
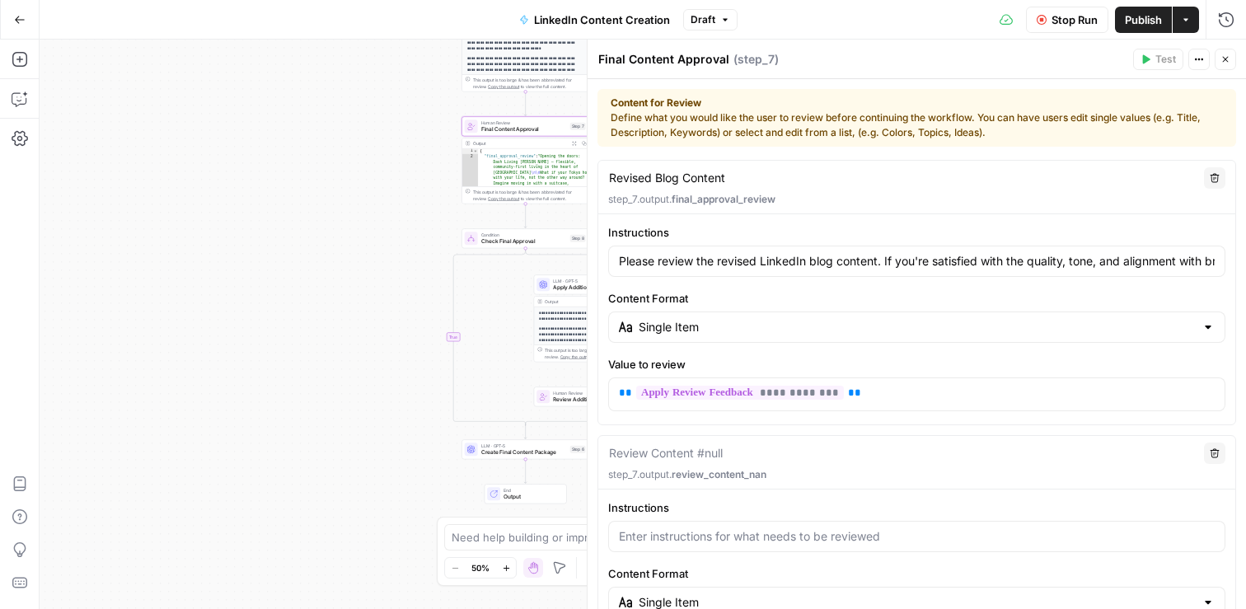
click at [1229, 49] on button "Close" at bounding box center [1225, 59] width 21 height 21
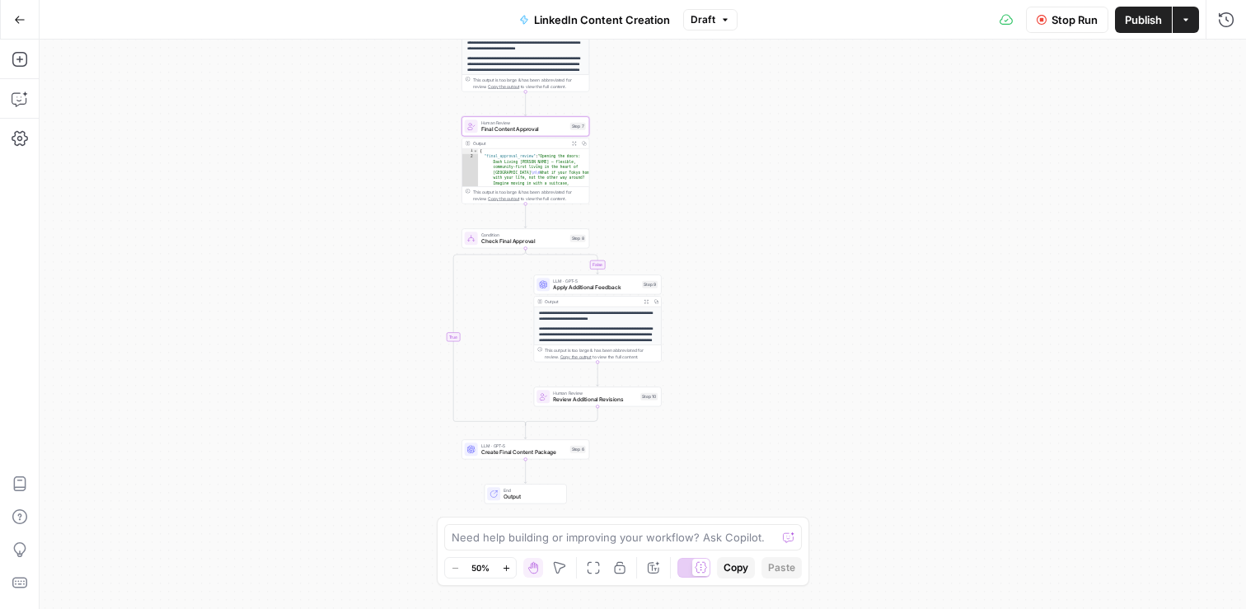
click at [598, 326] on p "**********" at bounding box center [598, 341] width 118 height 30
click at [578, 284] on span "Apply Additional Feedback" at bounding box center [596, 288] width 86 height 8
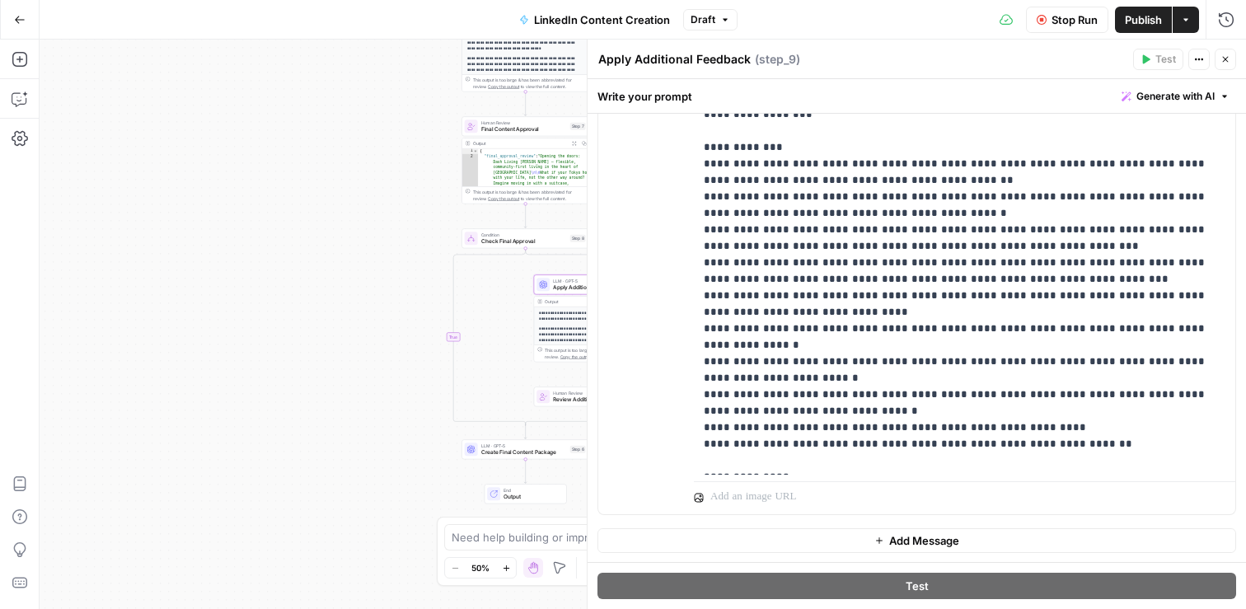
scroll to position [34, 0]
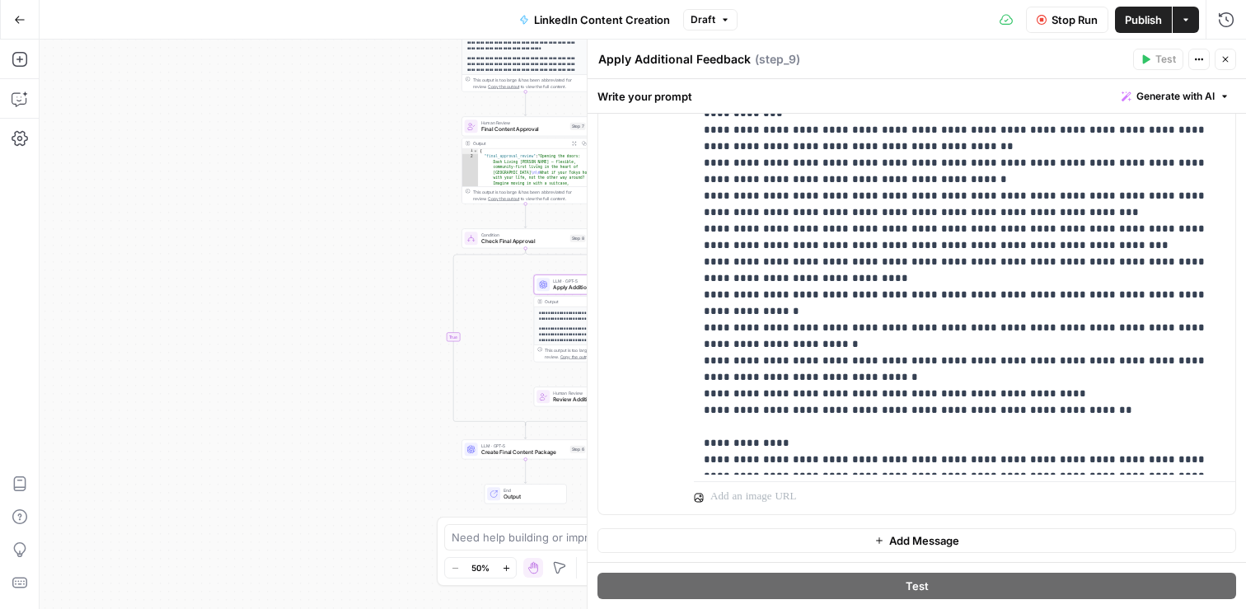
click at [1227, 54] on icon "button" at bounding box center [1226, 59] width 10 height 10
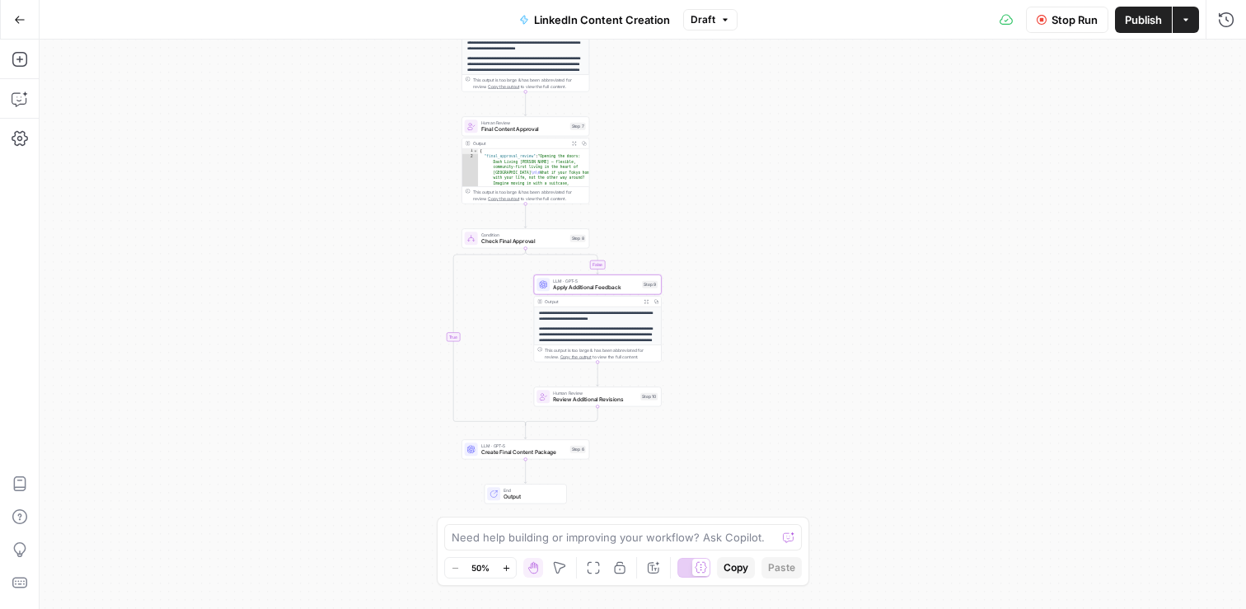
click at [536, 198] on div "This output is too large & has been abbreviated for review. Copy the output to …" at bounding box center [529, 195] width 113 height 13
click at [572, 127] on div "Step 7" at bounding box center [578, 126] width 16 height 7
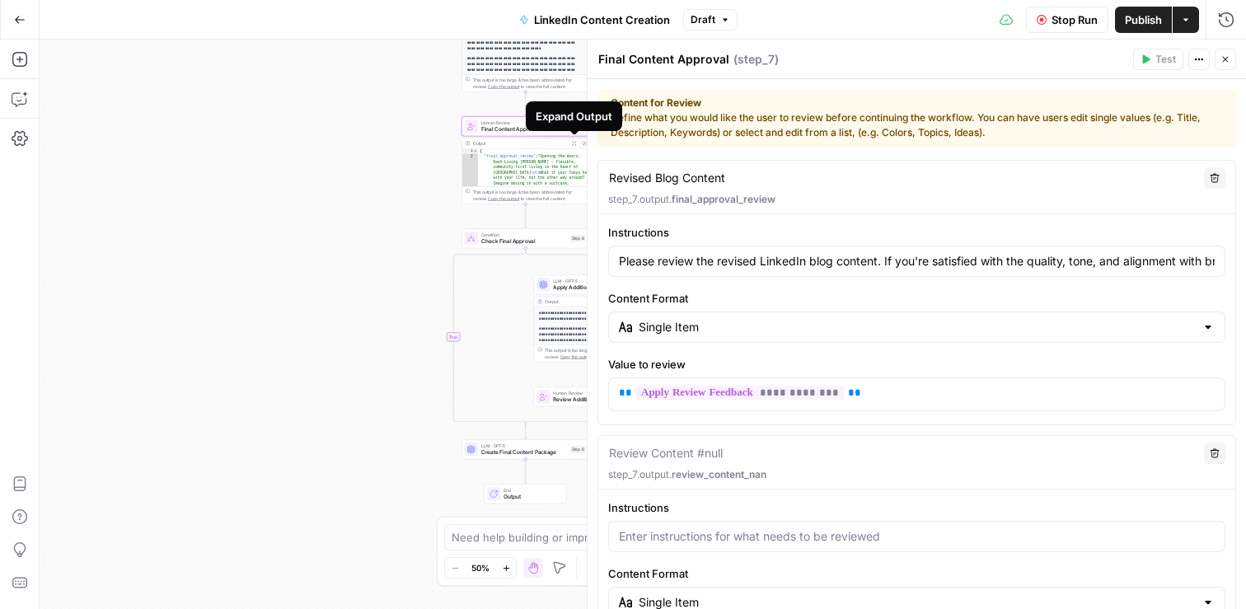
click at [575, 142] on icon "button" at bounding box center [574, 144] width 4 height 4
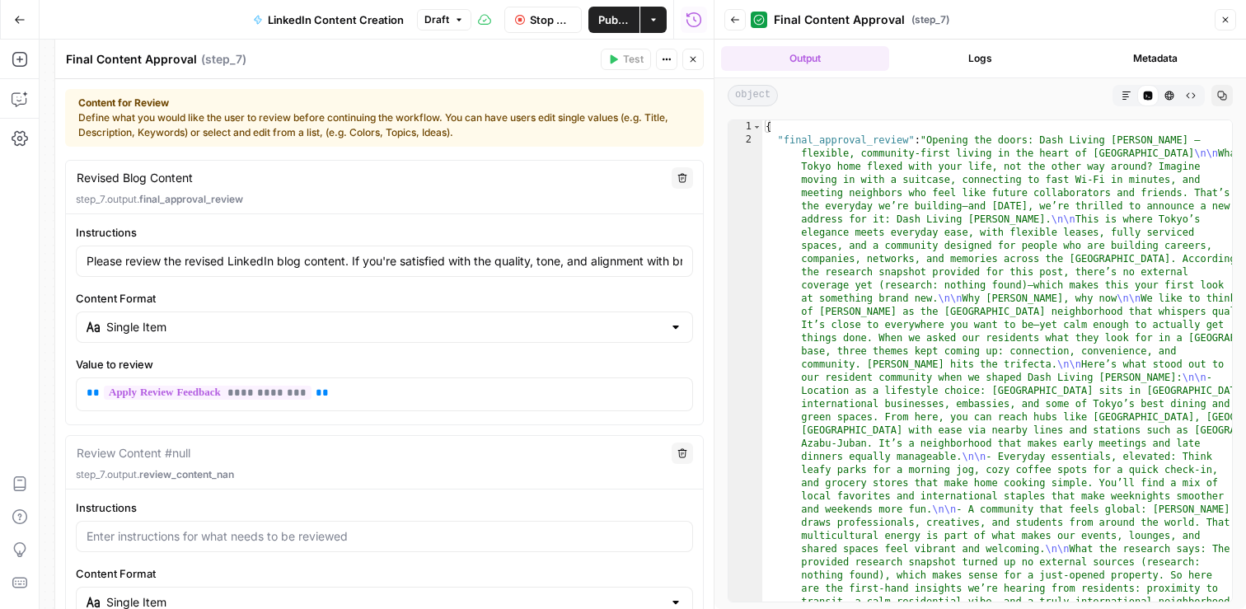
click at [959, 52] on button "Logs" at bounding box center [980, 58] width 168 height 25
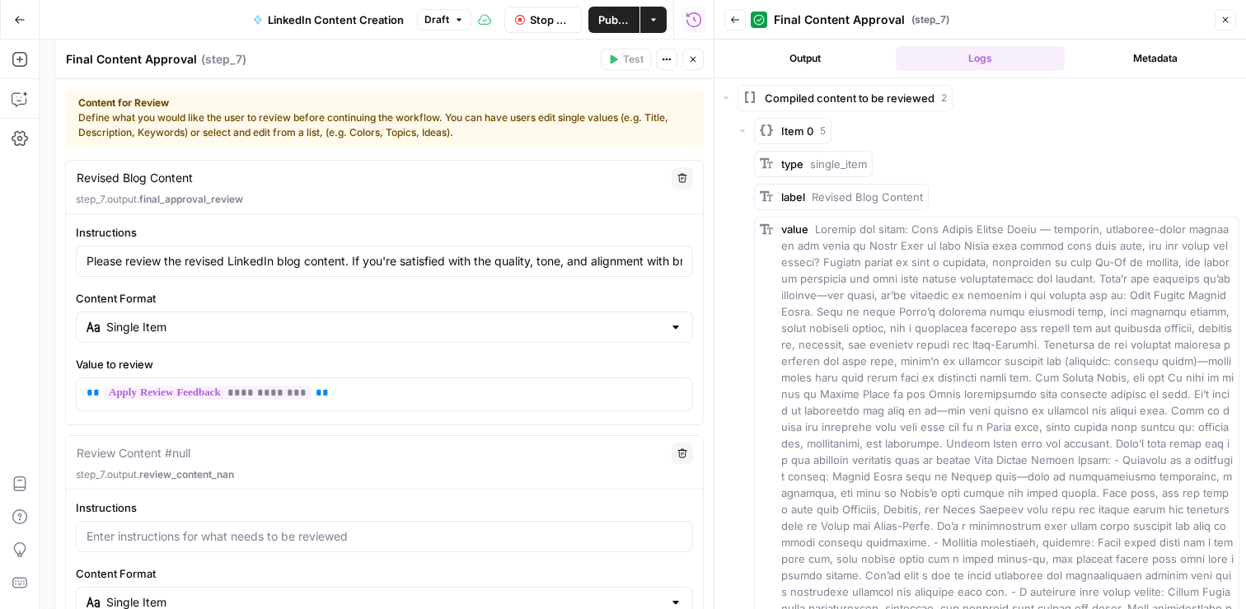
click at [875, 57] on button "Output" at bounding box center [805, 58] width 168 height 25
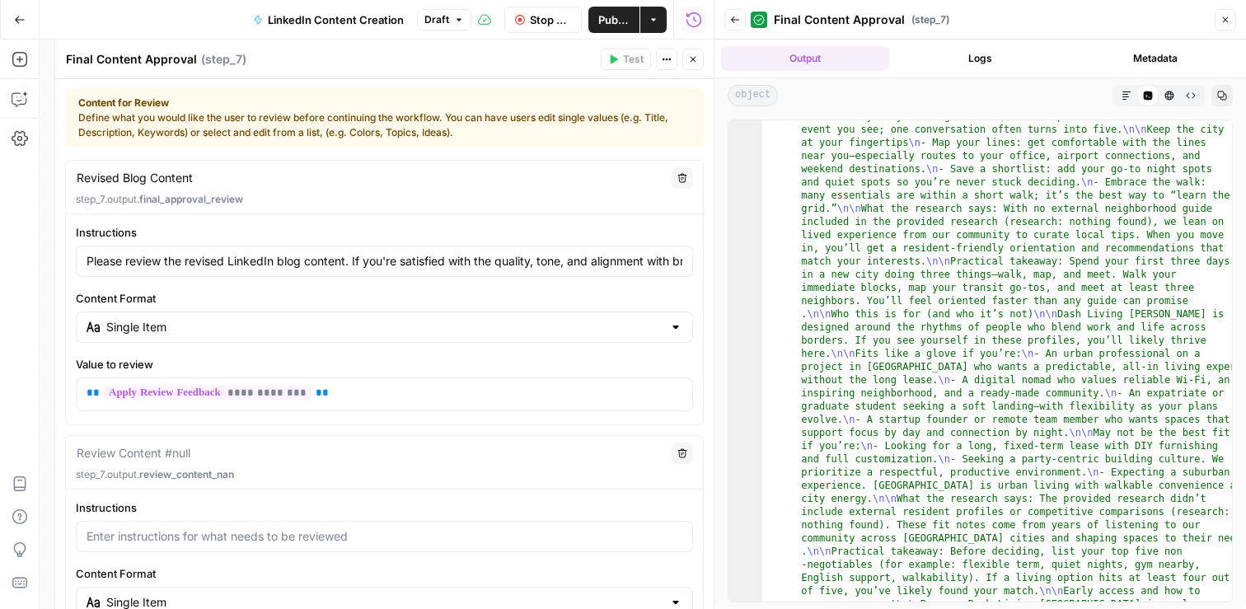
scroll to position [2341, 0]
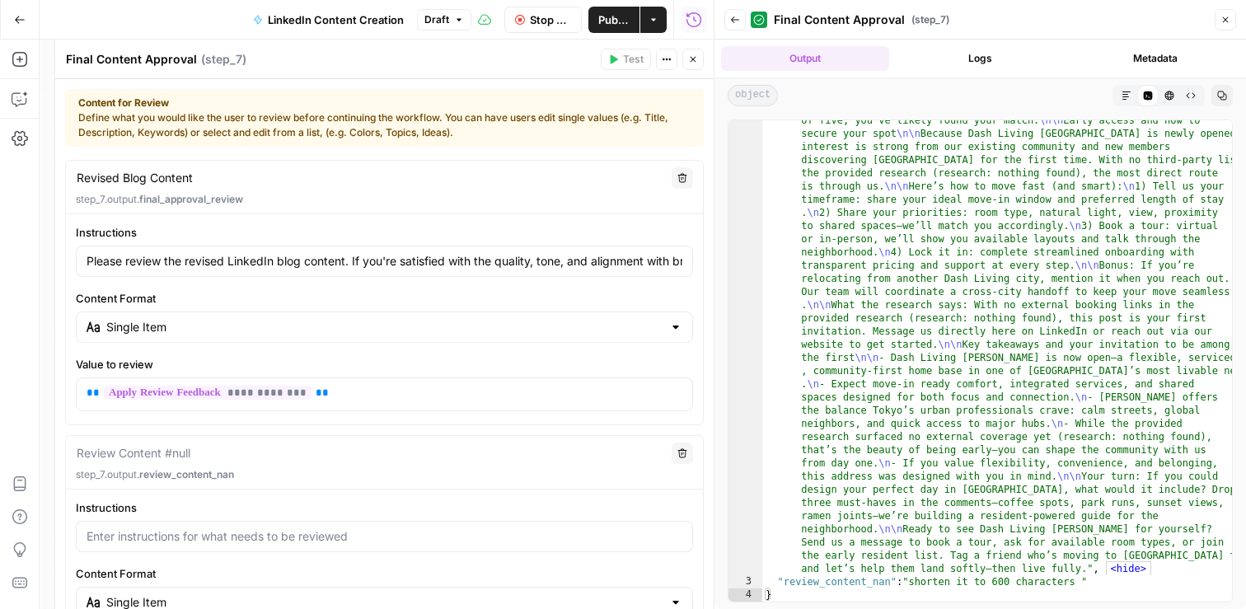
click at [1222, 16] on icon "button" at bounding box center [1226, 20] width 10 height 10
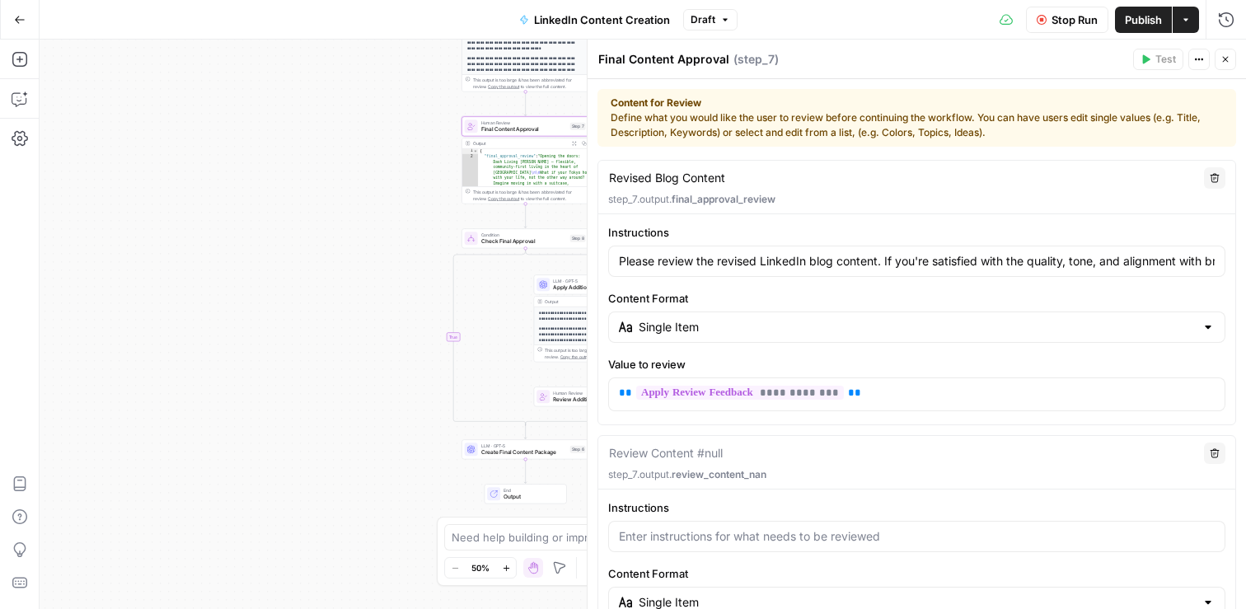
click at [1147, 16] on span "Publish" at bounding box center [1143, 20] width 37 height 16
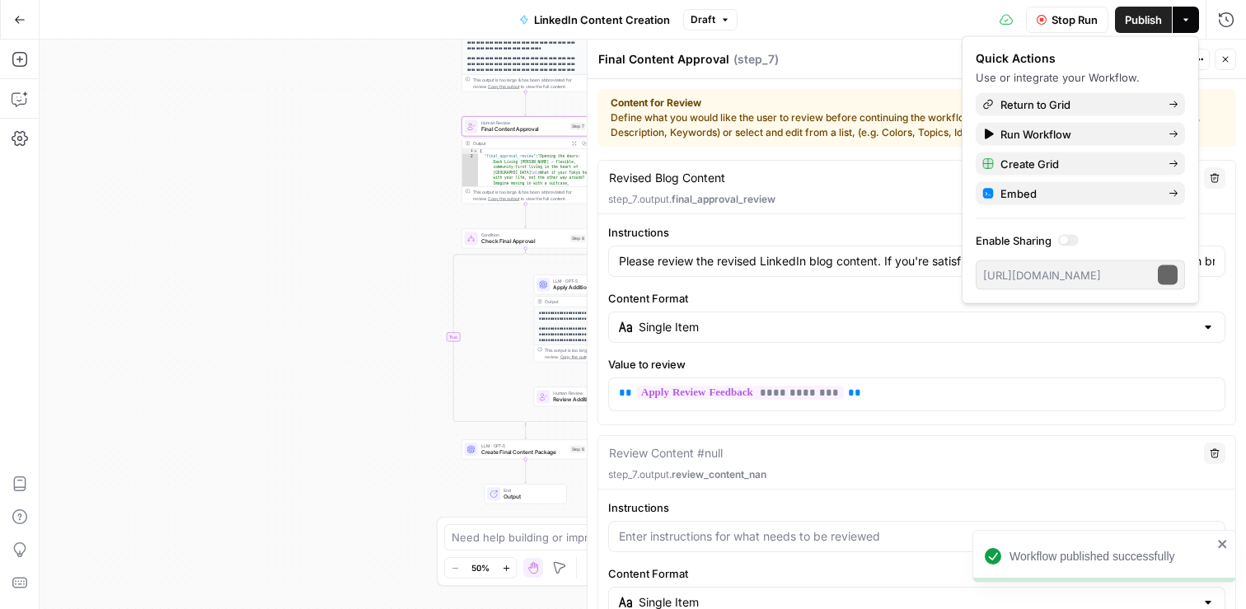
click at [1074, 13] on span "Stop Run" at bounding box center [1075, 20] width 46 height 16
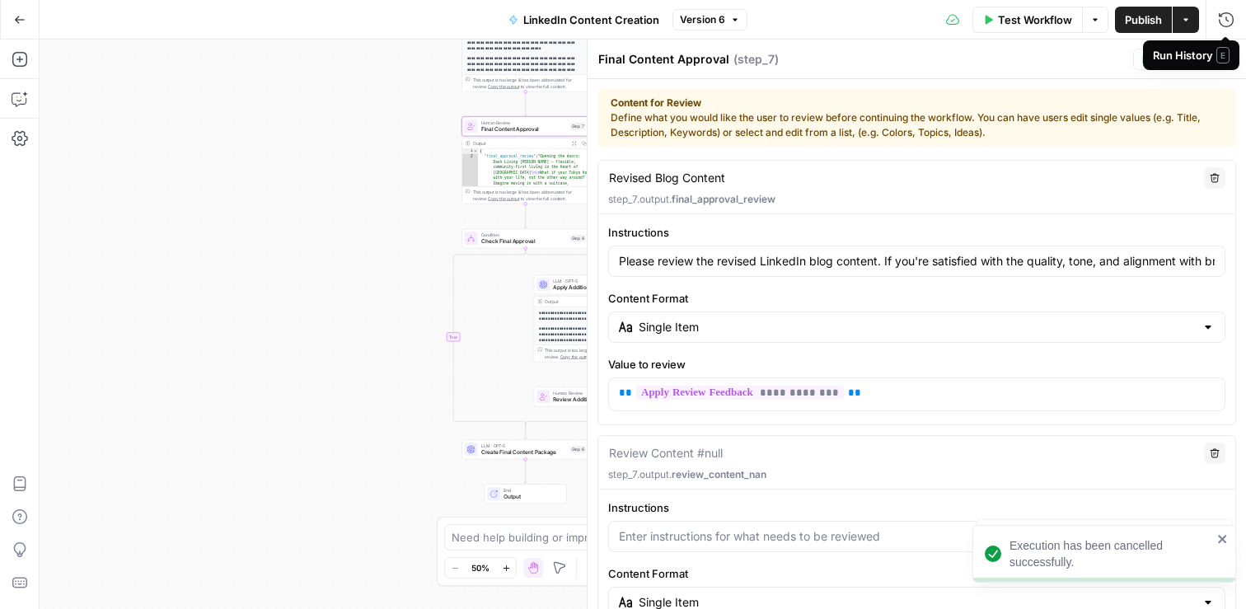
click at [1229, 61] on div "Run History E" at bounding box center [1191, 55] width 96 height 30
